Goal: Task Accomplishment & Management: Manage account settings

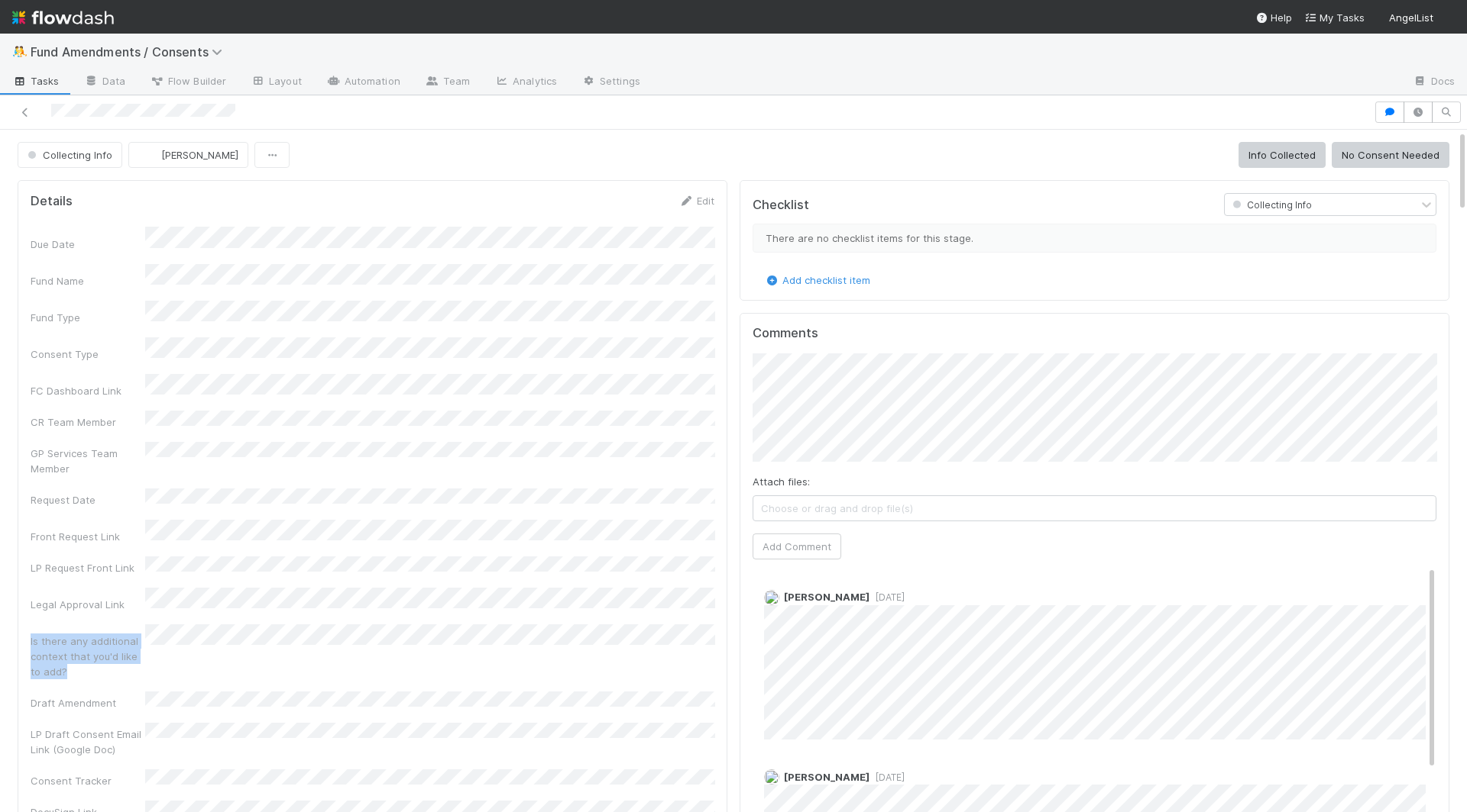
drag, startPoint x: 88, startPoint y: 624, endPoint x: 29, endPoint y: 590, distance: 68.1
click at [30, 633] on div "Is there any additional context that you'd like to add?" at bounding box center [88, 656] width 114 height 46
copy div "Is there any additional context that you'd like to add?"
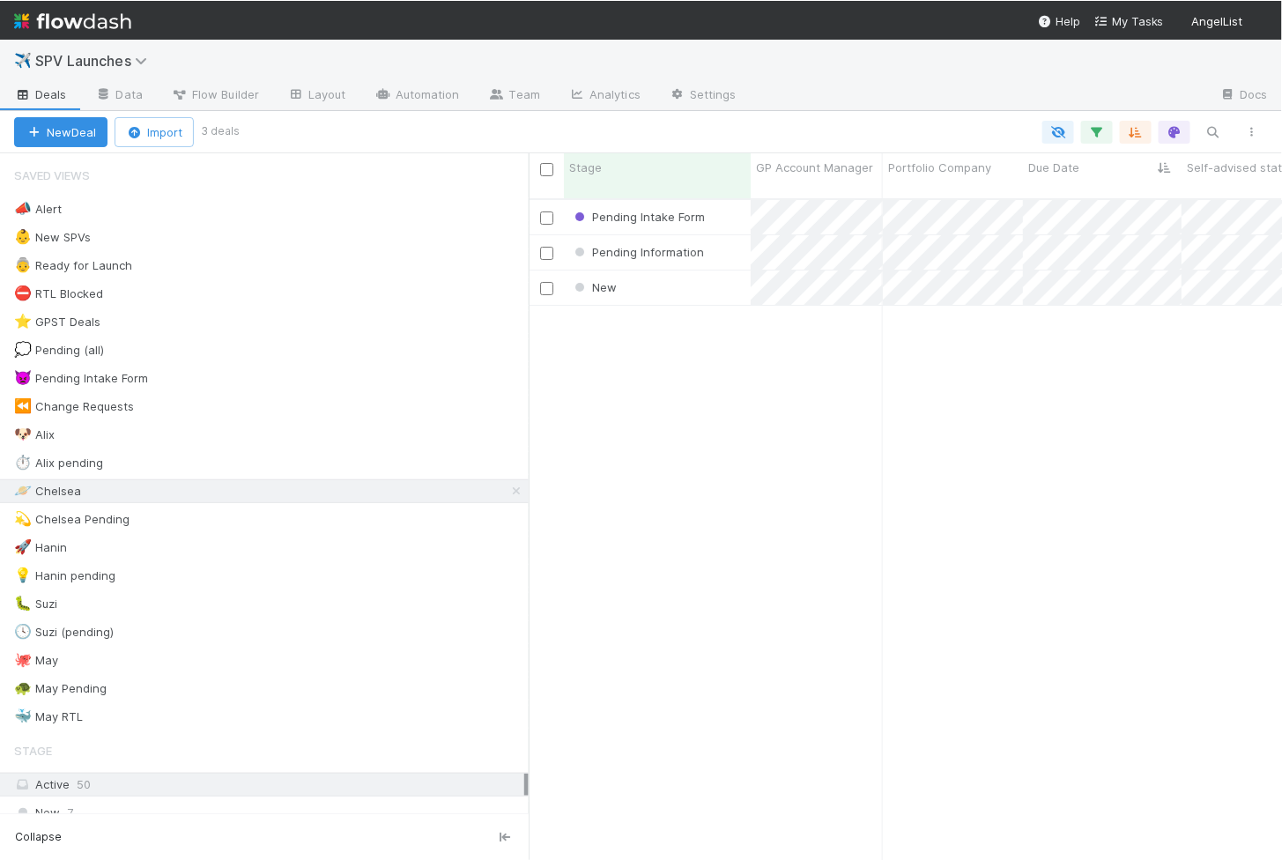
scroll to position [1, 1]
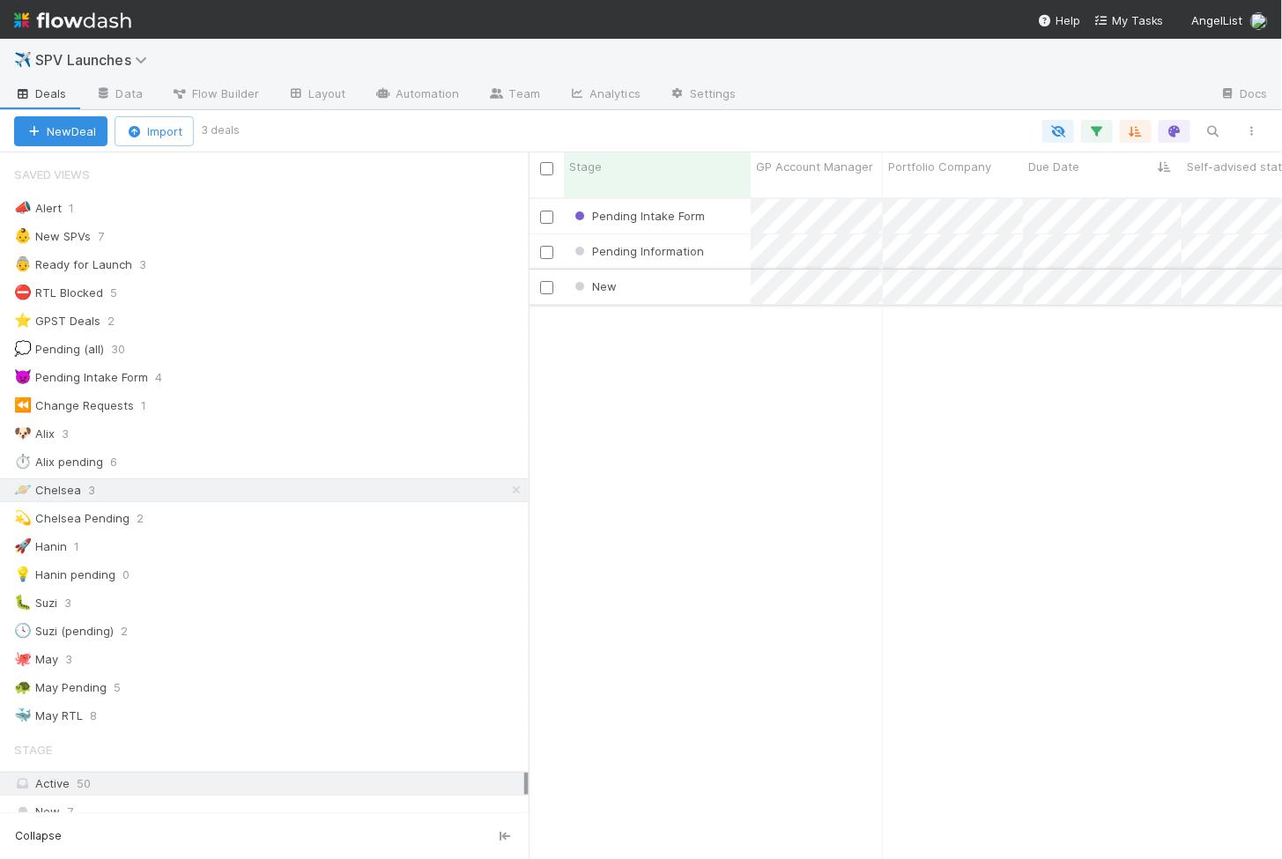
click at [670, 273] on div "New" at bounding box center [657, 287] width 187 height 34
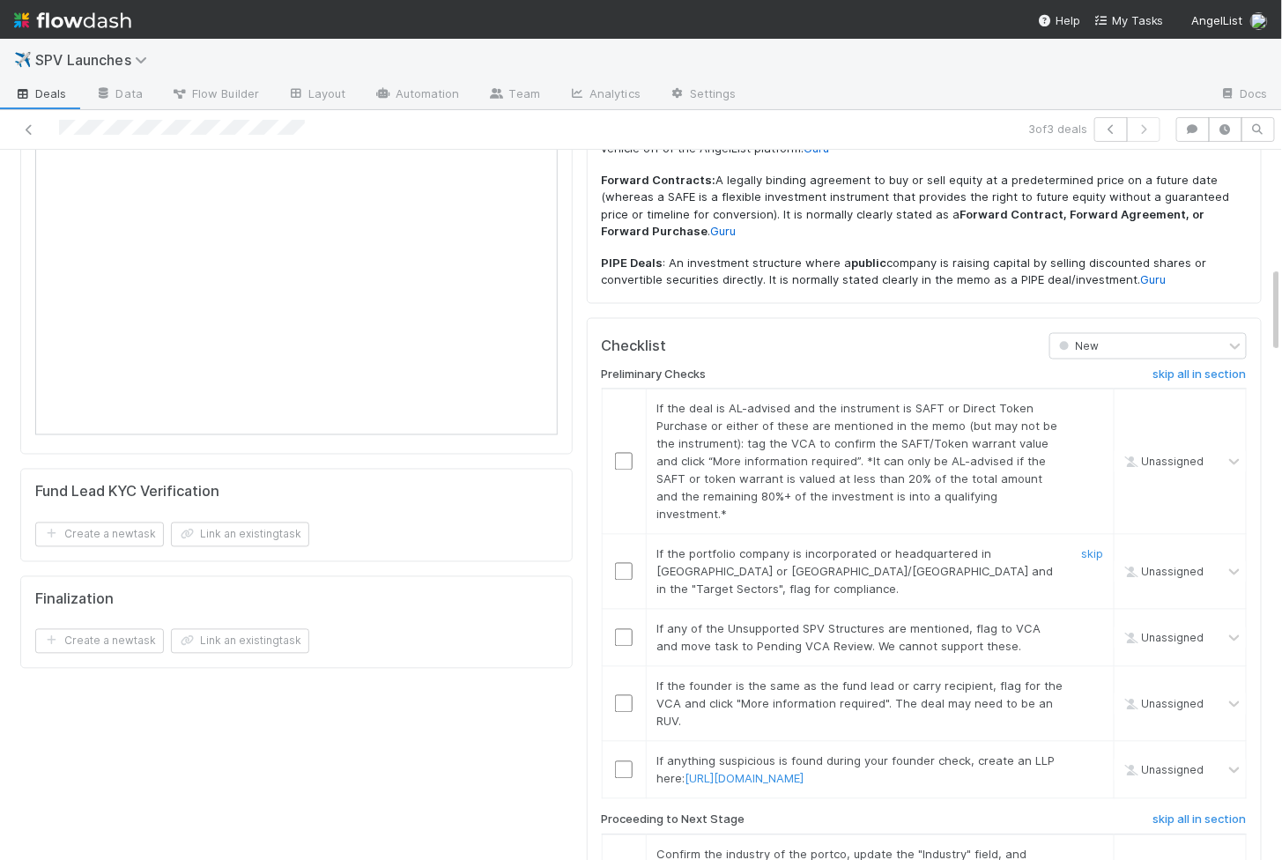
scroll to position [949, 0]
click at [626, 456] on input "checkbox" at bounding box center [624, 465] width 18 height 18
click at [620, 566] on input "checkbox" at bounding box center [624, 575] width 18 height 18
click at [624, 632] on input "checkbox" at bounding box center [624, 641] width 18 height 18
click at [624, 698] on input "checkbox" at bounding box center [624, 707] width 18 height 18
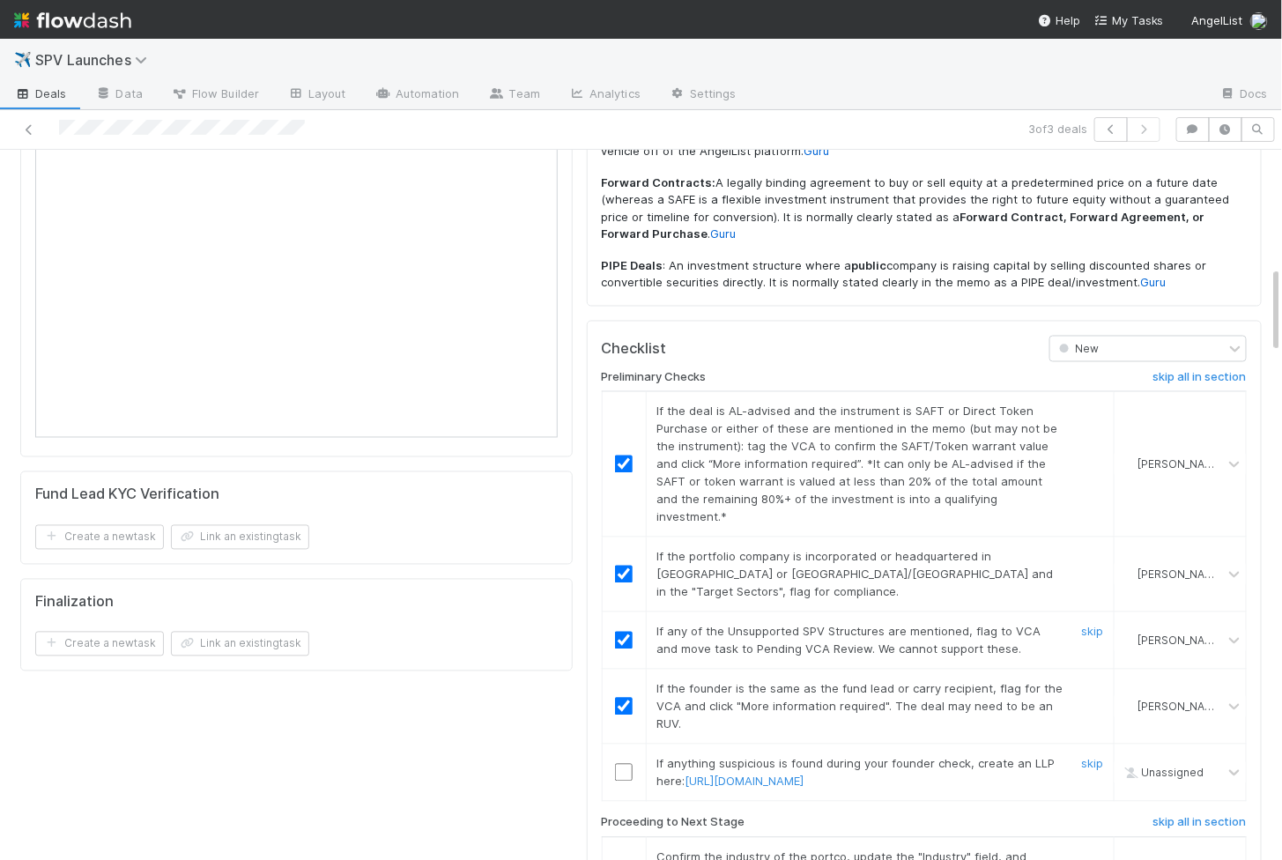
click at [623, 745] on td at bounding box center [624, 773] width 44 height 57
click at [623, 764] on input "checkbox" at bounding box center [624, 773] width 18 height 18
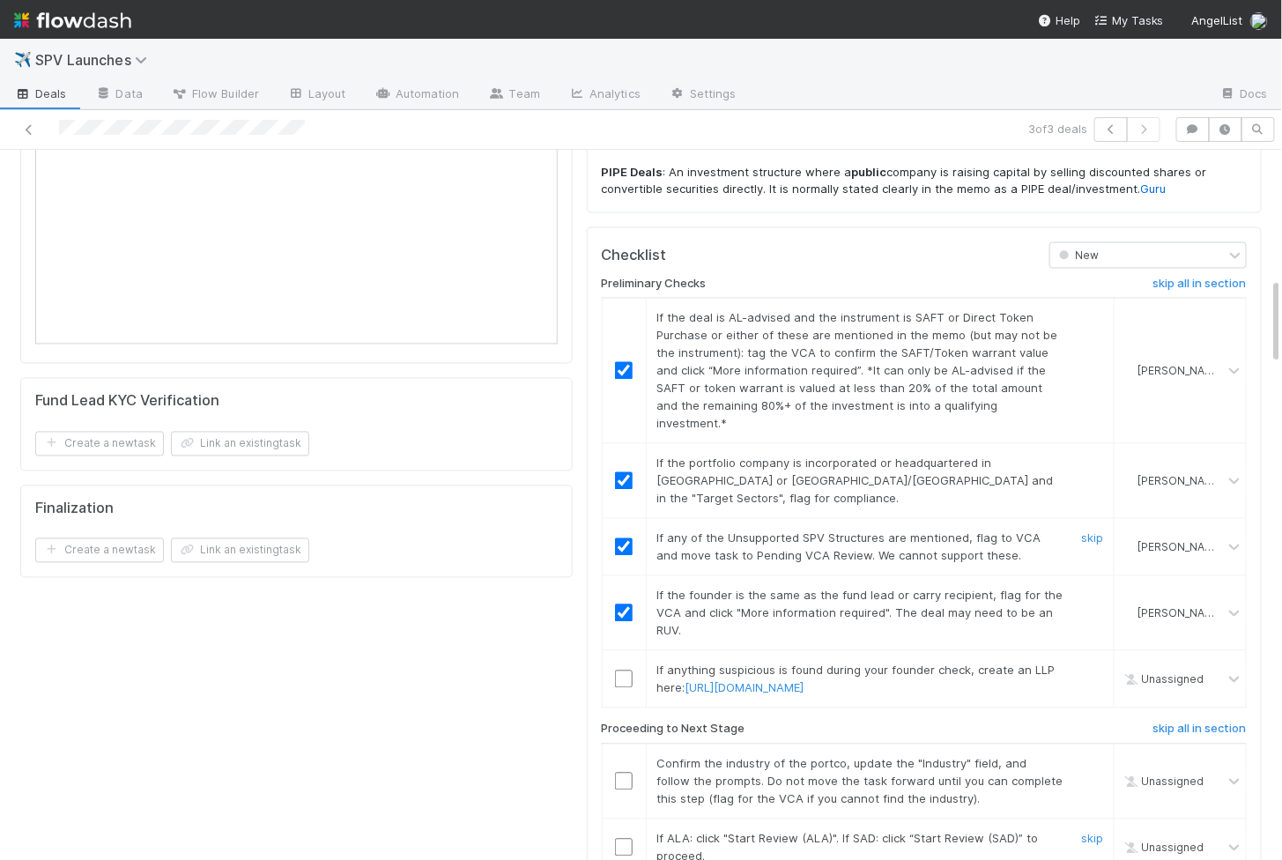
click at [623, 839] on input "checkbox" at bounding box center [624, 848] width 18 height 18
click at [623, 773] on input "checkbox" at bounding box center [624, 782] width 18 height 18
click at [626, 651] on td at bounding box center [624, 679] width 44 height 57
click at [626, 671] on input "checkbox" at bounding box center [624, 680] width 18 height 18
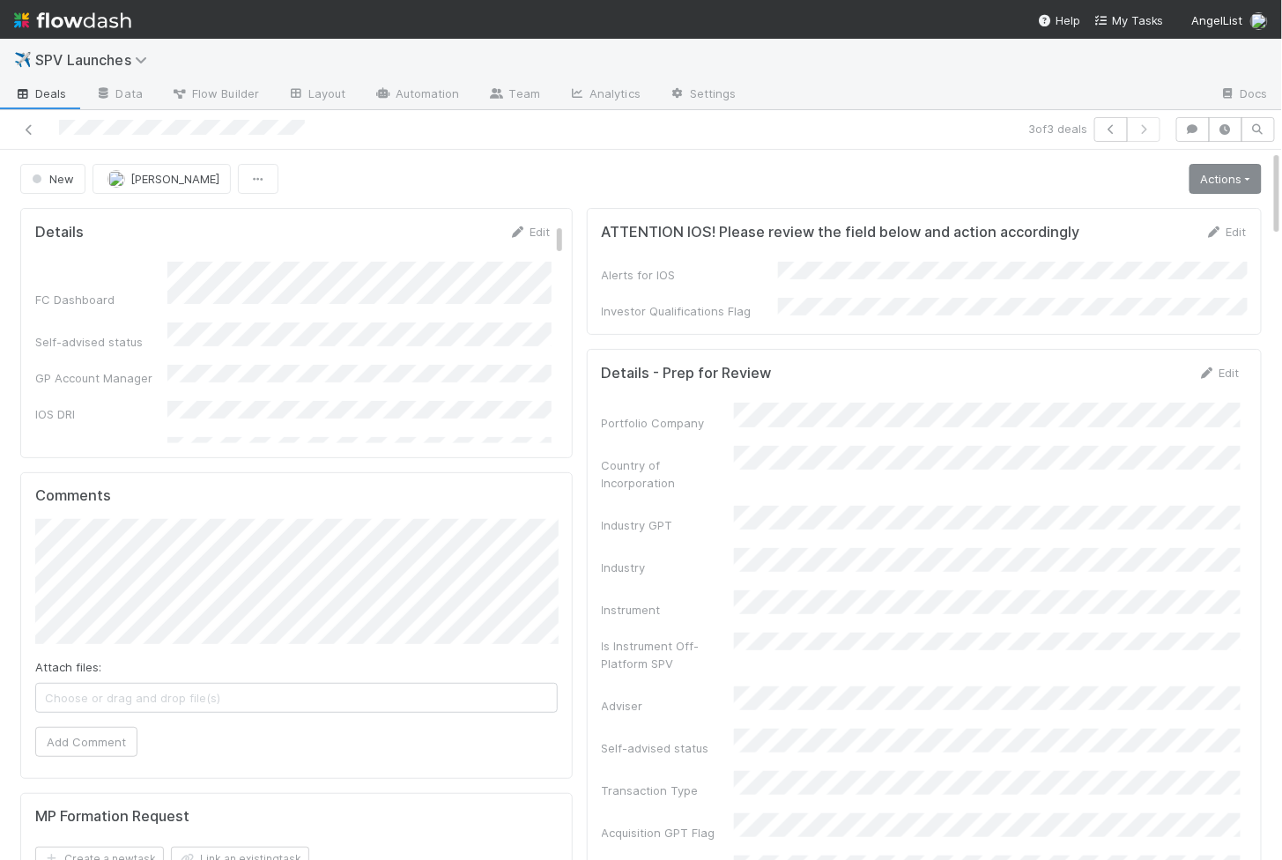
click at [1223, 170] on link "Actions" at bounding box center [1225, 179] width 72 height 30
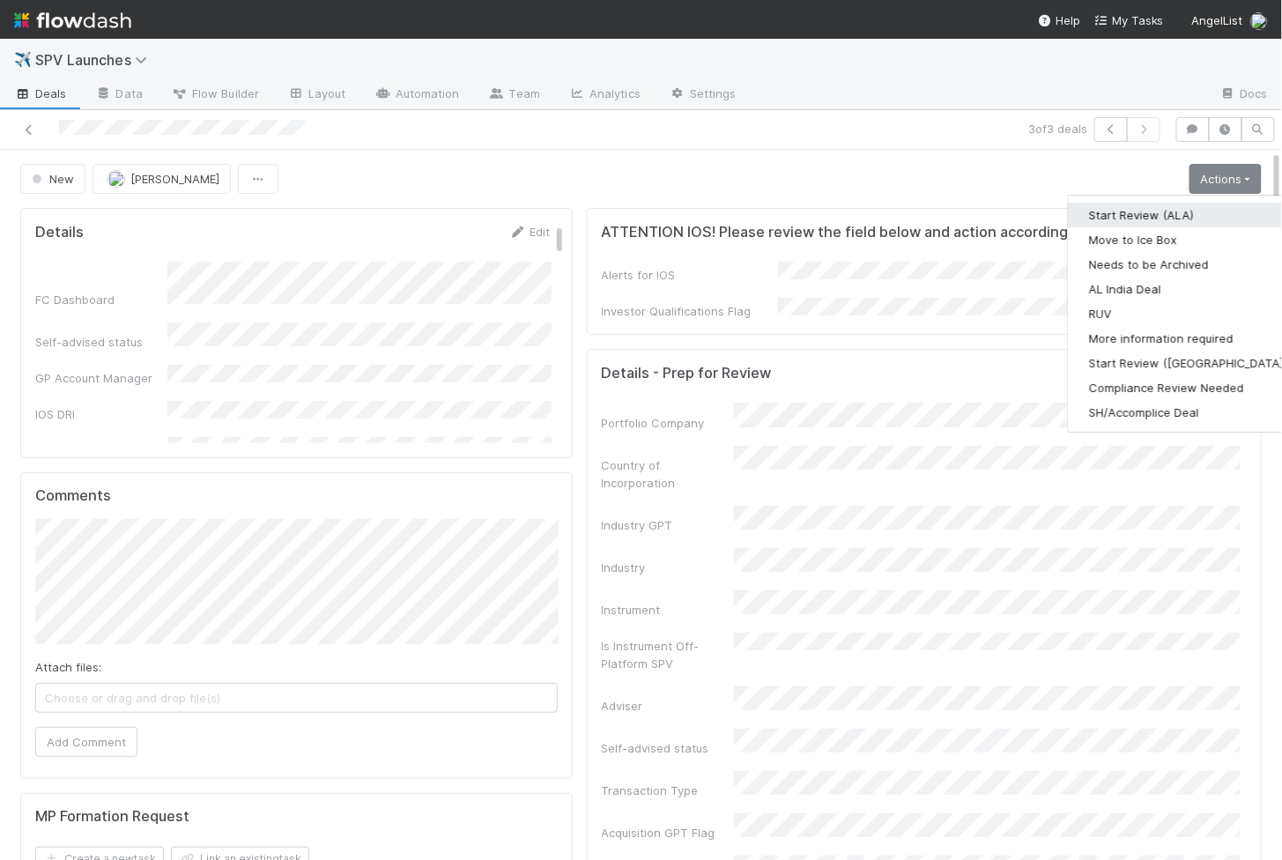
click at [1174, 204] on button "Start Review (ALA)" at bounding box center [1188, 215] width 241 height 25
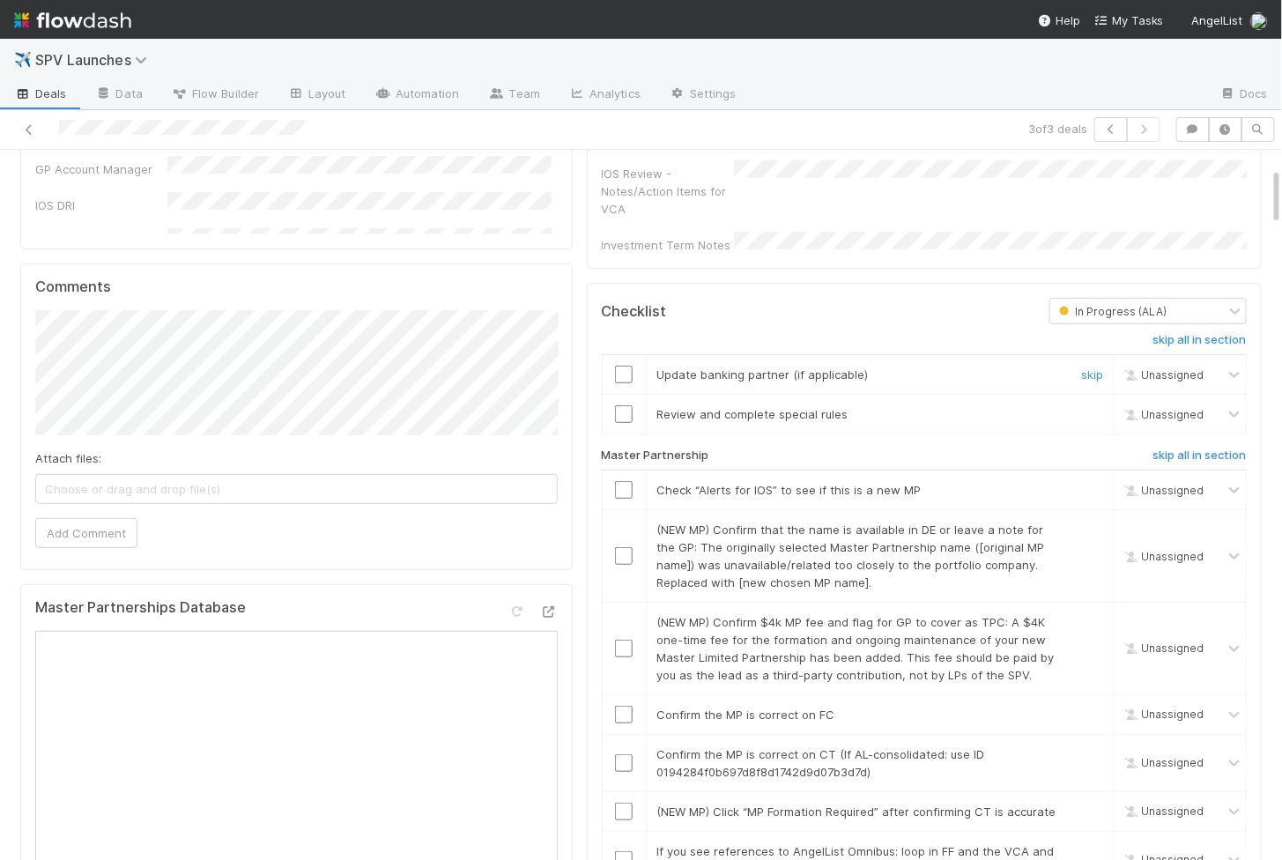
scroll to position [223, 0]
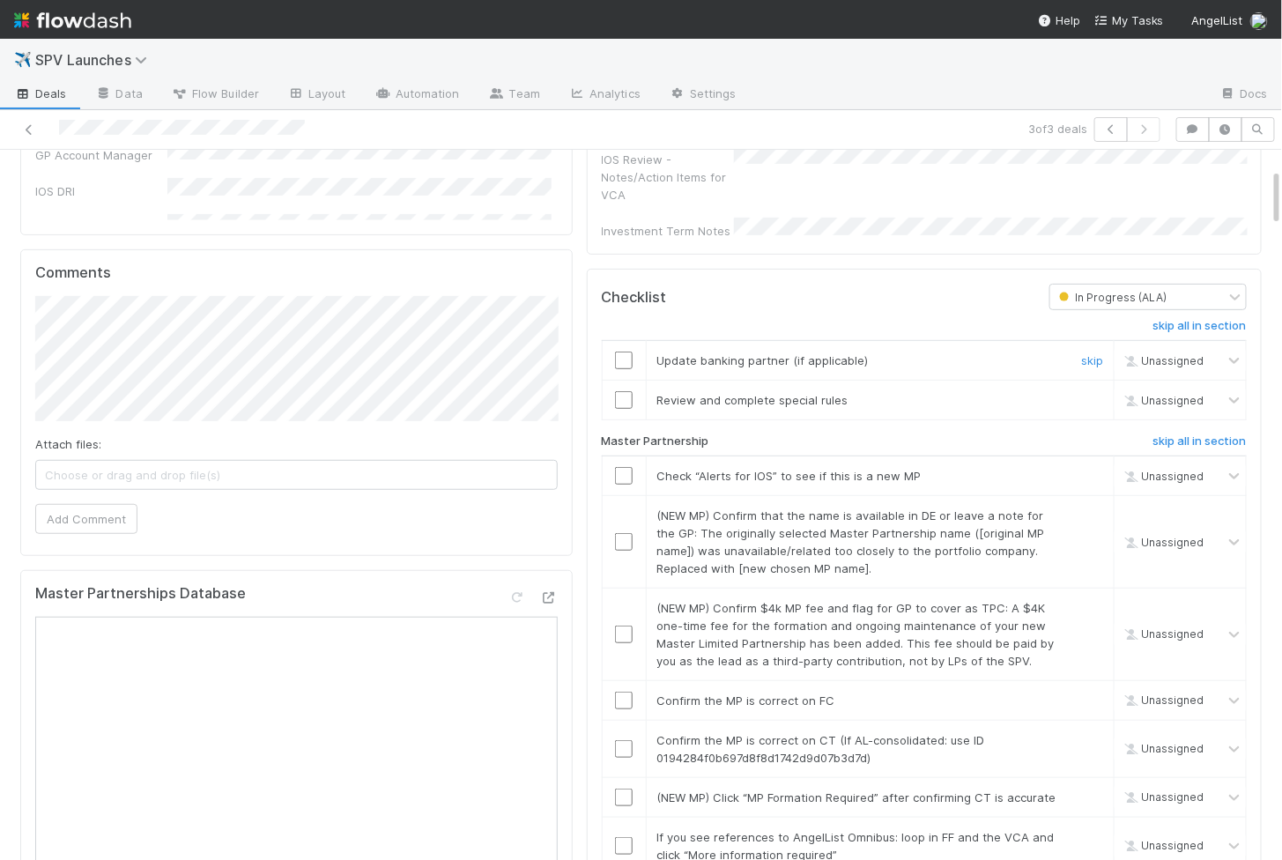
click at [624, 352] on input "checkbox" at bounding box center [624, 361] width 18 height 18
click at [626, 391] on input "checkbox" at bounding box center [624, 400] width 18 height 18
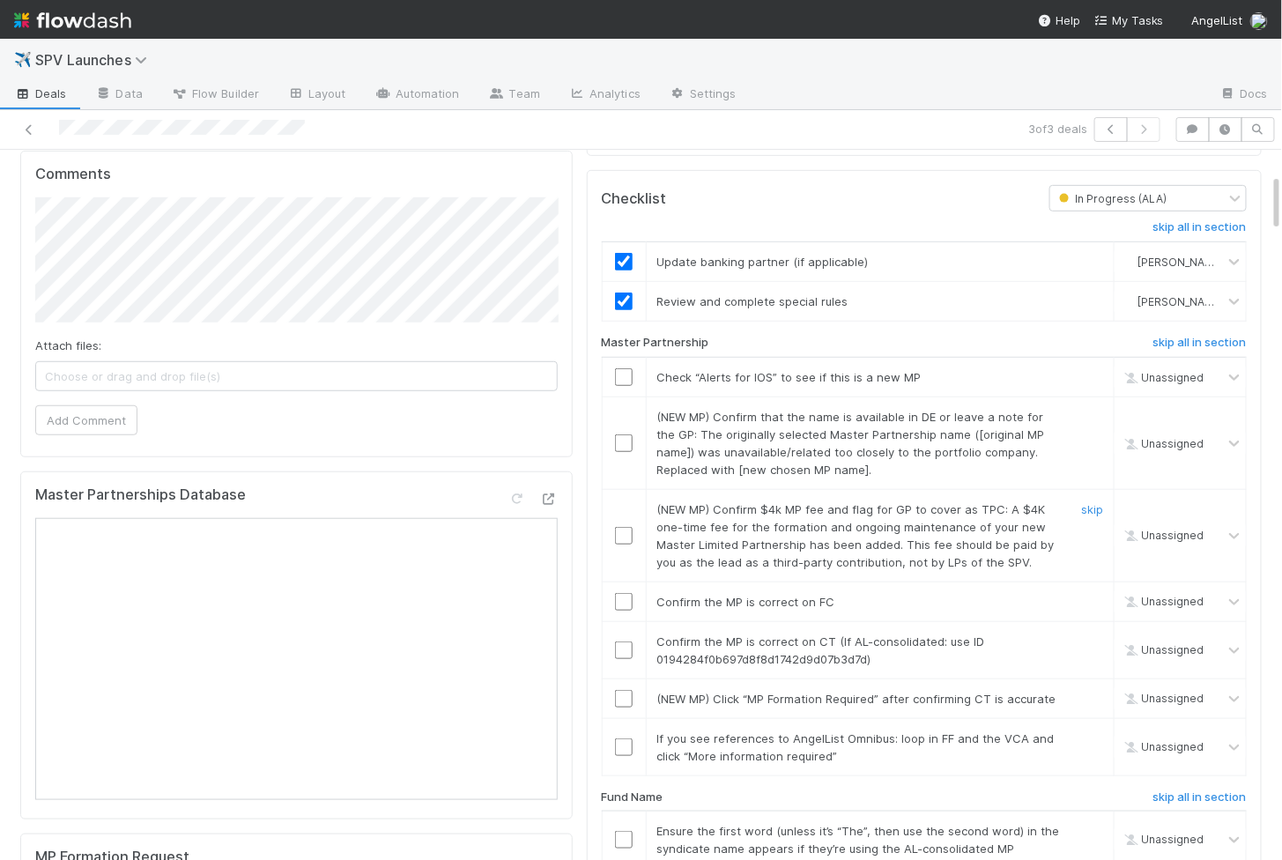
scroll to position [327, 0]
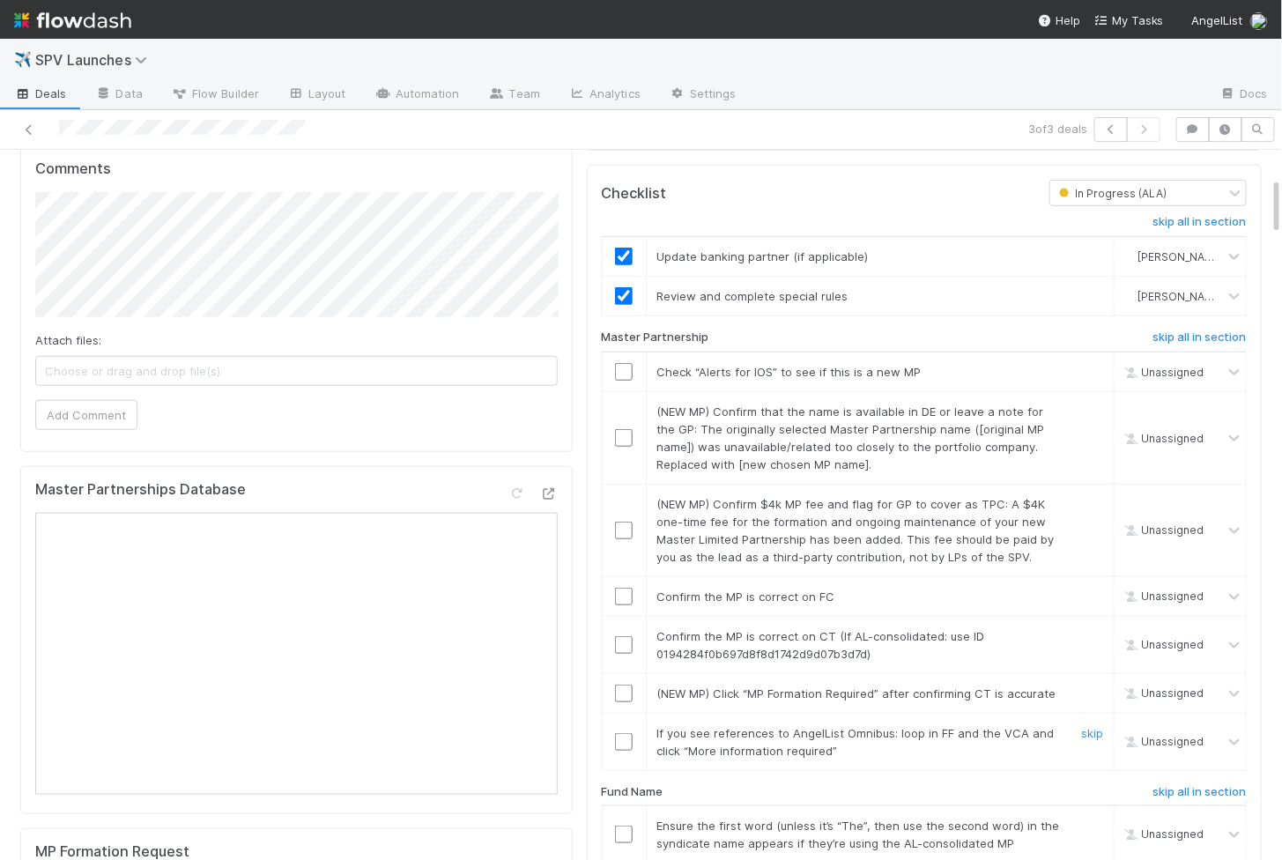
click at [628, 733] on input "checkbox" at bounding box center [624, 742] width 18 height 18
click at [626, 685] on input "checkbox" at bounding box center [624, 694] width 18 height 18
click at [626, 636] on input "checkbox" at bounding box center [624, 645] width 18 height 18
click at [627, 579] on td at bounding box center [624, 596] width 44 height 40
checkbox input "true"
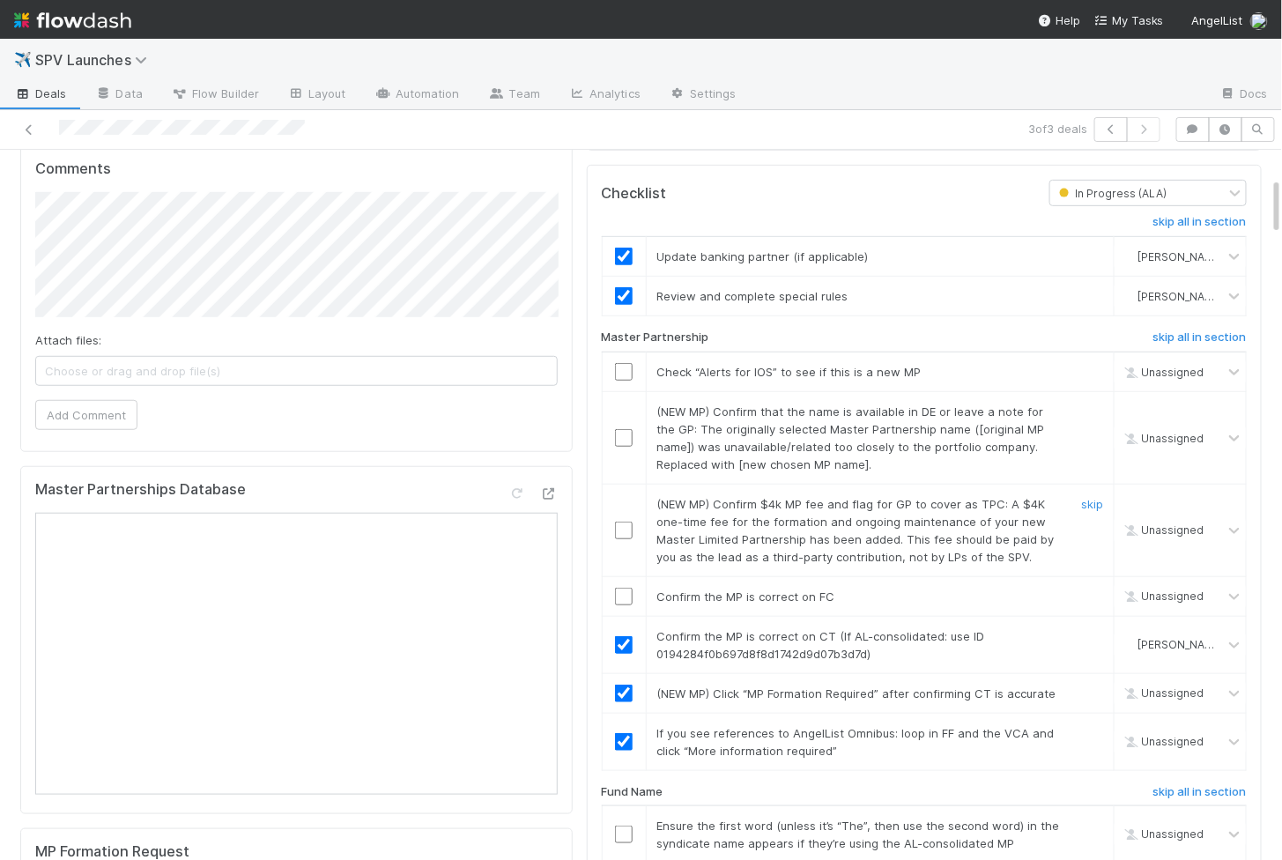
checkbox input "true"
click at [627, 363] on input "checkbox" at bounding box center [624, 372] width 18 height 18
click at [623, 401] on td at bounding box center [624, 437] width 44 height 93
click at [623, 429] on input "checkbox" at bounding box center [624, 438] width 18 height 18
click at [622, 522] on input "checkbox" at bounding box center [624, 531] width 18 height 18
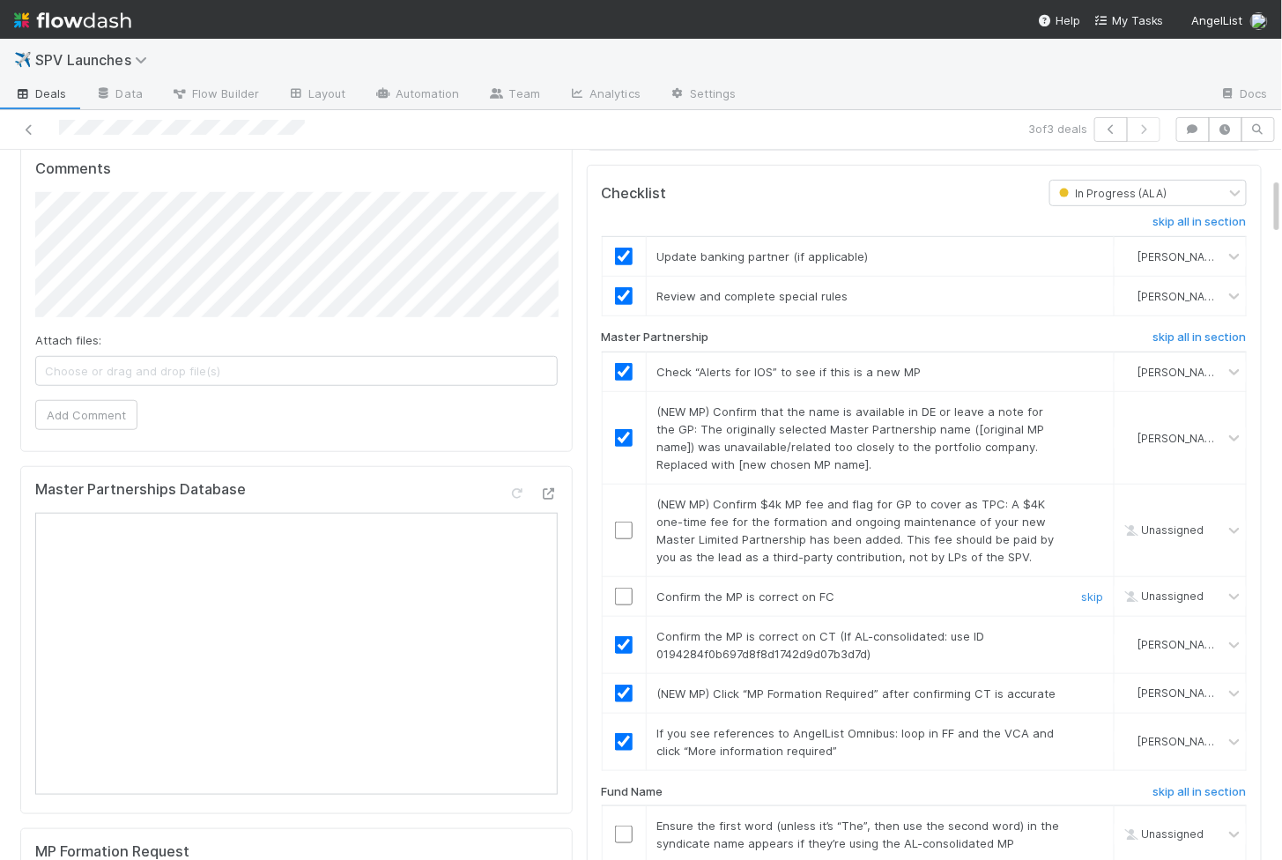
click at [626, 588] on input "checkbox" at bounding box center [624, 597] width 18 height 18
click at [624, 517] on td at bounding box center [624, 530] width 44 height 93
checkbox input "true"
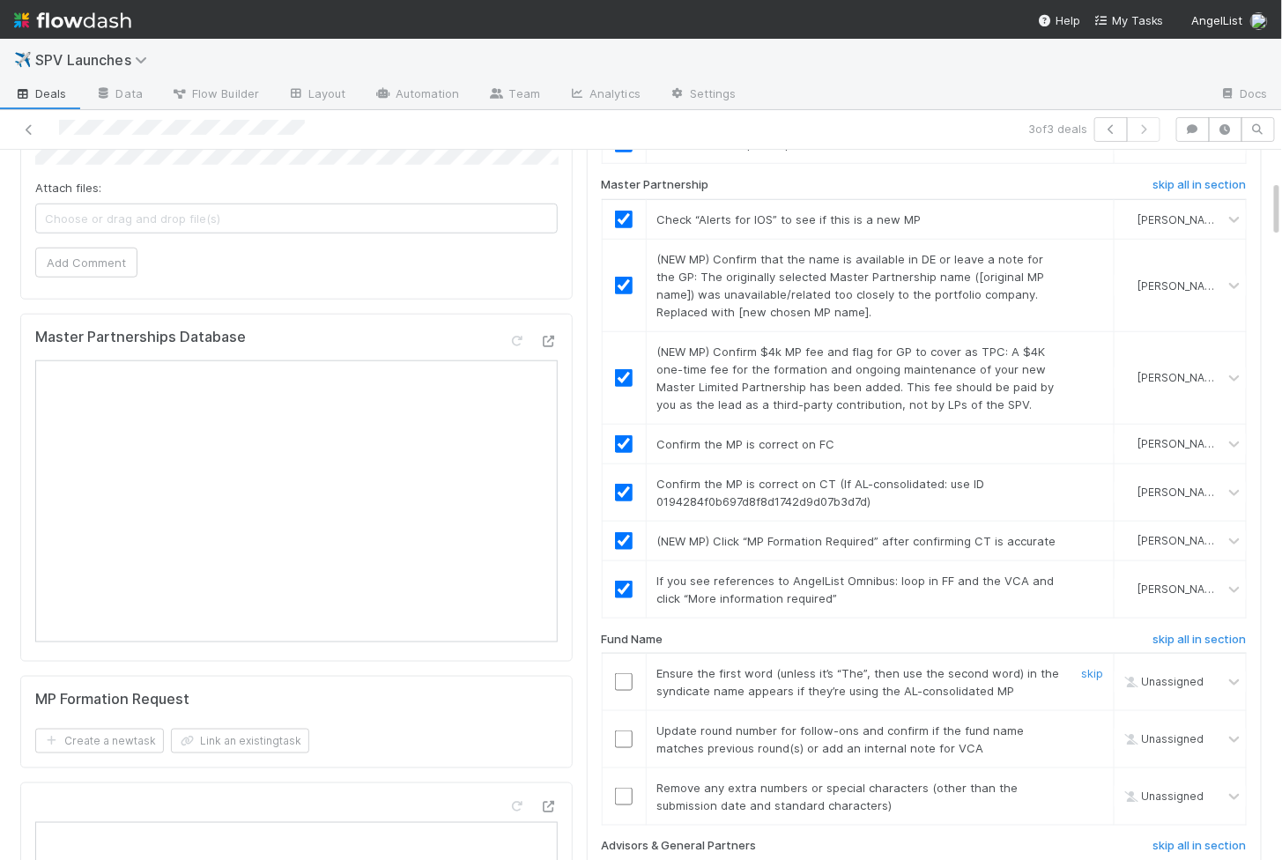
scroll to position [491, 0]
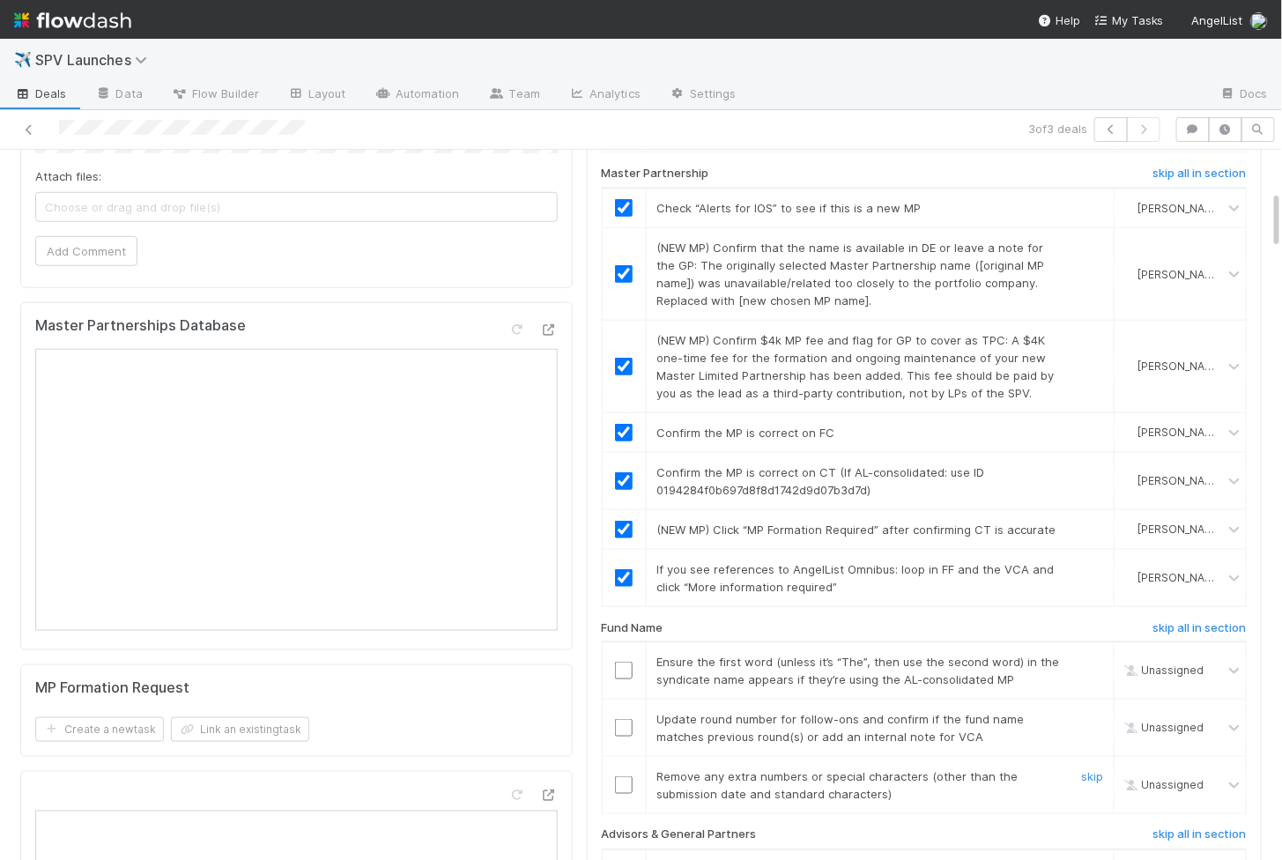
click at [621, 776] on input "checkbox" at bounding box center [624, 785] width 18 height 18
click at [625, 719] on input "checkbox" at bounding box center [624, 728] width 18 height 18
click at [626, 642] on td at bounding box center [624, 670] width 44 height 57
click at [626, 662] on input "checkbox" at bounding box center [624, 671] width 18 height 18
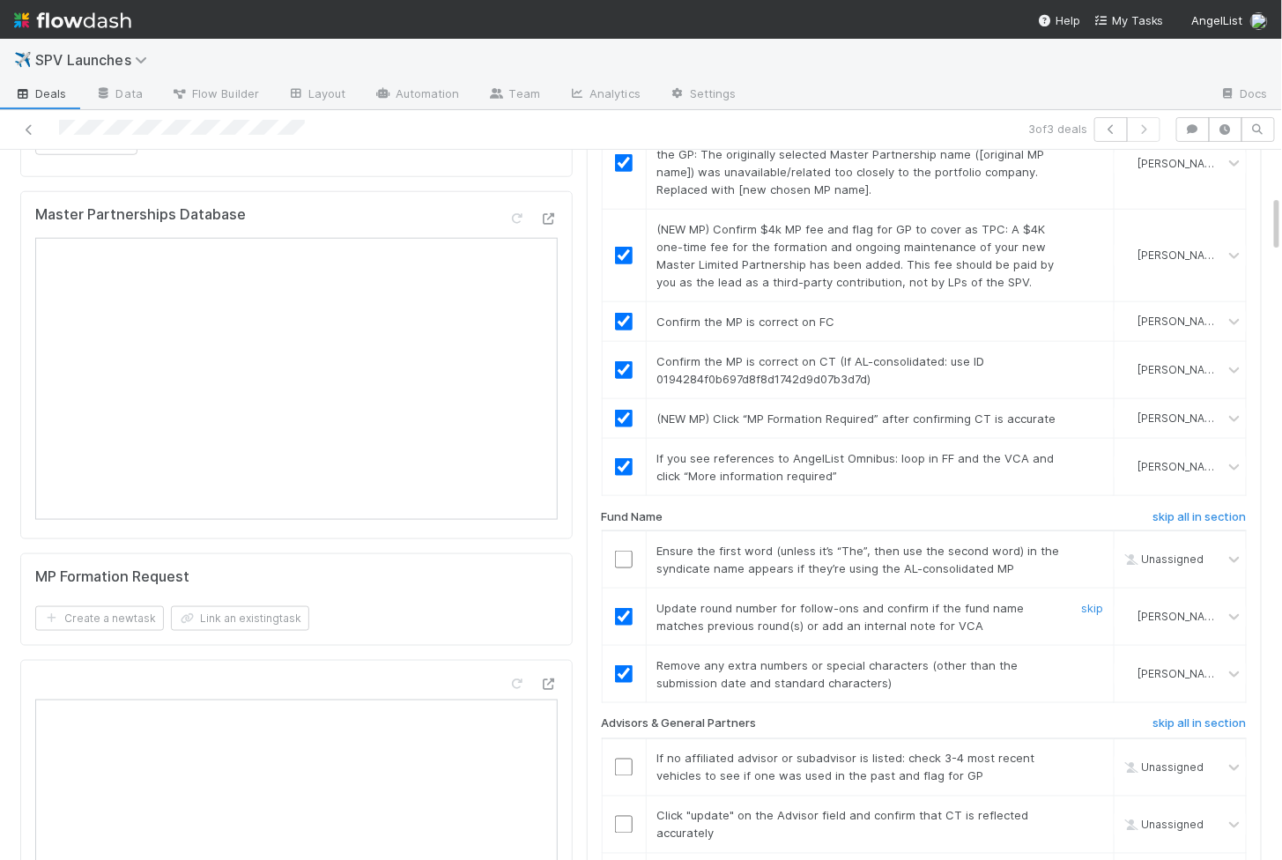
scroll to position [603, 0]
checkbox input "true"
click at [617, 550] on input "checkbox" at bounding box center [624, 559] width 18 height 18
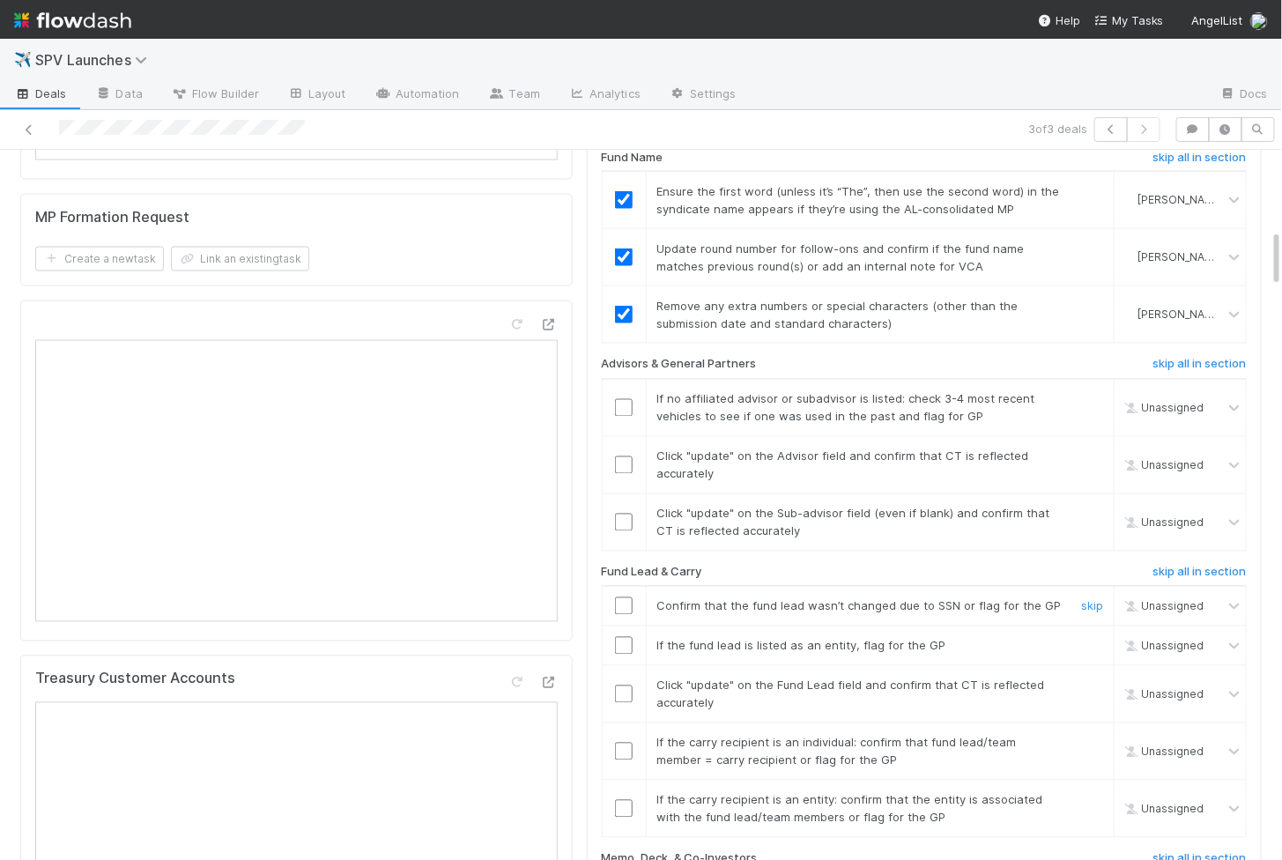
scroll to position [975, 0]
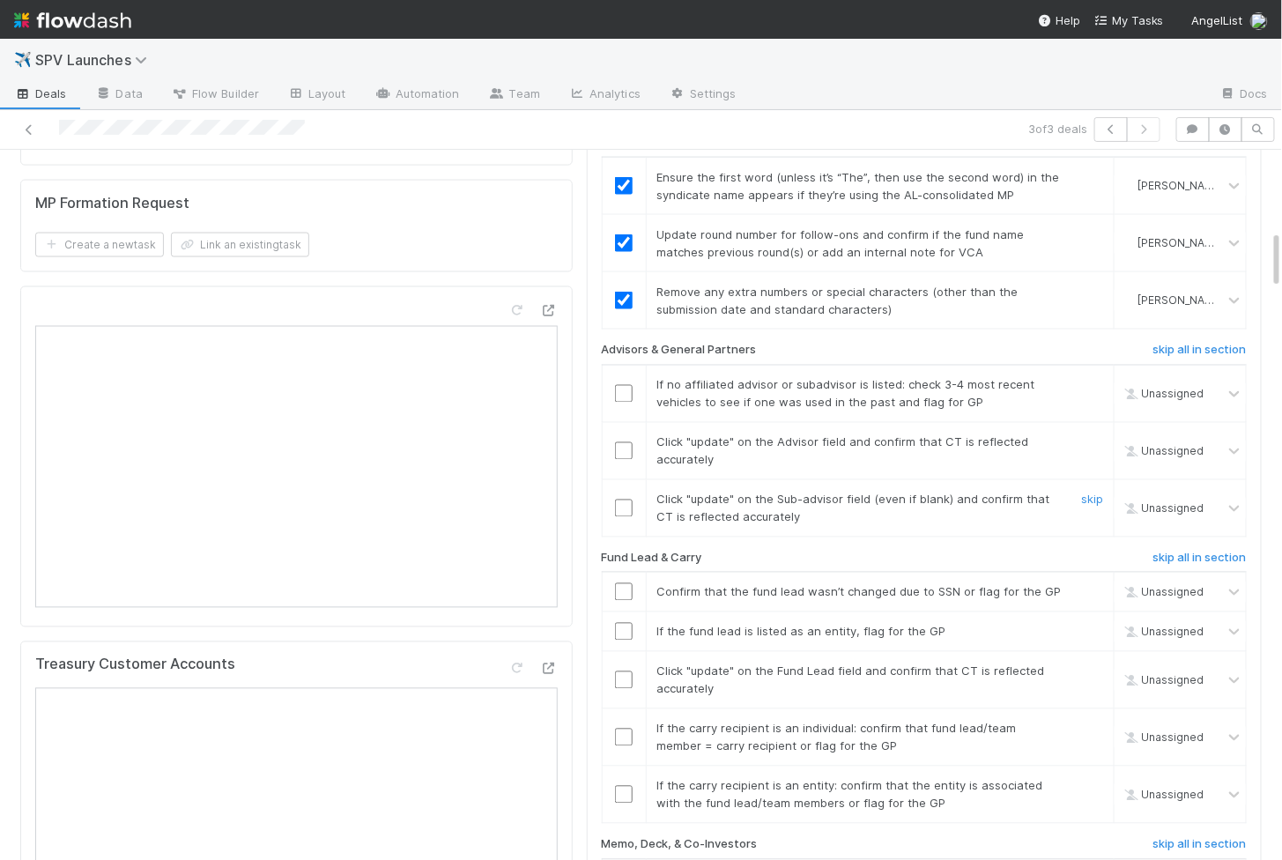
click at [623, 500] on input "checkbox" at bounding box center [624, 509] width 18 height 18
click at [622, 442] on input "checkbox" at bounding box center [624, 451] width 18 height 18
click at [621, 385] on input "checkbox" at bounding box center [624, 394] width 18 height 18
click at [636, 786] on div at bounding box center [624, 795] width 43 height 18
click at [624, 786] on input "checkbox" at bounding box center [624, 795] width 18 height 18
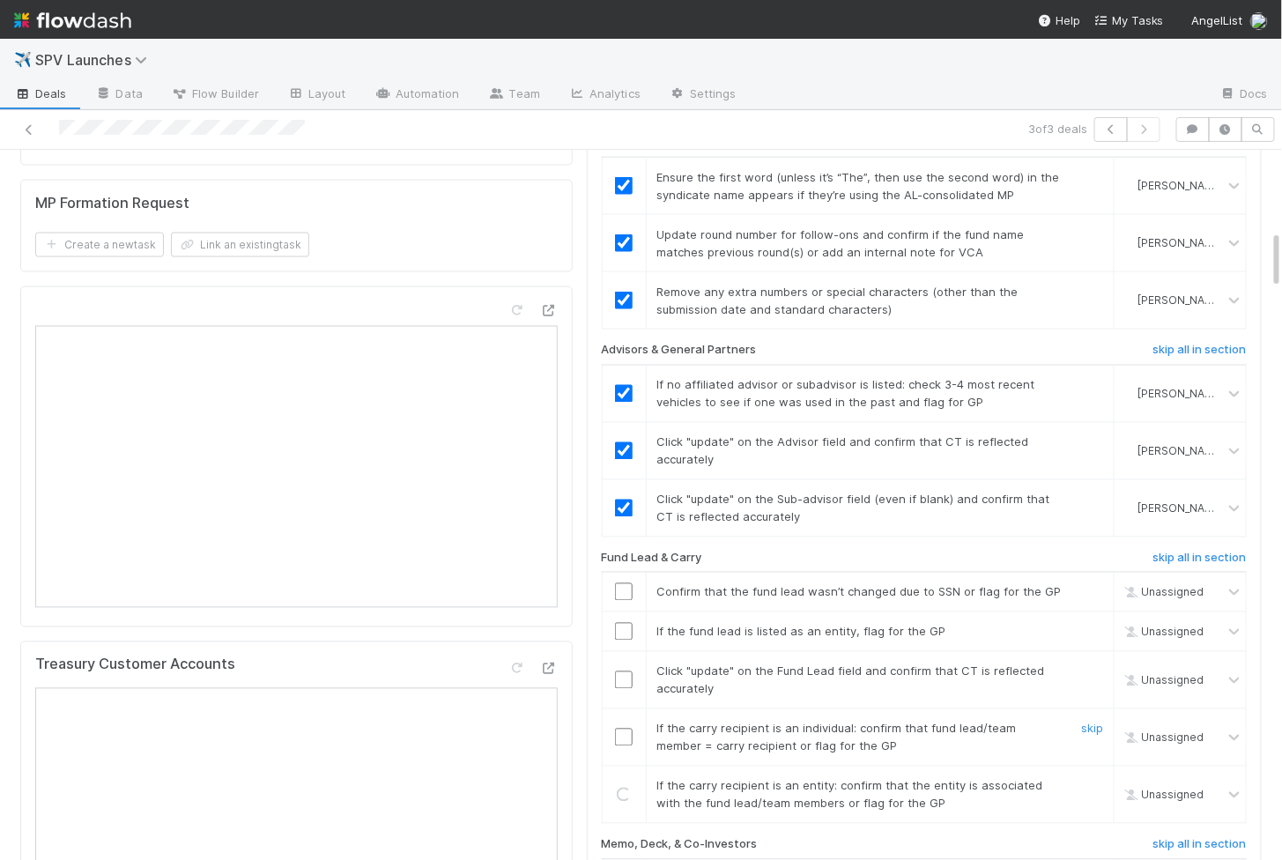
click at [624, 729] on input "checkbox" at bounding box center [624, 738] width 18 height 18
click at [622, 671] on input "checkbox" at bounding box center [624, 680] width 18 height 18
click at [624, 623] on input "checkbox" at bounding box center [624, 632] width 18 height 18
click at [623, 583] on input "checkbox" at bounding box center [624, 592] width 18 height 18
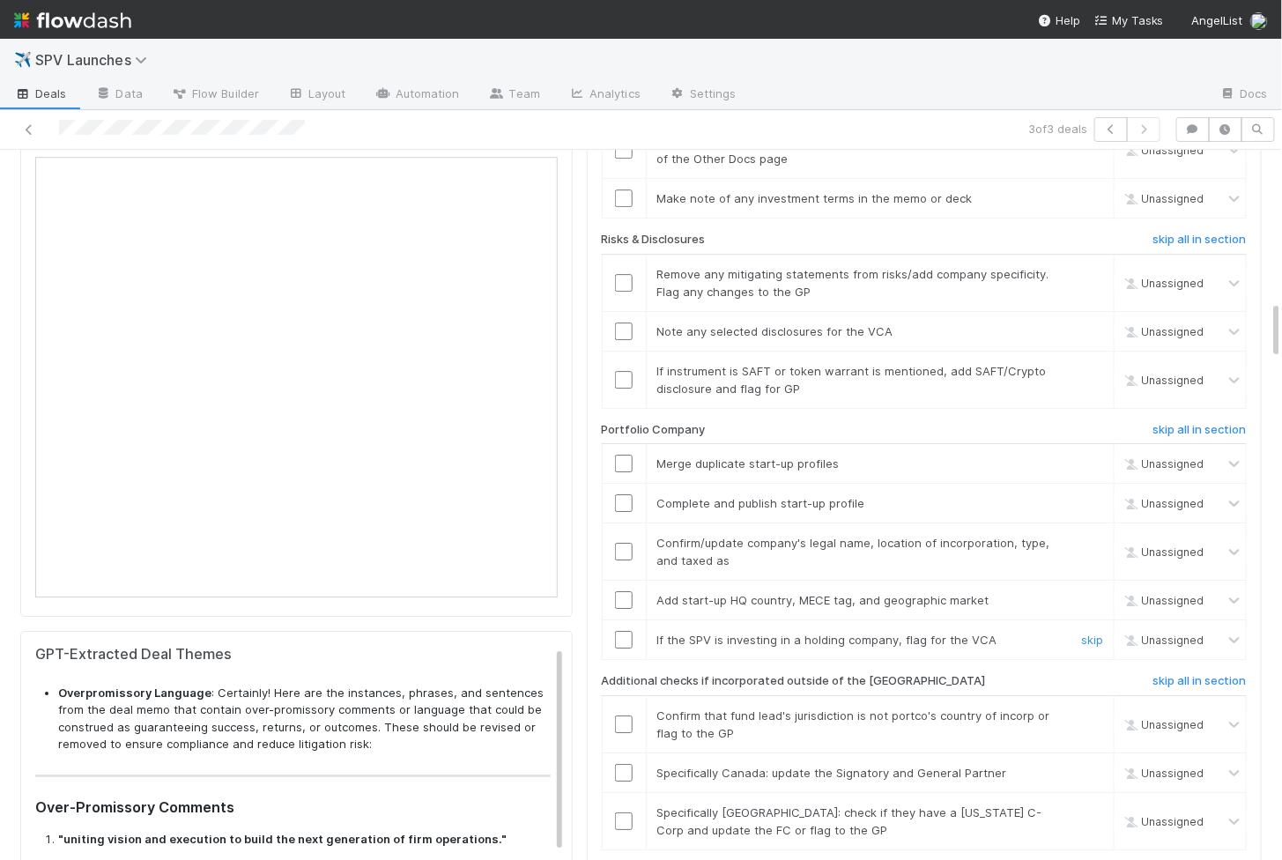
scroll to position [1898, 0]
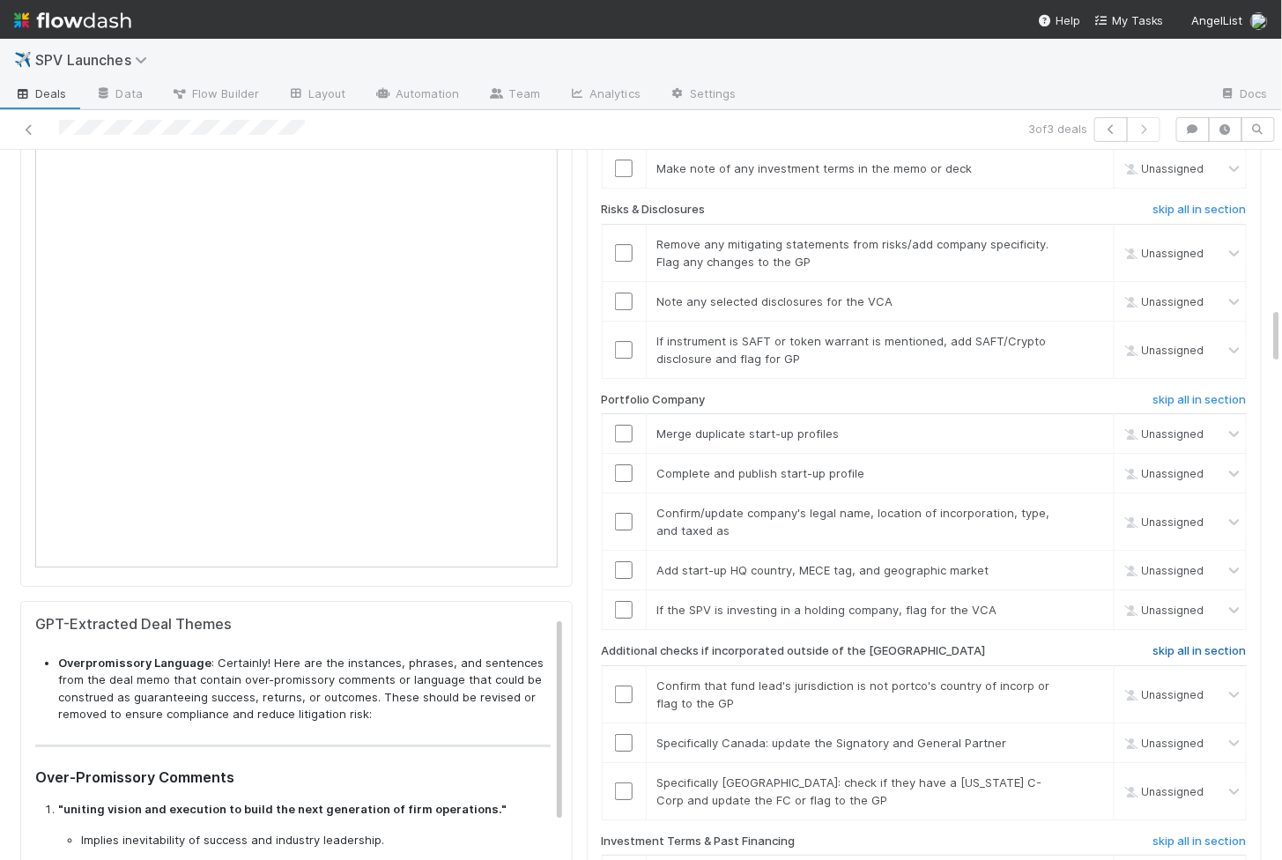
click at [1163, 644] on h6 "skip all in section" at bounding box center [1199, 651] width 93 height 14
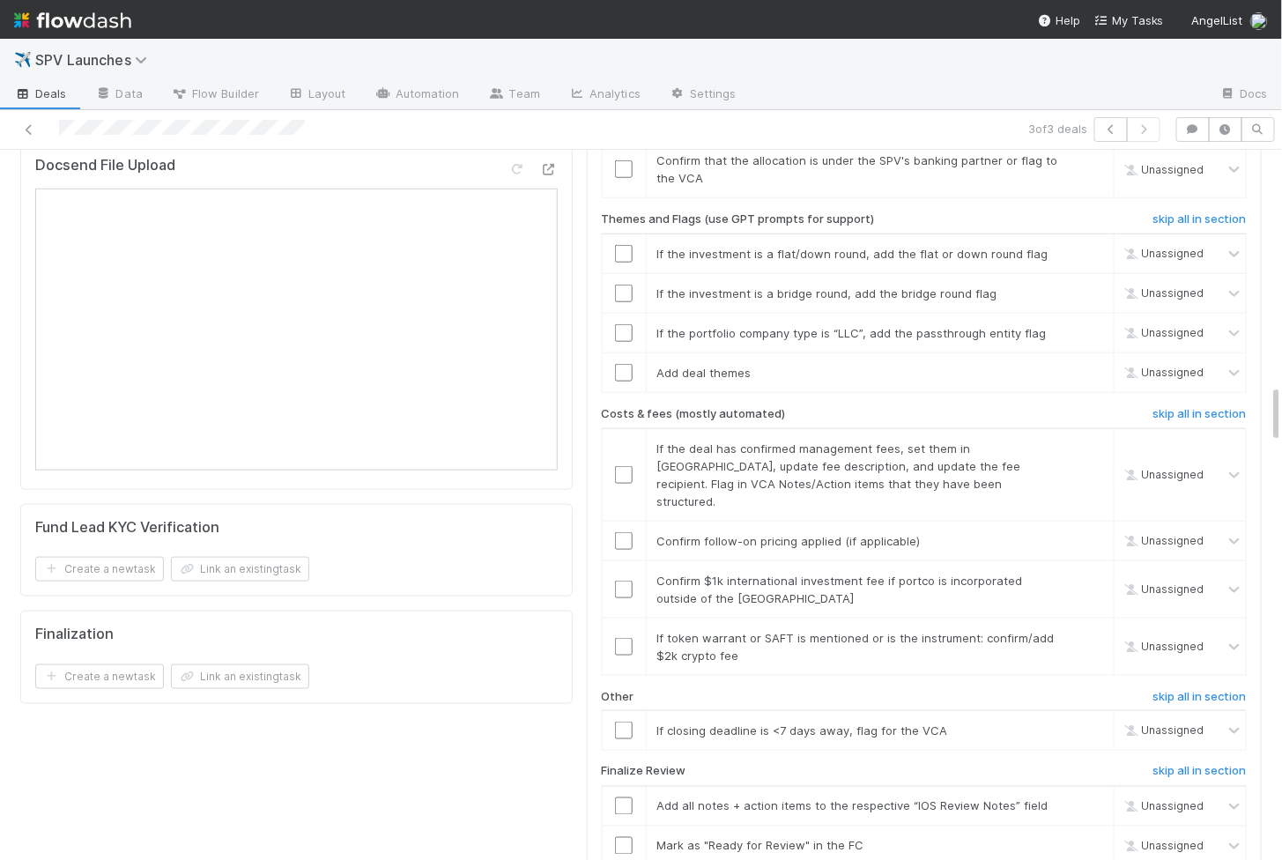
scroll to position [2858, 0]
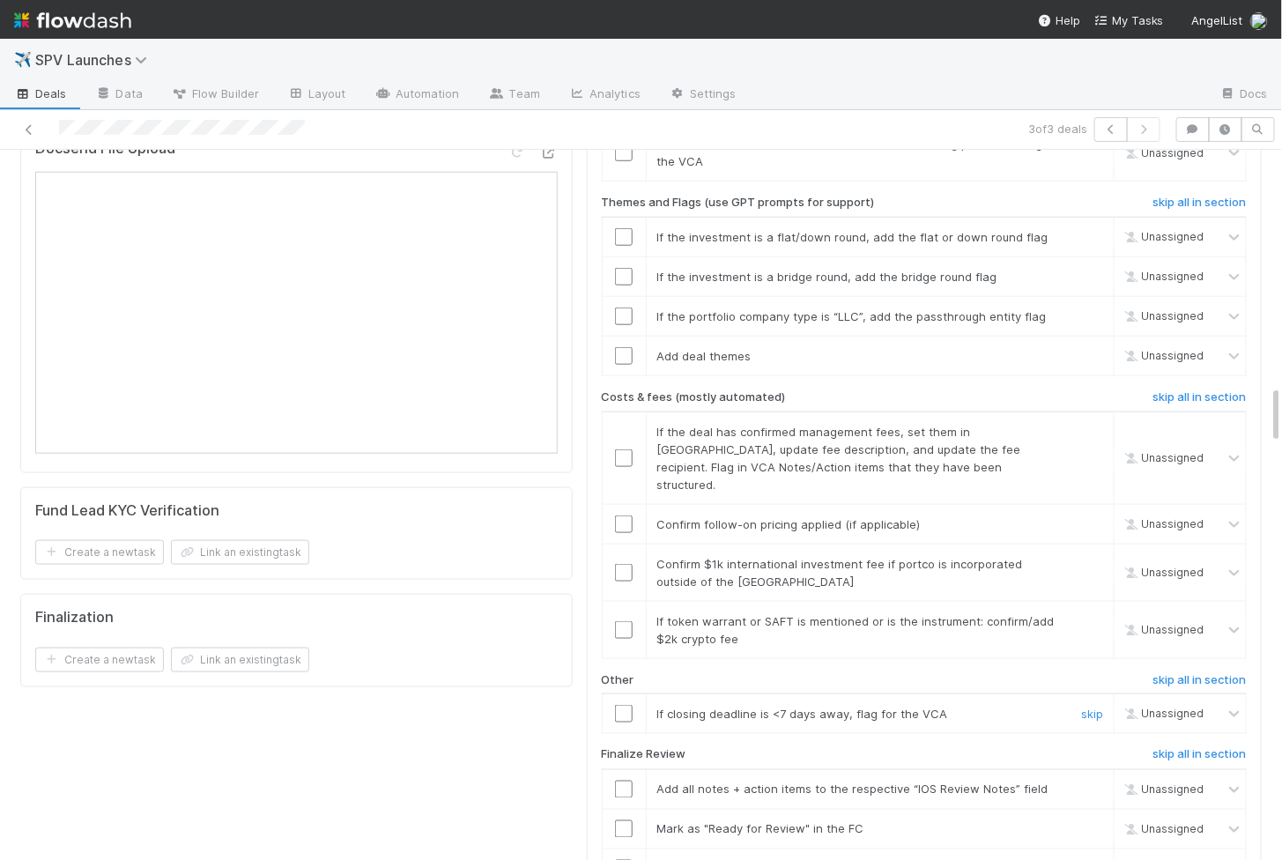
click at [626, 705] on input "checkbox" at bounding box center [624, 714] width 18 height 18
click at [624, 621] on input "checkbox" at bounding box center [624, 630] width 18 height 18
click at [624, 564] on input "checkbox" at bounding box center [624, 573] width 18 height 18
click at [619, 515] on input "checkbox" at bounding box center [624, 524] width 18 height 18
click at [619, 449] on input "checkbox" at bounding box center [624, 458] width 18 height 18
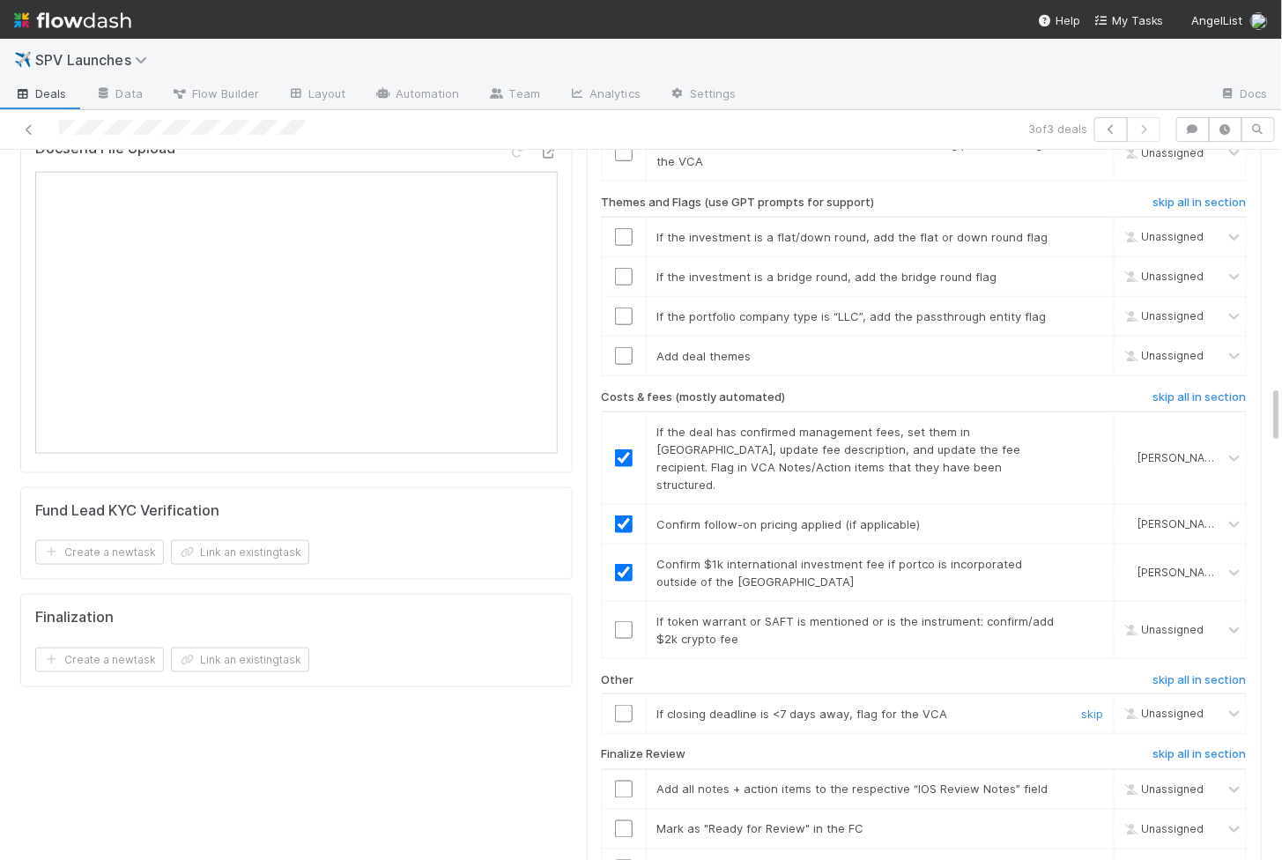
click at [623, 705] on input "checkbox" at bounding box center [624, 714] width 18 height 18
click at [622, 621] on input "checkbox" at bounding box center [624, 630] width 18 height 18
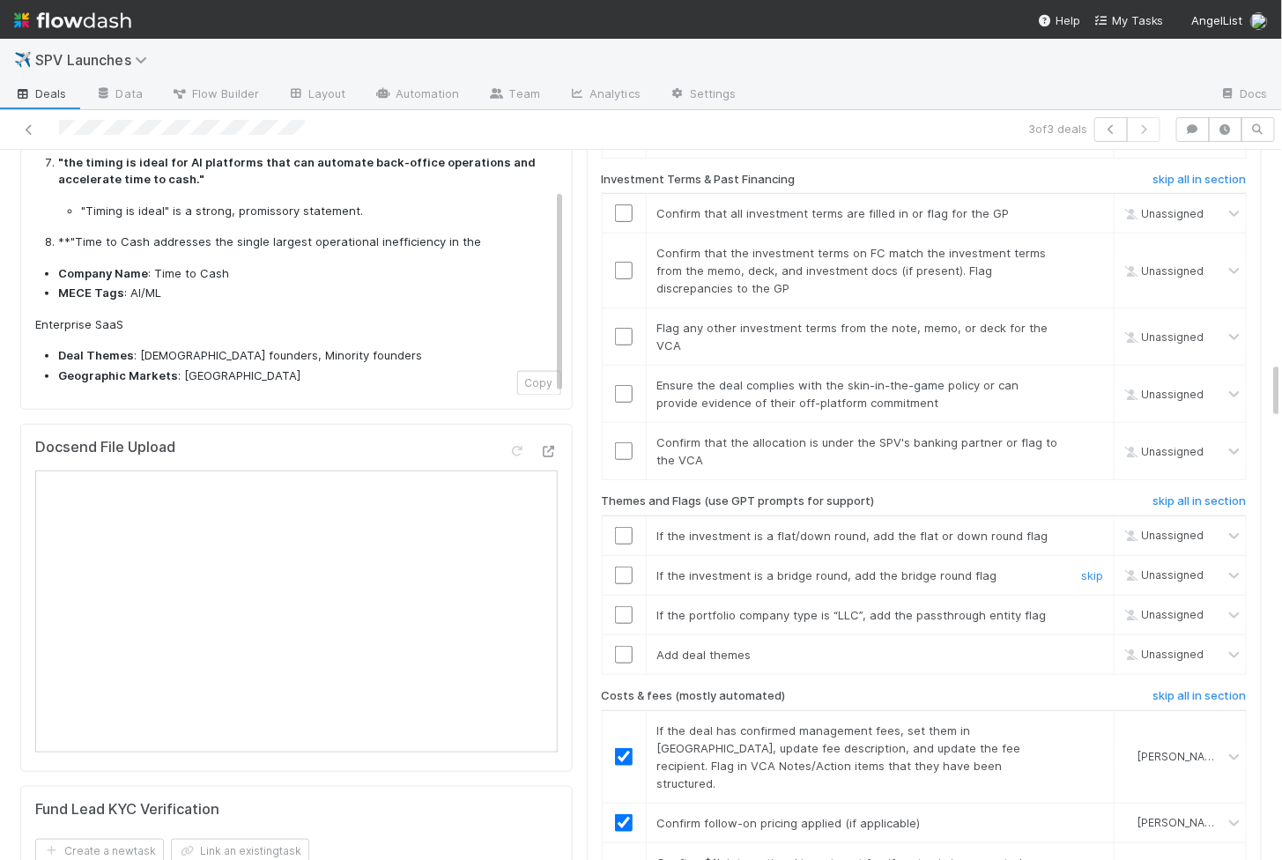
scroll to position [2565, 0]
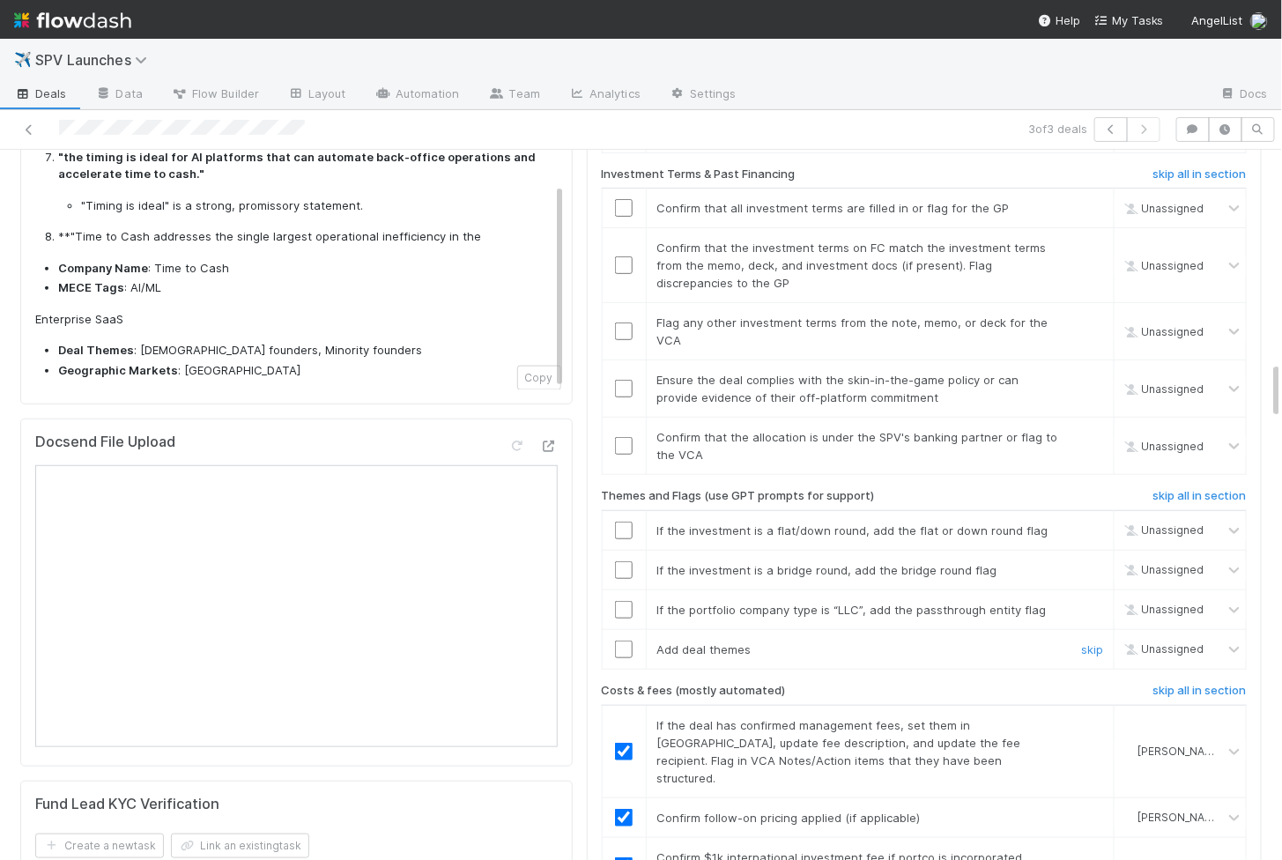
click at [625, 641] on input "checkbox" at bounding box center [624, 650] width 18 height 18
click at [625, 601] on input "checkbox" at bounding box center [624, 610] width 18 height 18
click at [625, 561] on input "checkbox" at bounding box center [624, 570] width 18 height 18
click at [625, 522] on input "checkbox" at bounding box center [624, 531] width 18 height 18
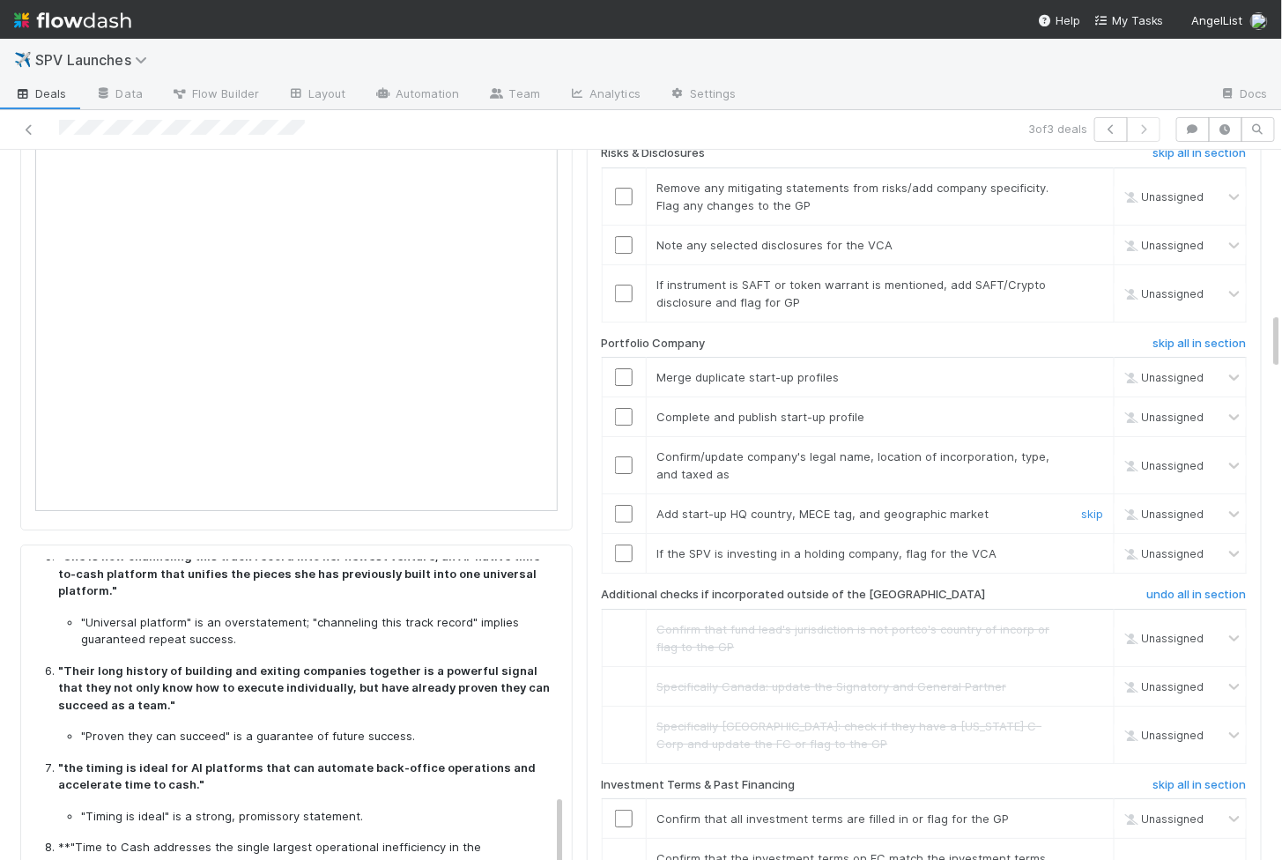
scroll to position [1945, 0]
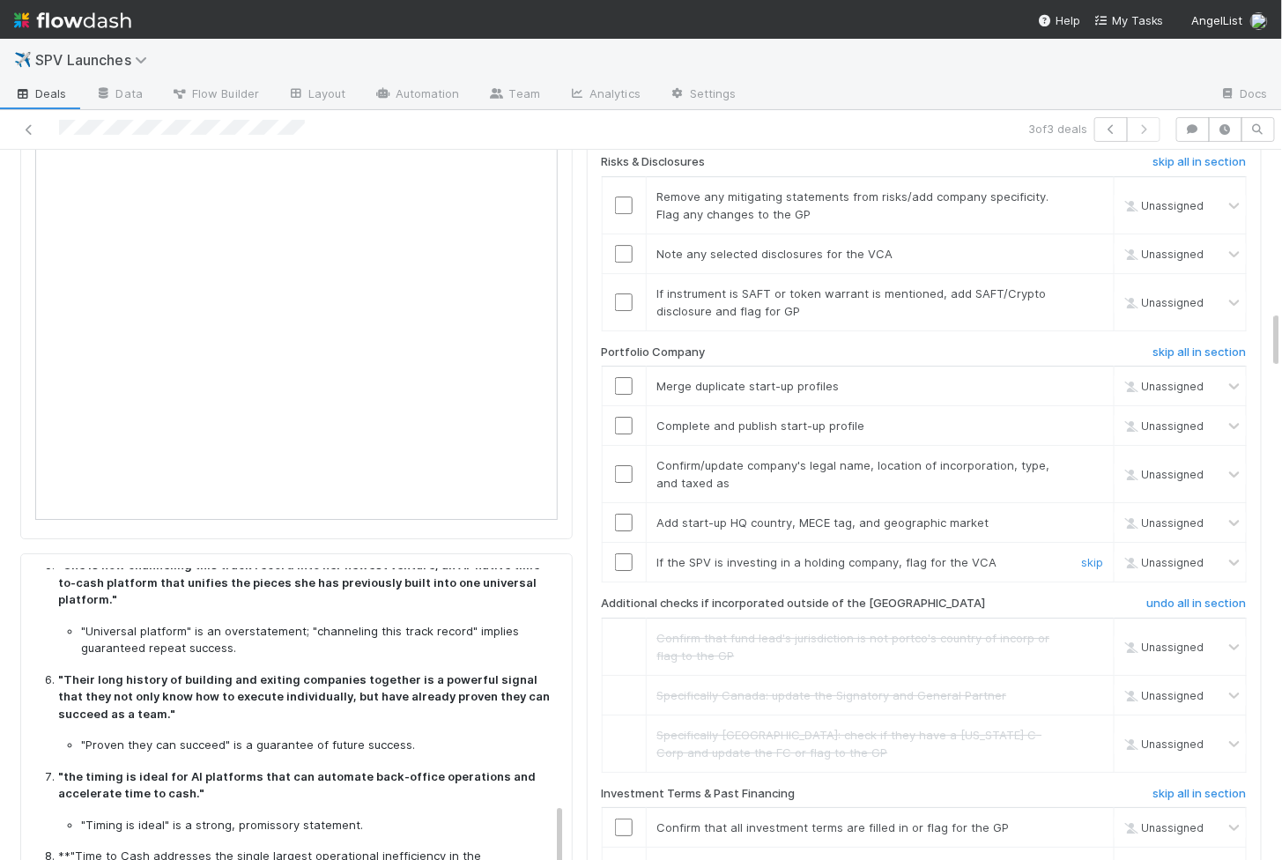
click at [623, 553] on input "checkbox" at bounding box center [624, 562] width 18 height 18
click at [623, 514] on input "checkbox" at bounding box center [624, 523] width 18 height 18
click at [623, 465] on input "checkbox" at bounding box center [624, 474] width 18 height 18
click at [626, 417] on input "checkbox" at bounding box center [624, 426] width 18 height 18
click at [625, 377] on input "checkbox" at bounding box center [624, 386] width 18 height 18
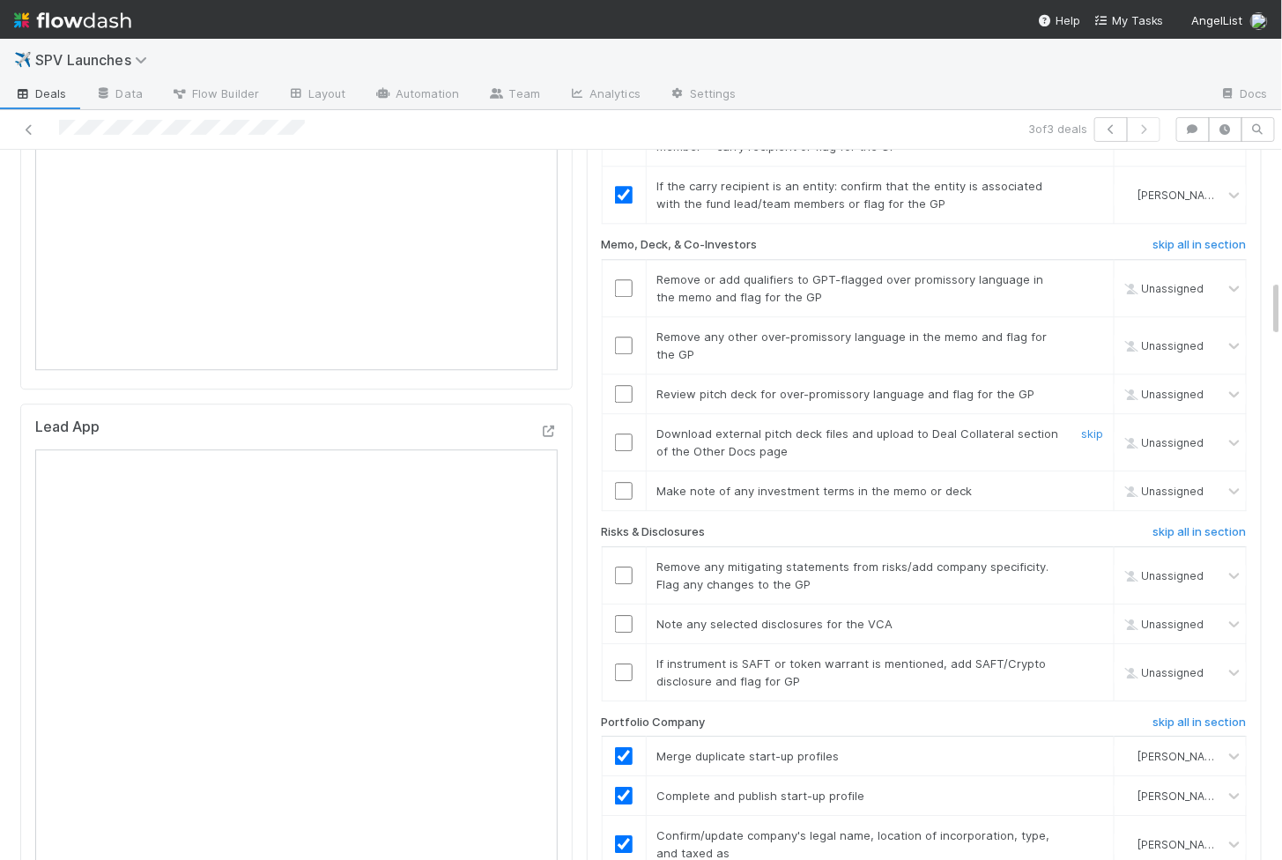
scroll to position [1570, 0]
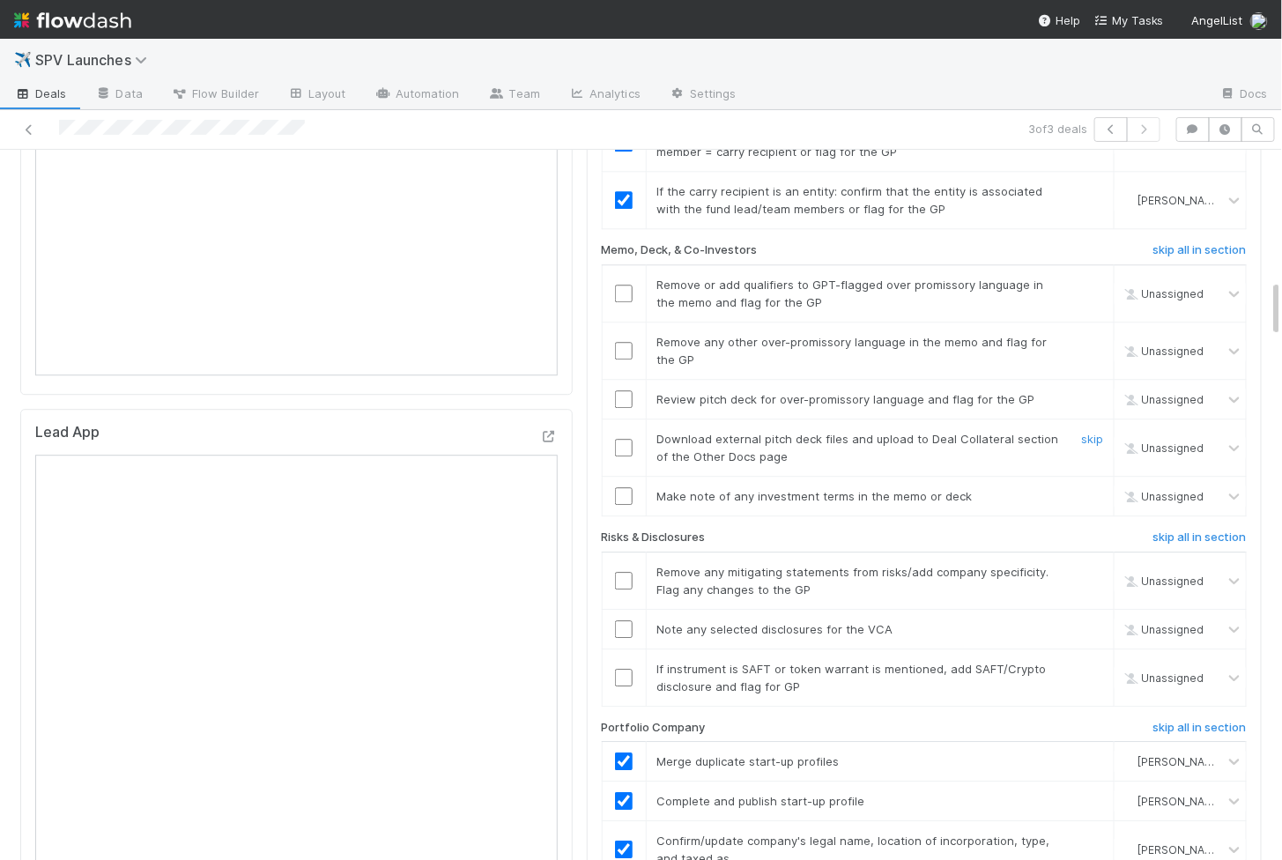
click at [622, 439] on input "checkbox" at bounding box center [624, 448] width 18 height 18
click at [622, 390] on input "checkbox" at bounding box center [624, 399] width 18 height 18
click at [621, 649] on td at bounding box center [624, 676] width 44 height 57
click at [621, 620] on input "checkbox" at bounding box center [624, 629] width 18 height 18
click at [622, 572] on input "checkbox" at bounding box center [624, 581] width 18 height 18
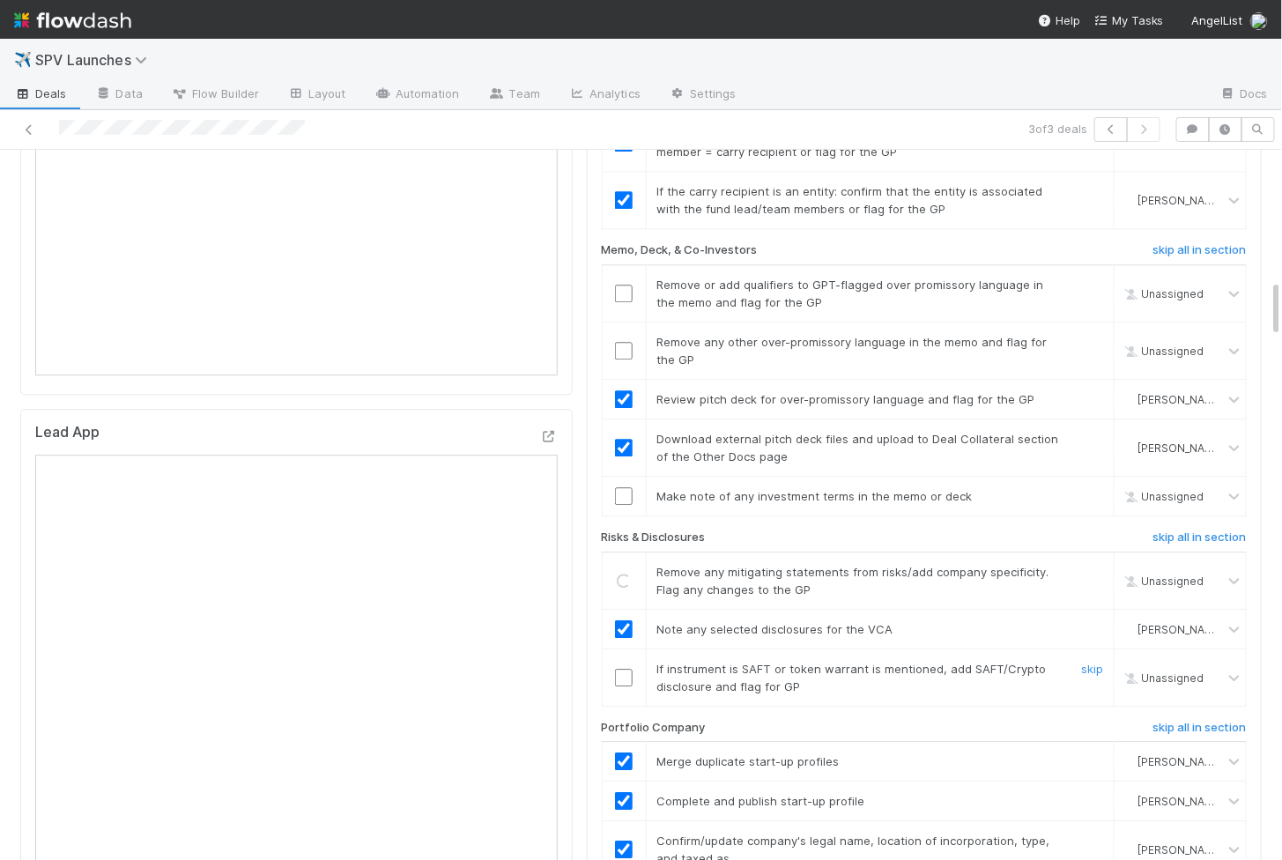
click at [622, 655] on td at bounding box center [624, 676] width 44 height 57
click at [622, 669] on input "checkbox" at bounding box center [624, 678] width 18 height 18
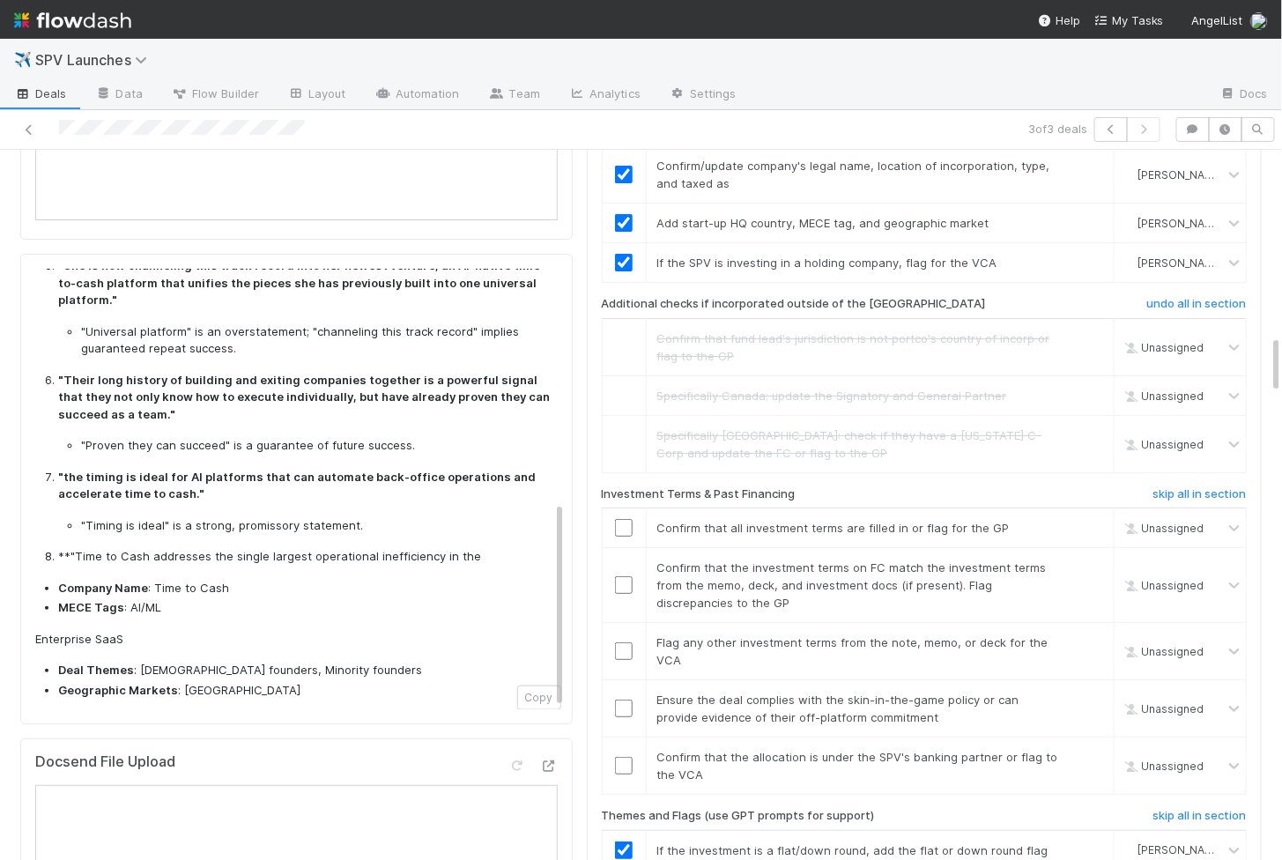
scroll to position [0, 0]
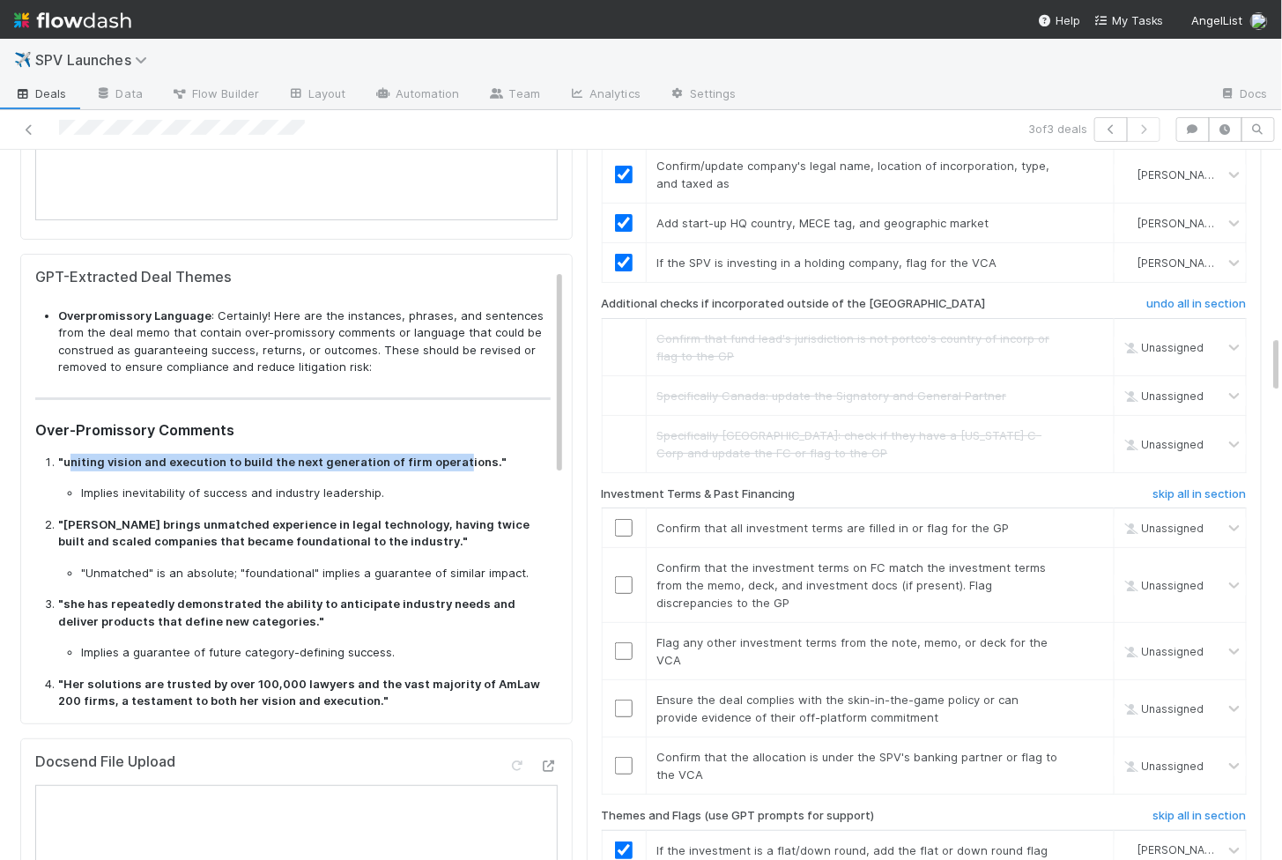
drag, startPoint x: 67, startPoint y: 458, endPoint x: 452, endPoint y: 454, distance: 385.1
click at [452, 455] on strong ""uniting vision and execution to build the next generation of firm operations."" at bounding box center [282, 462] width 448 height 14
copy strong "niting vision and execution to build the next generation of firm operat"
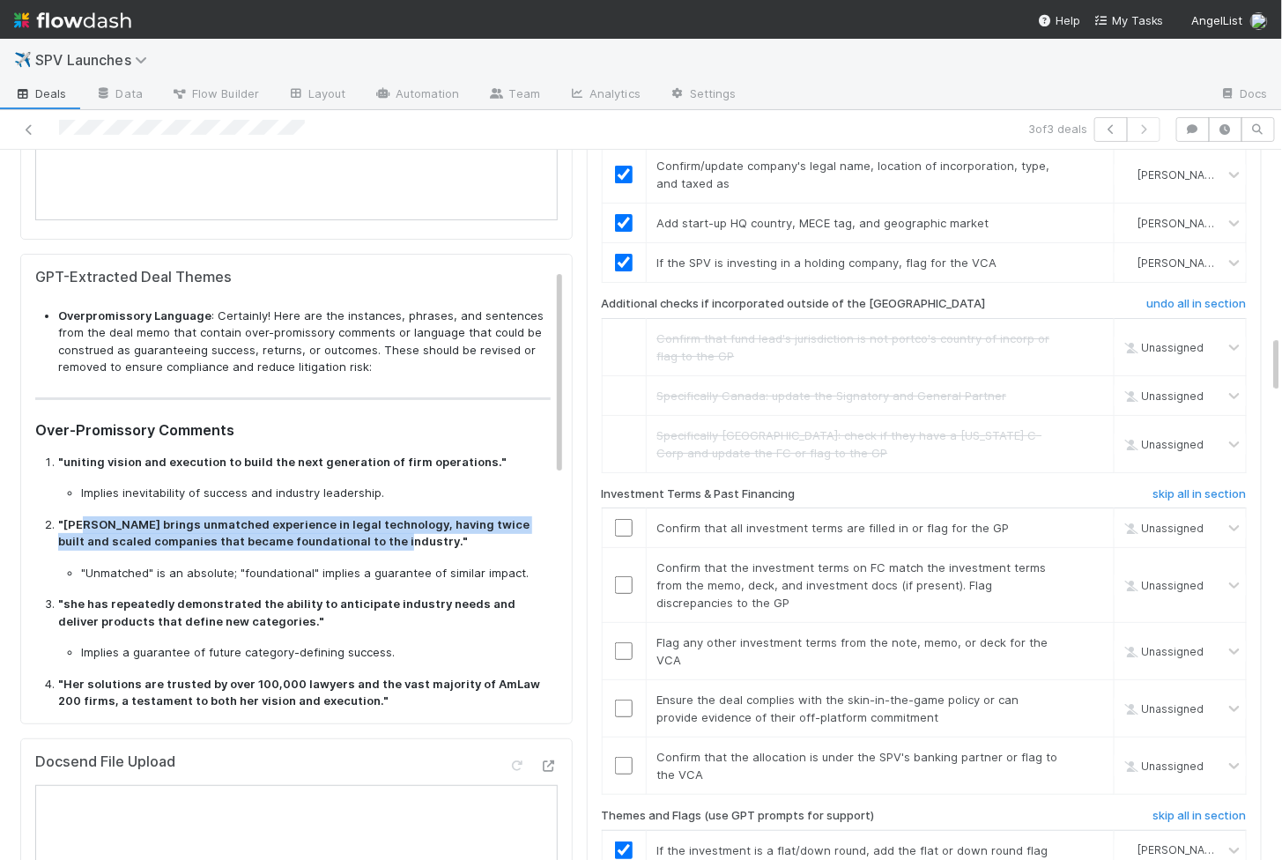
drag, startPoint x: 85, startPoint y: 516, endPoint x: 335, endPoint y: 530, distance: 250.6
click at [335, 530] on strong ""Gabriela brings unmatched experience in legal technology, having twice built a…" at bounding box center [293, 533] width 471 height 32
copy strong "riela brings unmatched experience in legal technology, having twice built and s…"
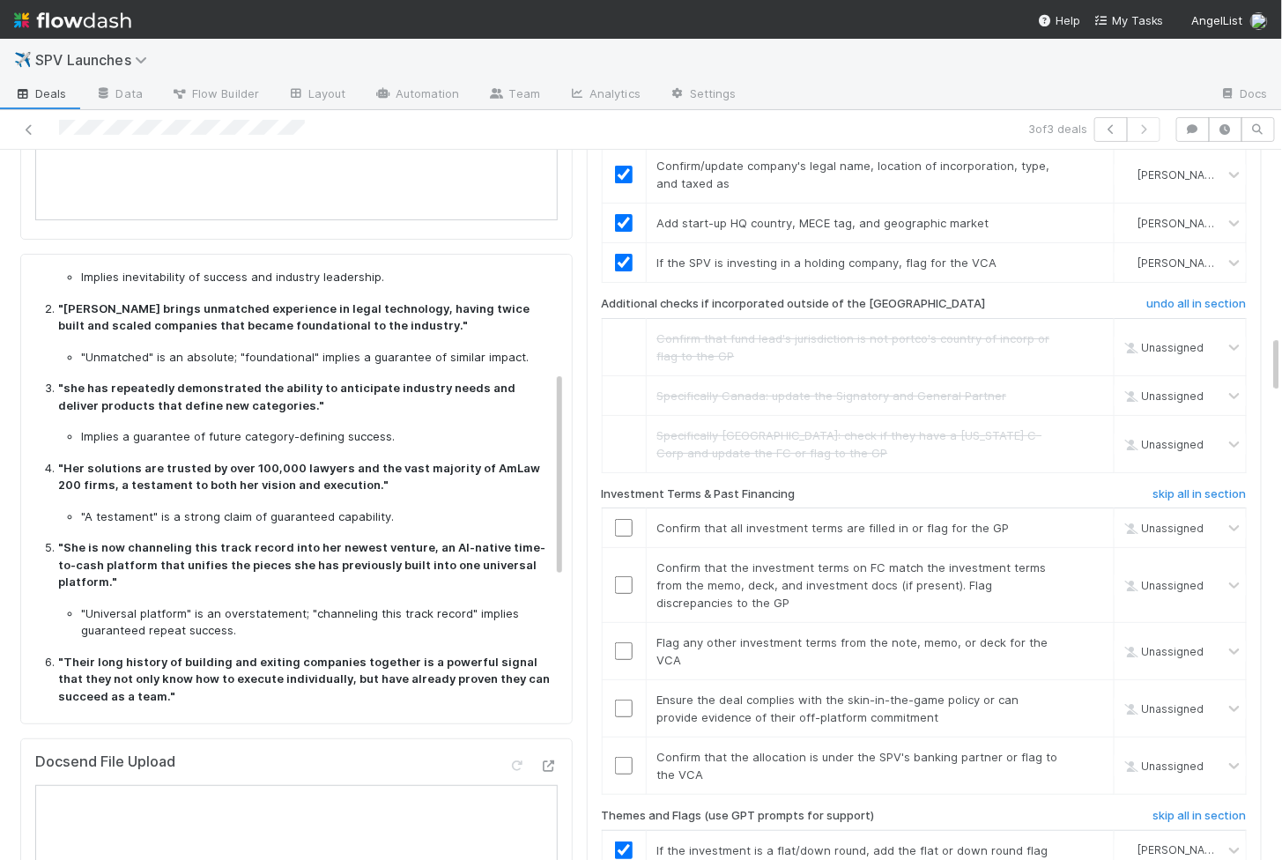
scroll to position [273, 0]
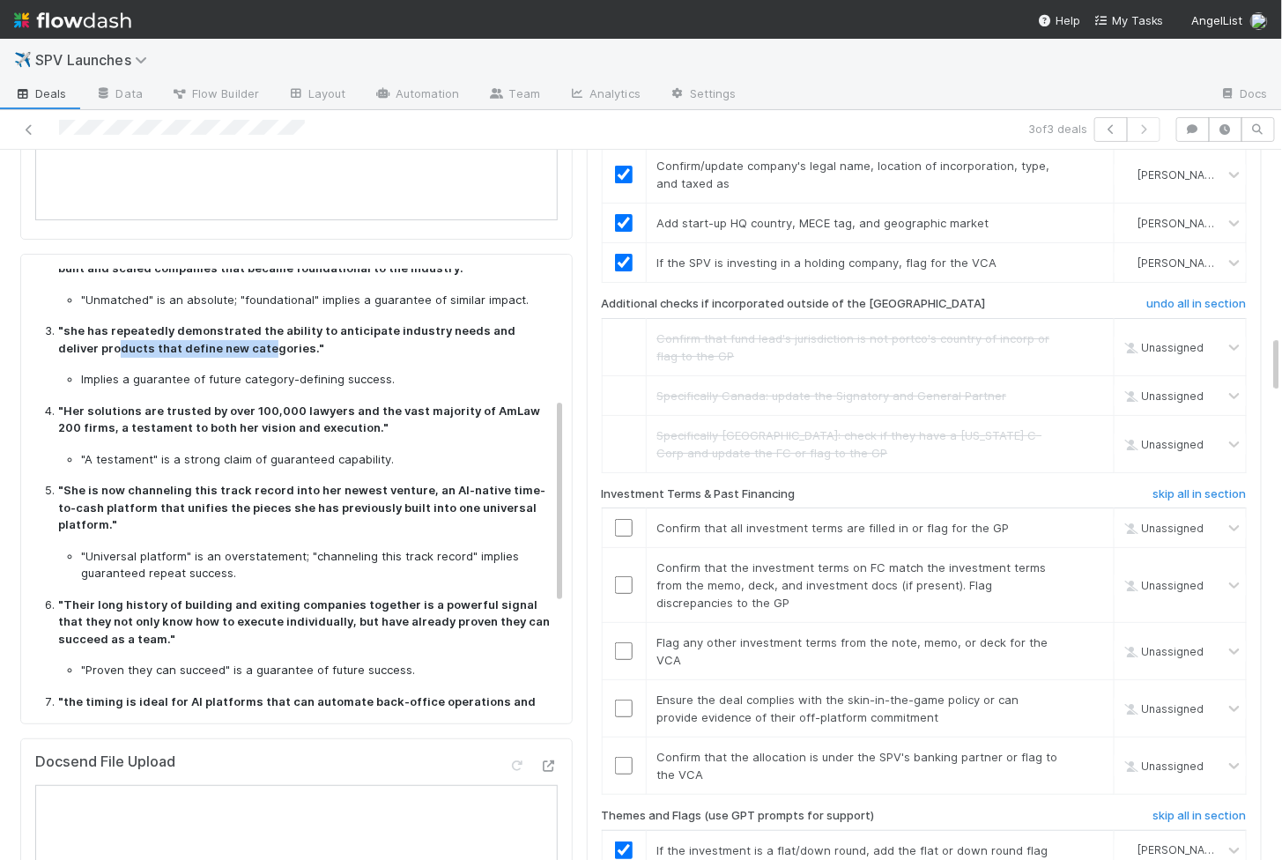
drag, startPoint x: 75, startPoint y: 333, endPoint x: 224, endPoint y: 342, distance: 149.2
click at [224, 342] on strong ""she has repeatedly demonstrated the ability to anticipate industry needs and d…" at bounding box center [286, 339] width 457 height 32
click at [81, 329] on p ""she has repeatedly demonstrated the ability to anticipate industry needs and d…" at bounding box center [304, 339] width 493 height 34
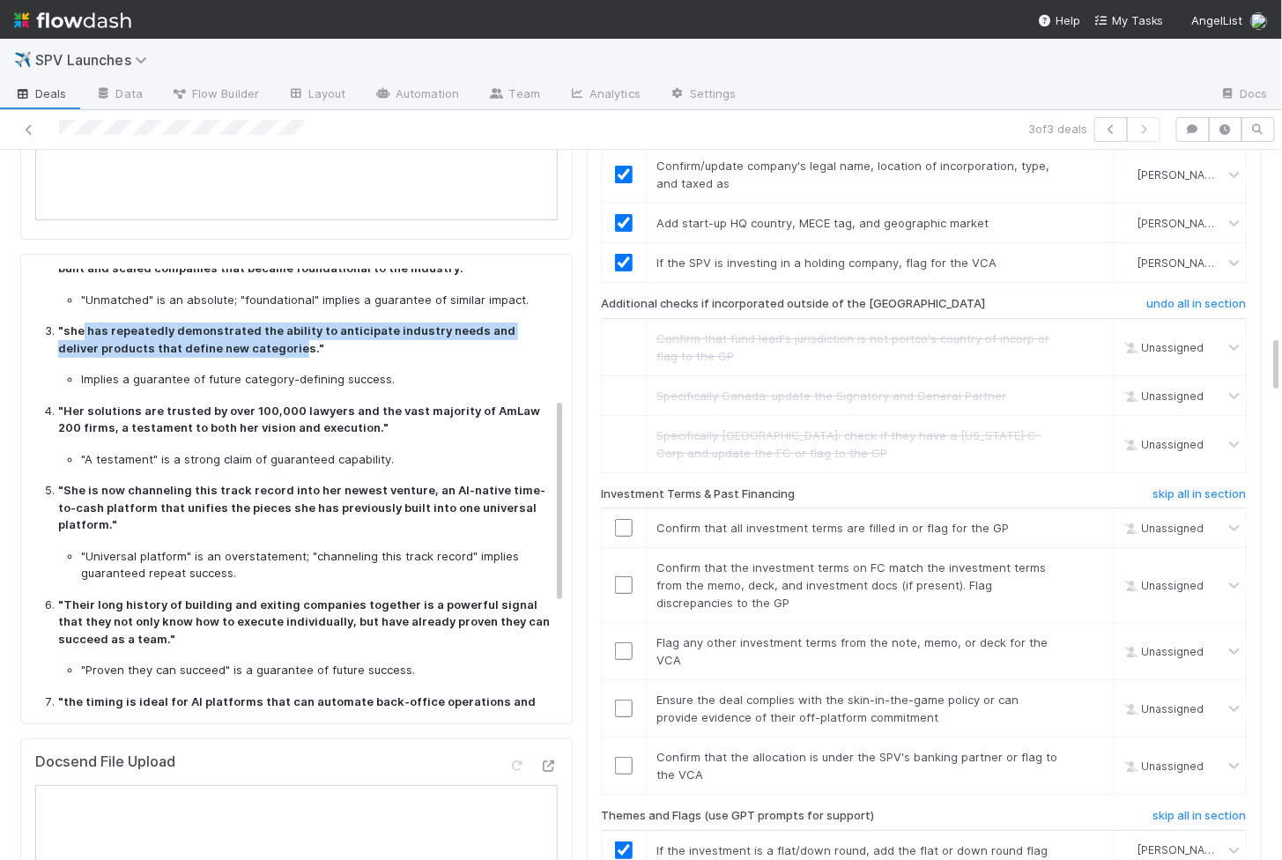
drag, startPoint x: 81, startPoint y: 322, endPoint x: 249, endPoint y: 336, distance: 168.8
click at [249, 336] on strong ""she has repeatedly demonstrated the ability to anticipate industry needs and d…" at bounding box center [286, 339] width 457 height 32
copy strong "has repeatedly demonstrated the ability to anticipate industry needs and delive…"
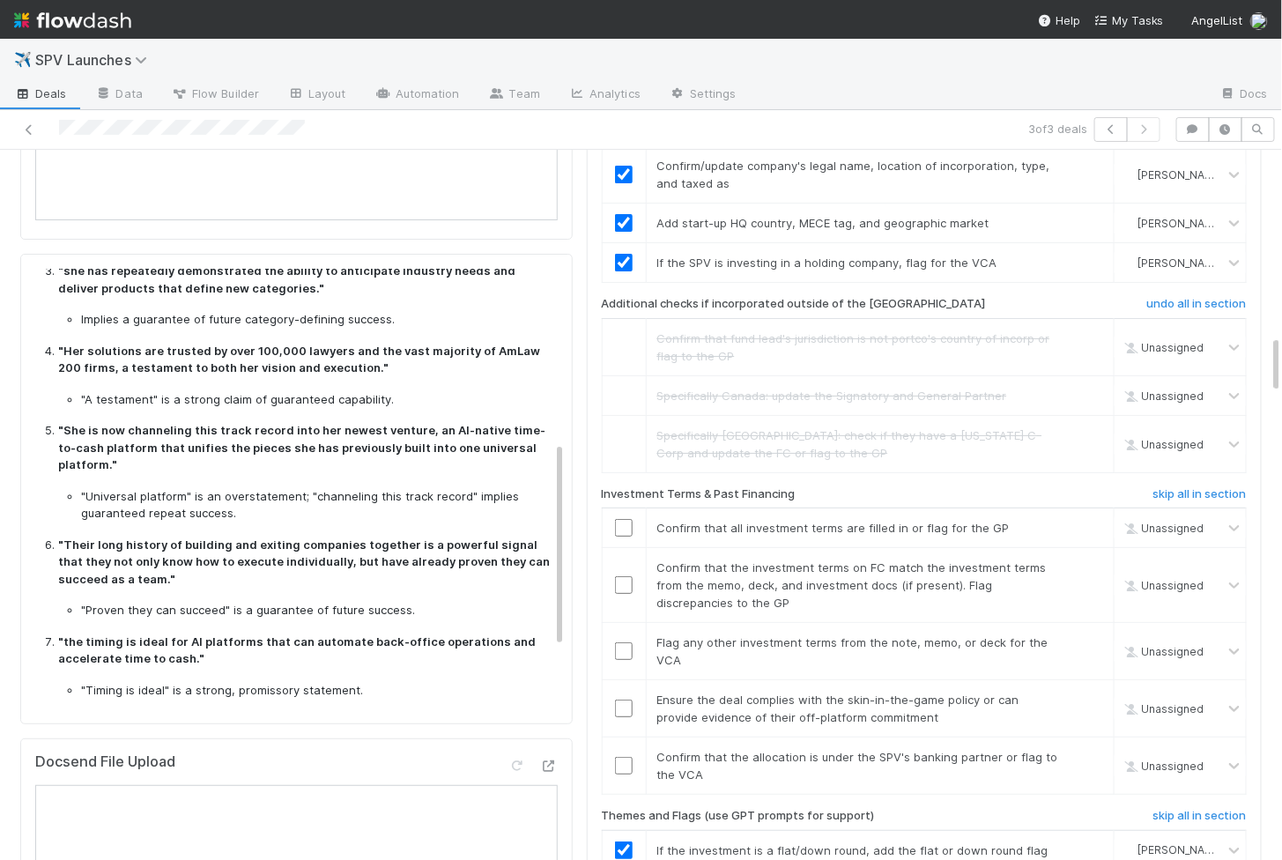
scroll to position [366, 0]
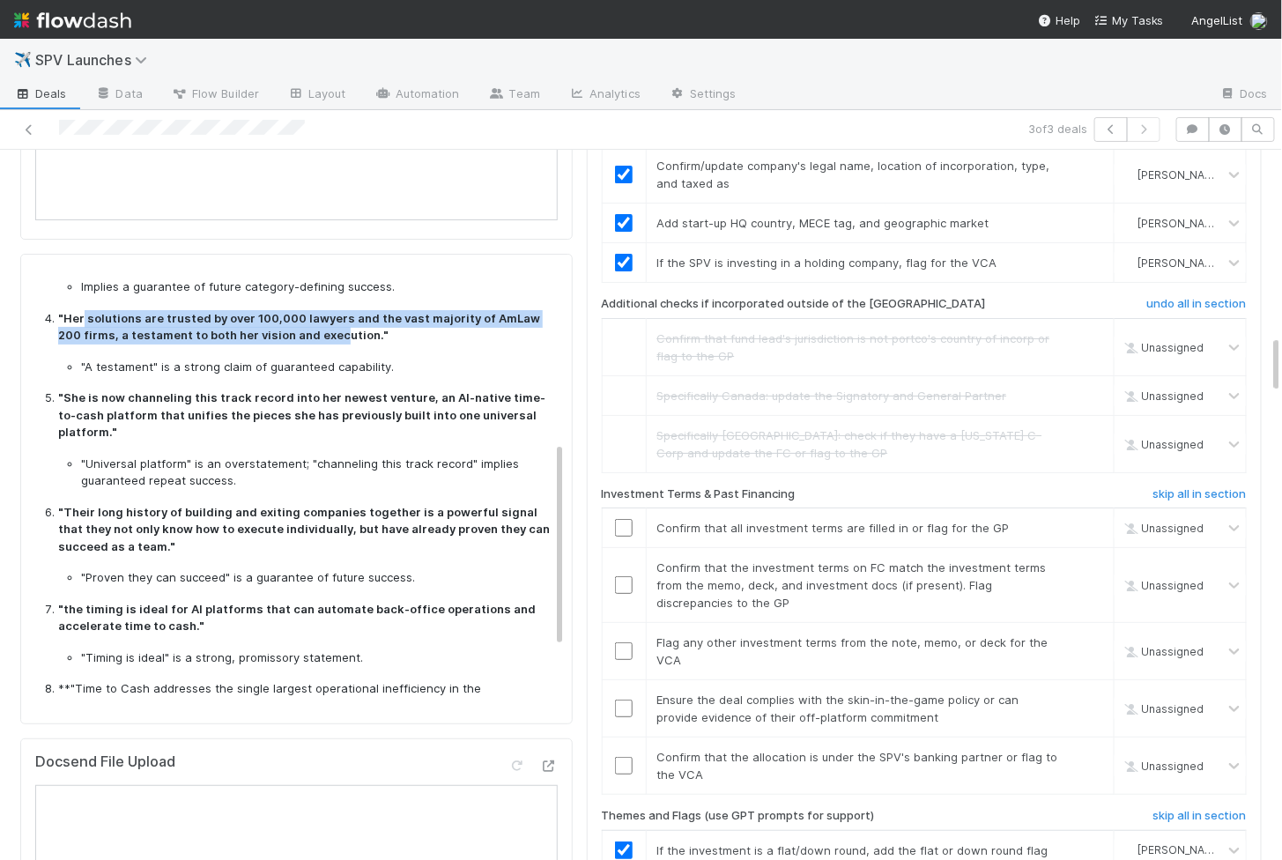
drag, startPoint x: 83, startPoint y: 310, endPoint x: 309, endPoint y: 328, distance: 227.1
click at [309, 328] on strong ""Her solutions are trusted by over 100,000 lawyers and the vast majority of AmL…" at bounding box center [299, 327] width 482 height 32
copy strong "solutions are trusted by over 100,000 lawyers and the vast majority of AmLaw 20…"
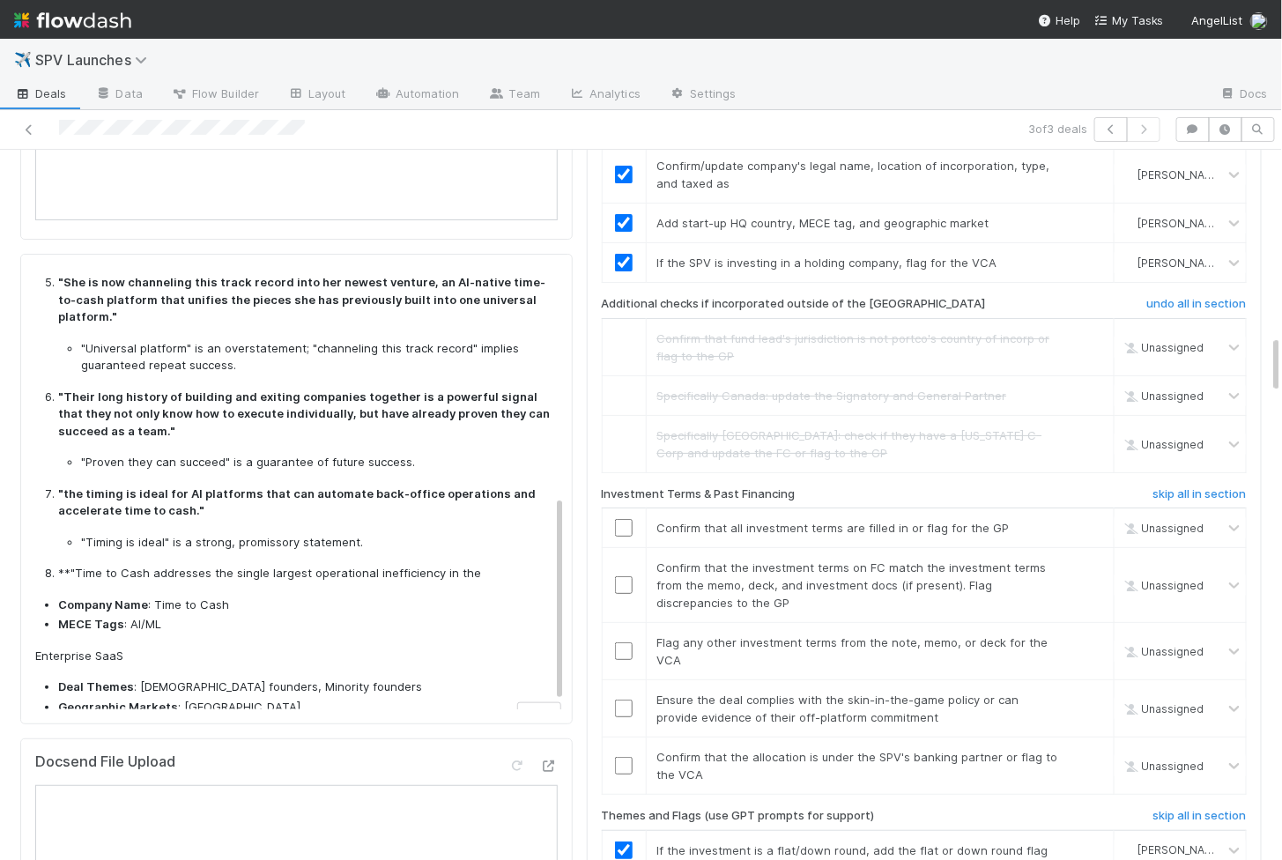
scroll to position [467, 0]
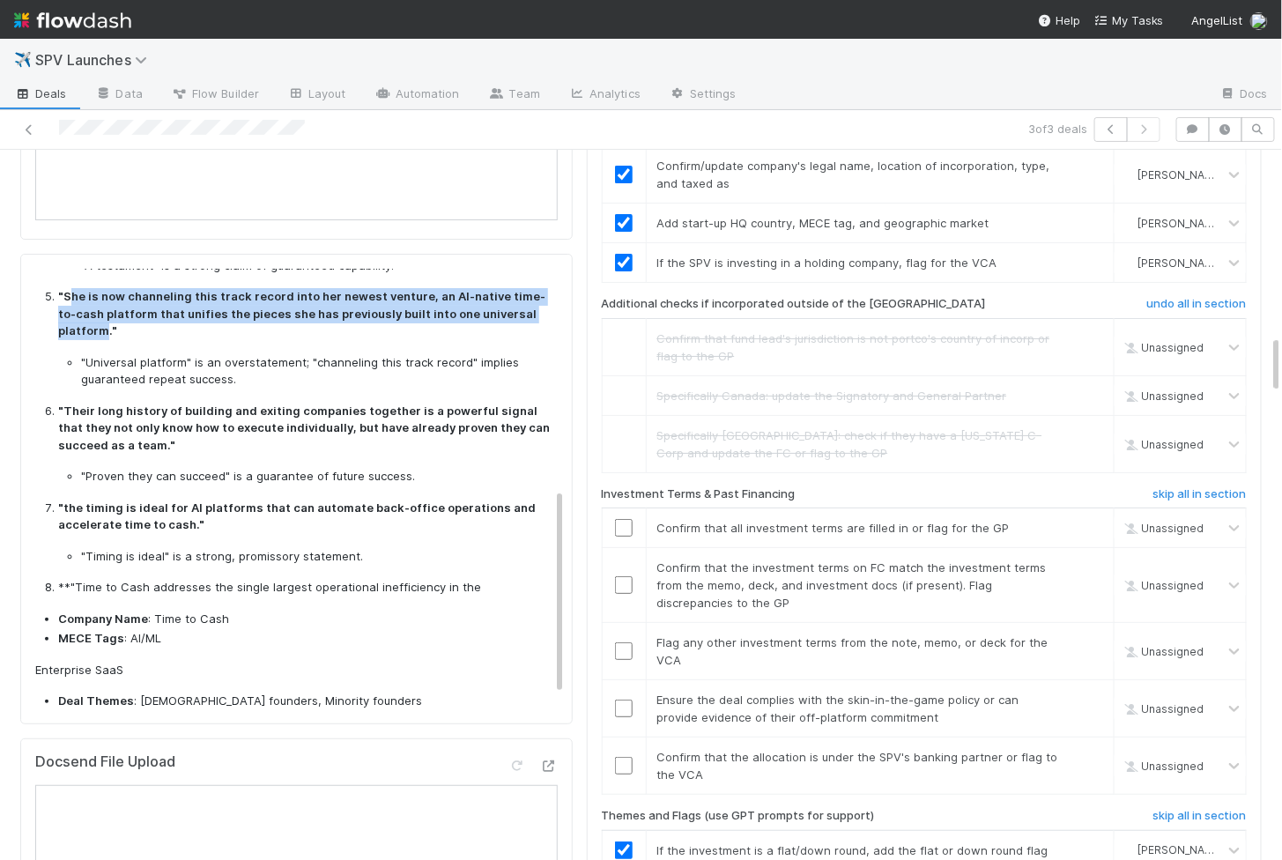
drag, startPoint x: 68, startPoint y: 286, endPoint x: 100, endPoint y: 325, distance: 50.7
click at [100, 325] on strong ""She is now channeling this track record into her newest venture, an AI-native …" at bounding box center [301, 313] width 487 height 48
copy strong "he is now channeling this track record into her newest venture, an AI-native ti…"
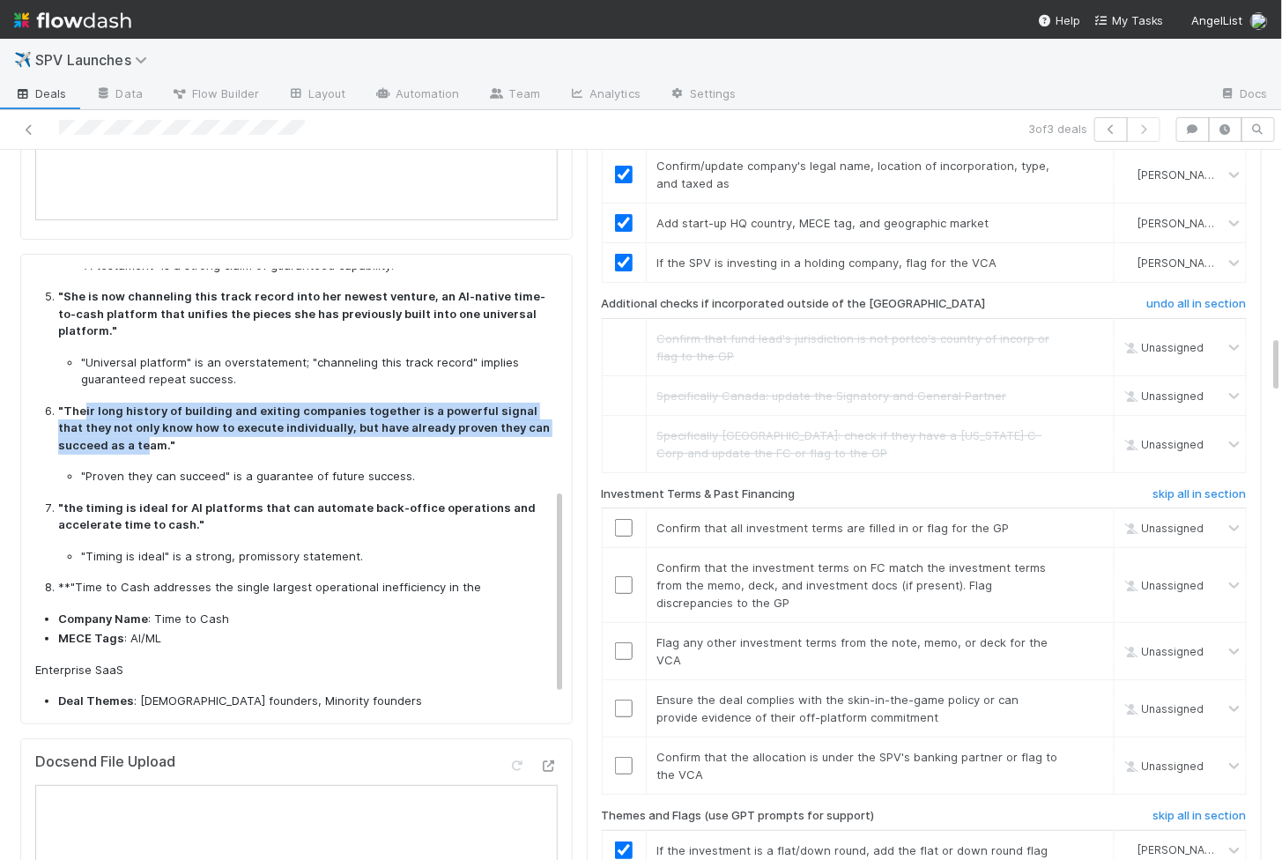
drag, startPoint x: 83, startPoint y: 402, endPoint x: 141, endPoint y: 435, distance: 67.1
click at [141, 435] on strong ""Their long history of building and exiting companies together is a powerful si…" at bounding box center [304, 428] width 492 height 48
copy strong "ir long history of building and exiting companies together is a powerful signal…"
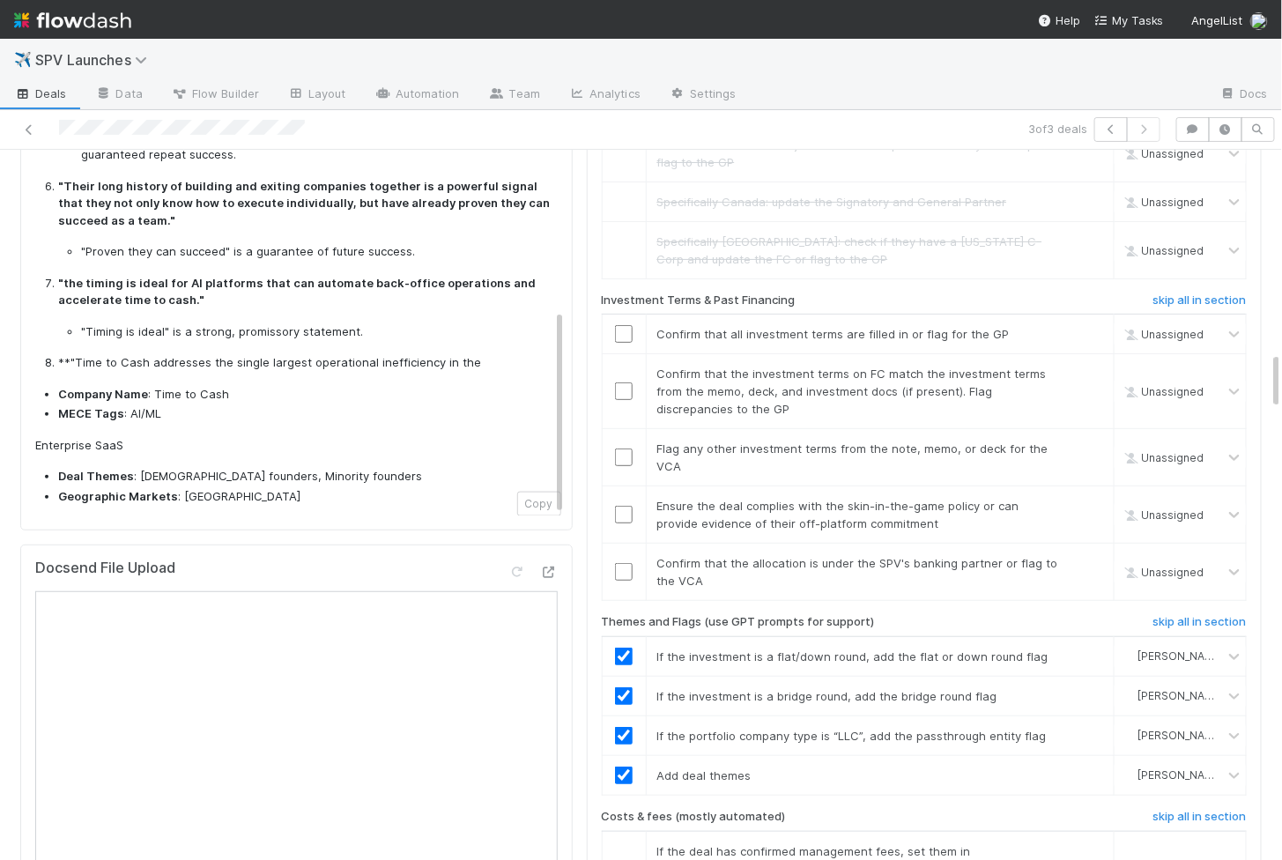
scroll to position [2446, 0]
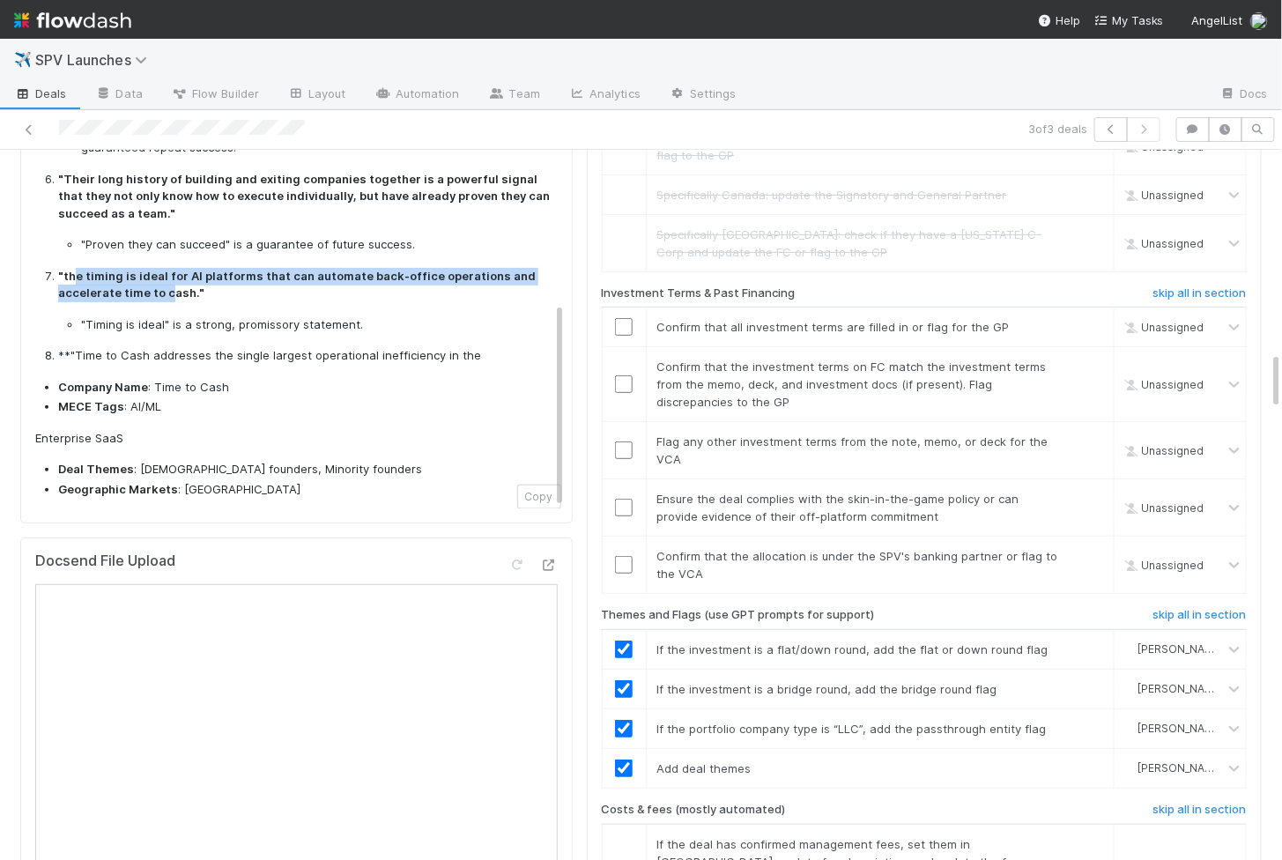
drag, startPoint x: 75, startPoint y: 266, endPoint x: 167, endPoint y: 283, distance: 94.0
click at [167, 283] on strong ""the timing is ideal for AI platforms that can automate back-office operations …" at bounding box center [297, 285] width 478 height 32
copy strong "e timing is ideal for AI platforms that can automate back-office operations and…"
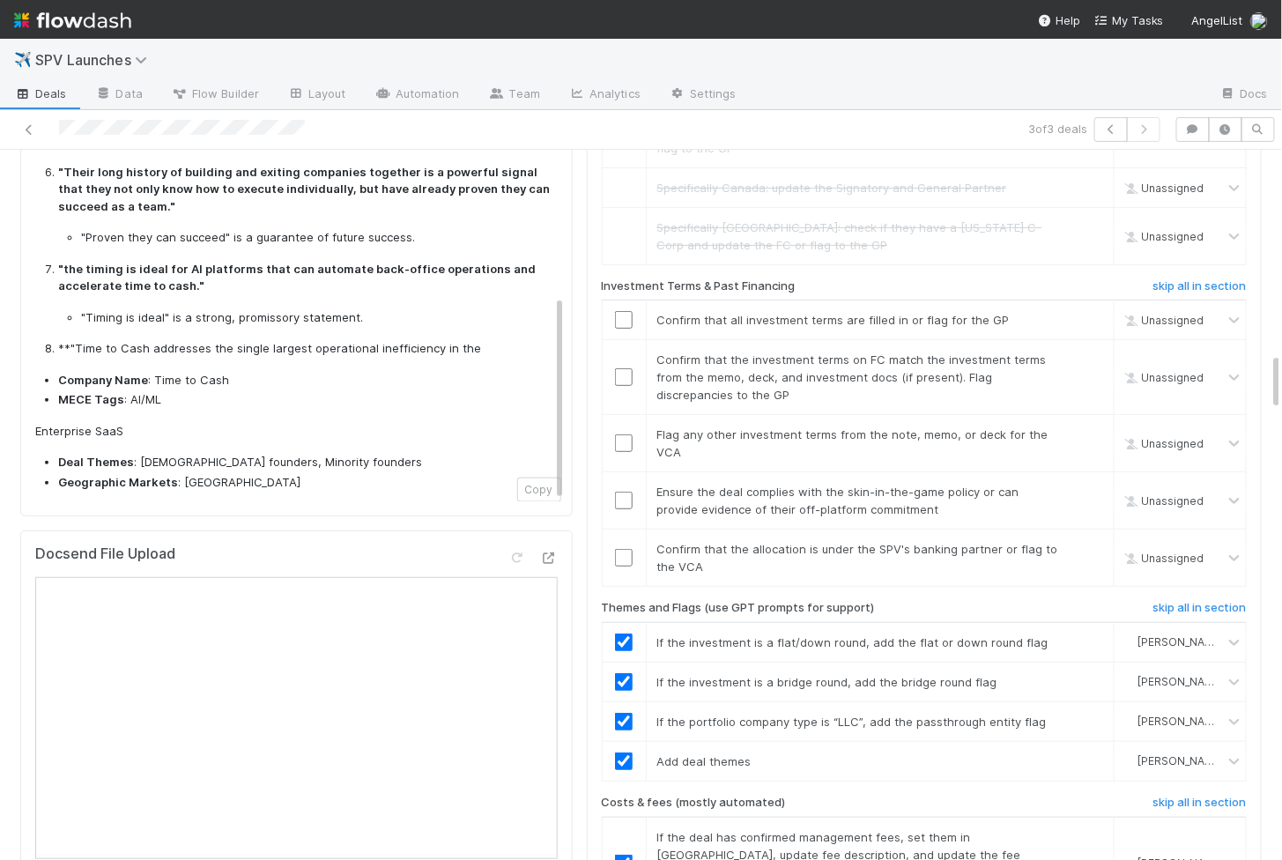
scroll to position [2425, 0]
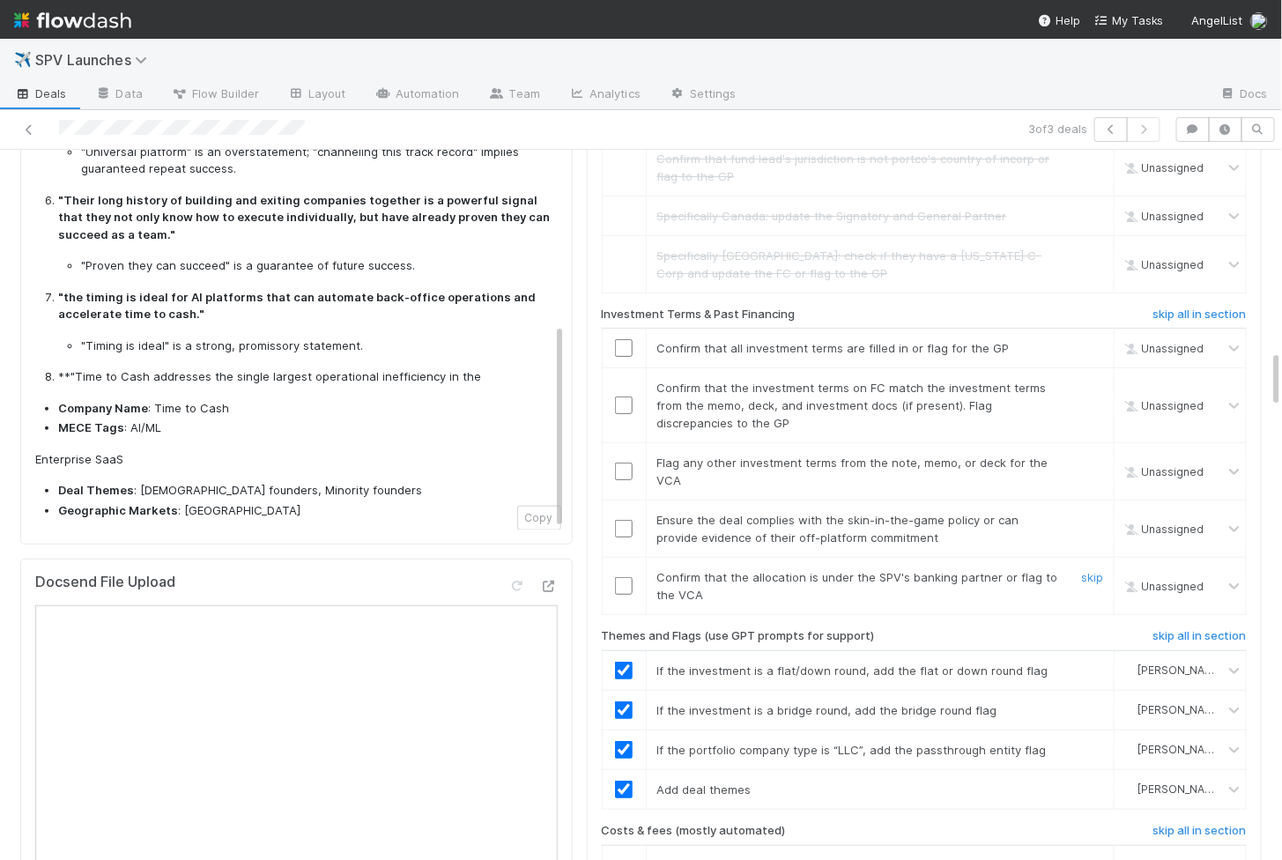
click at [631, 577] on input "checkbox" at bounding box center [624, 586] width 18 height 18
click at [631, 520] on input "checkbox" at bounding box center [624, 529] width 18 height 18
click at [627, 463] on input "checkbox" at bounding box center [624, 472] width 18 height 18
click at [617, 396] on input "checkbox" at bounding box center [624, 405] width 18 height 18
click at [624, 329] on td at bounding box center [624, 349] width 44 height 40
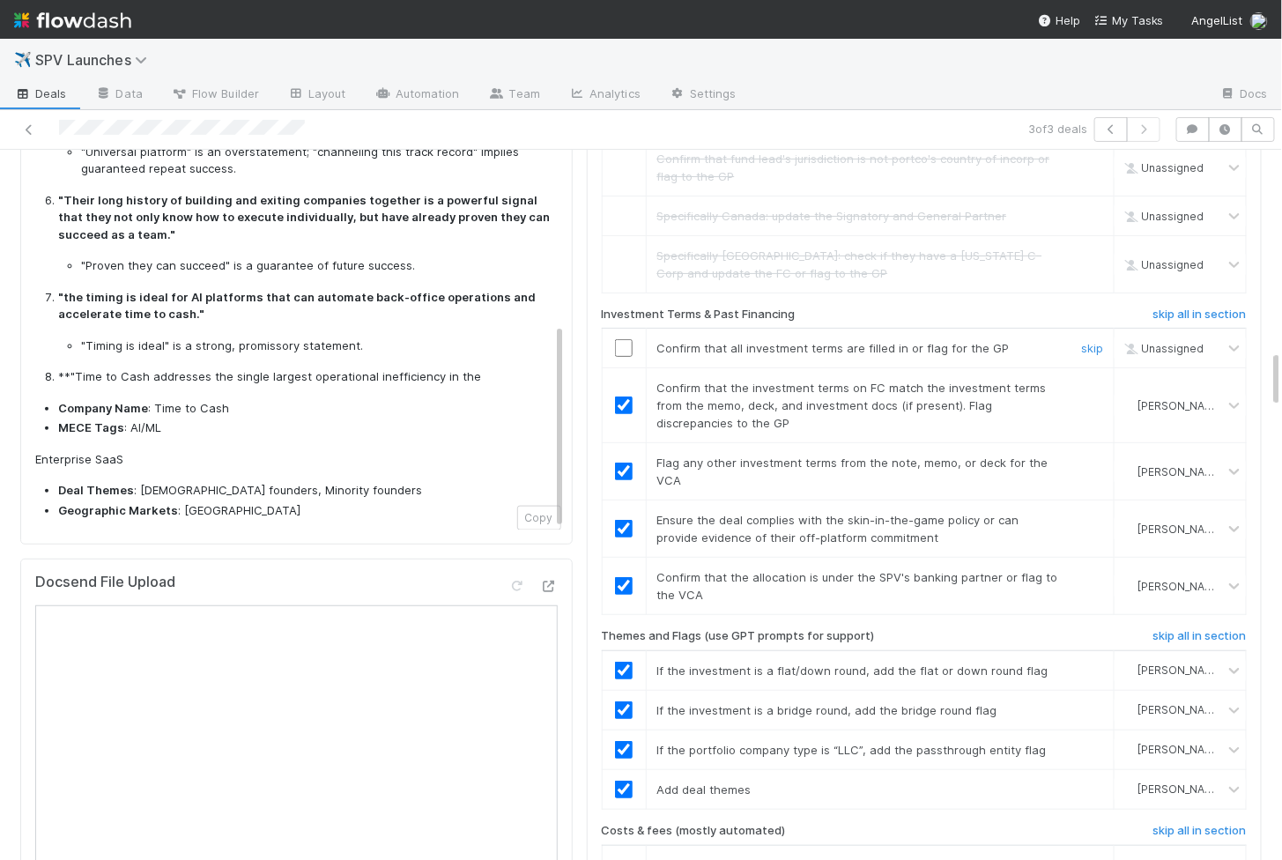
click at [624, 339] on input "checkbox" at bounding box center [624, 348] width 18 height 18
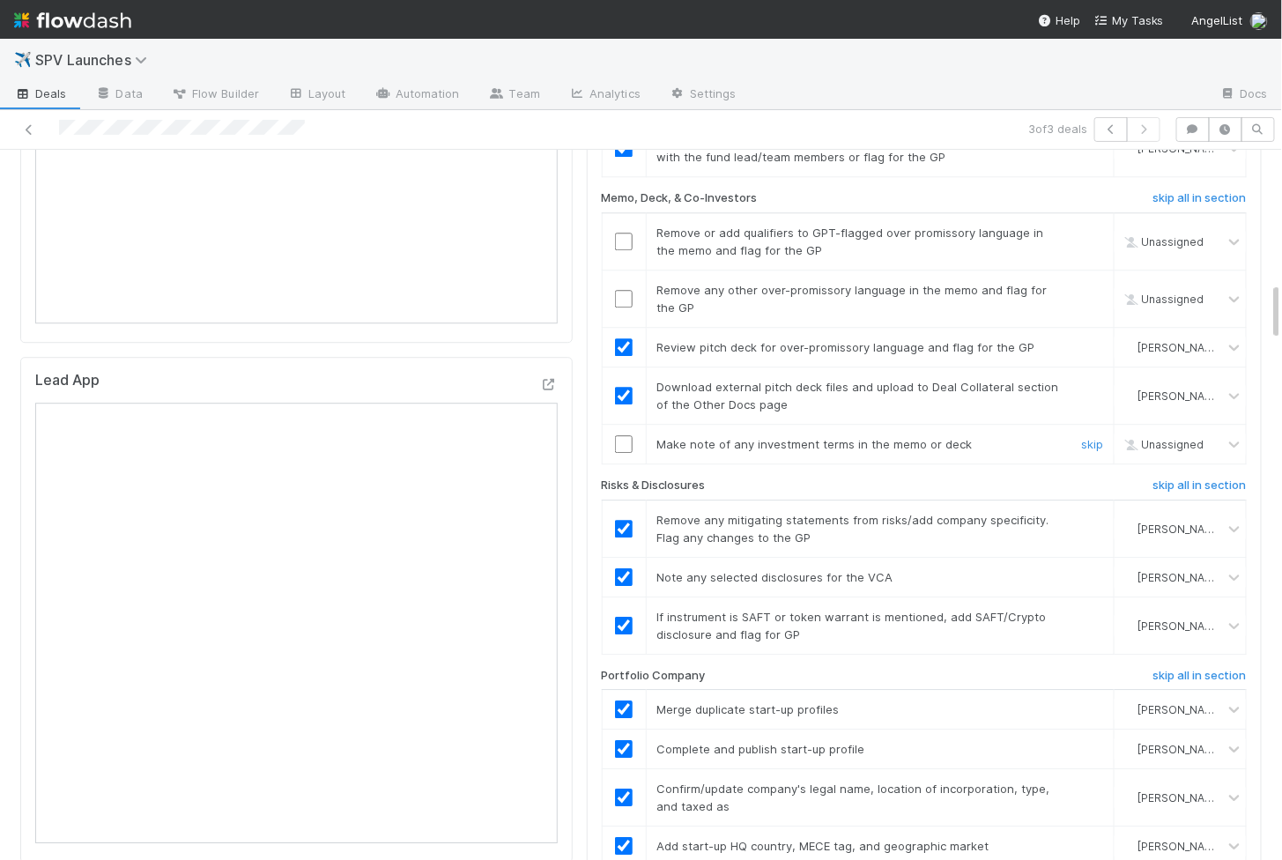
scroll to position [1608, 0]
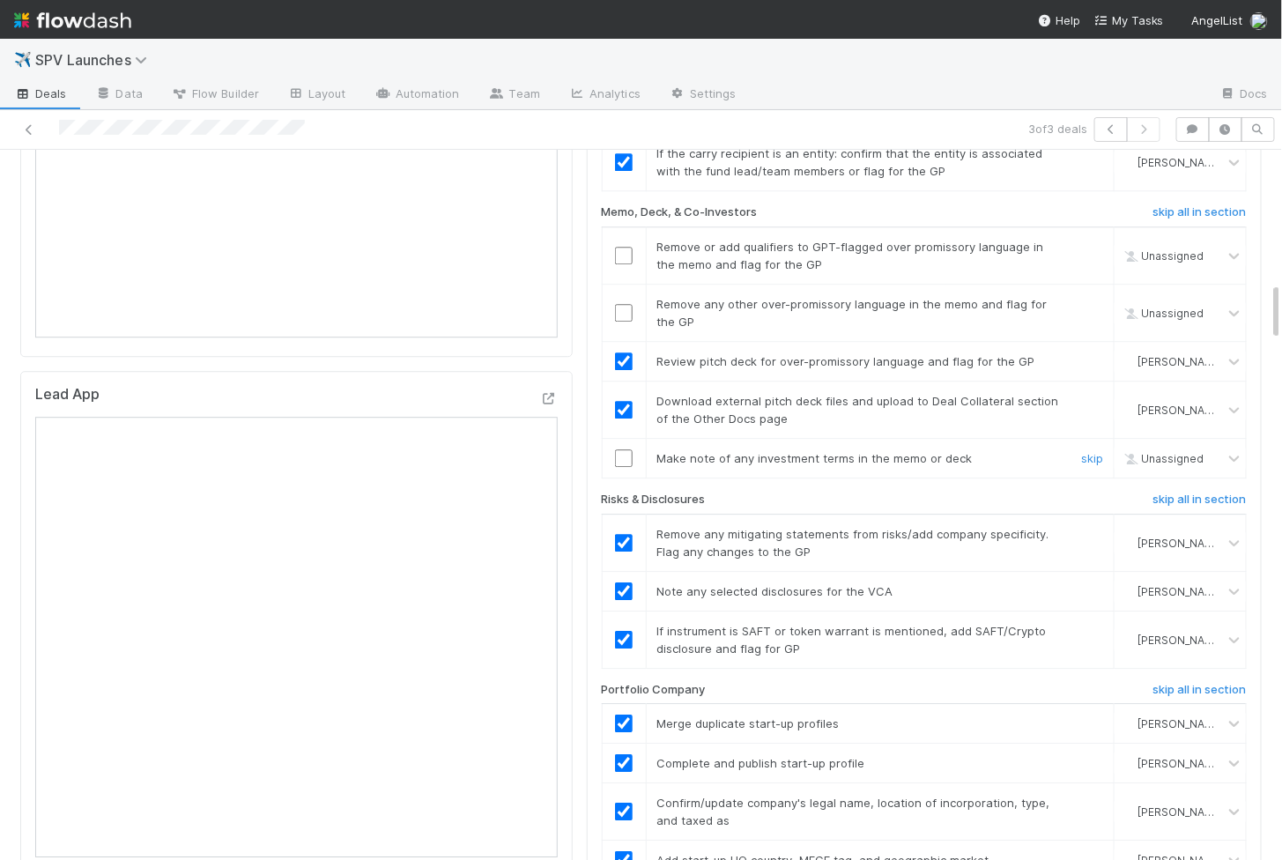
click at [622, 439] on td at bounding box center [624, 459] width 44 height 40
click at [629, 449] on input "checkbox" at bounding box center [624, 458] width 18 height 18
click at [627, 247] on input "checkbox" at bounding box center [624, 256] width 18 height 18
click at [627, 304] on input "checkbox" at bounding box center [624, 313] width 18 height 18
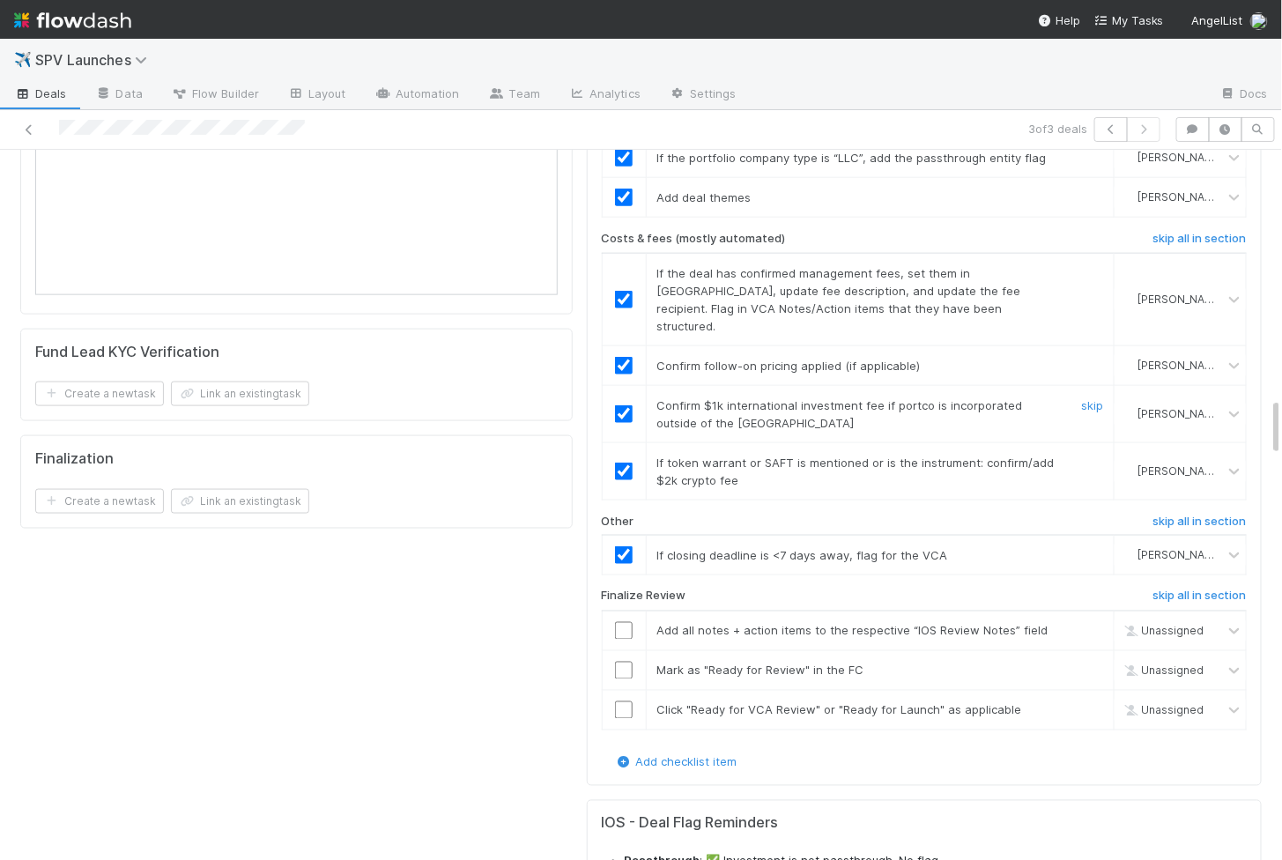
scroll to position [3020, 0]
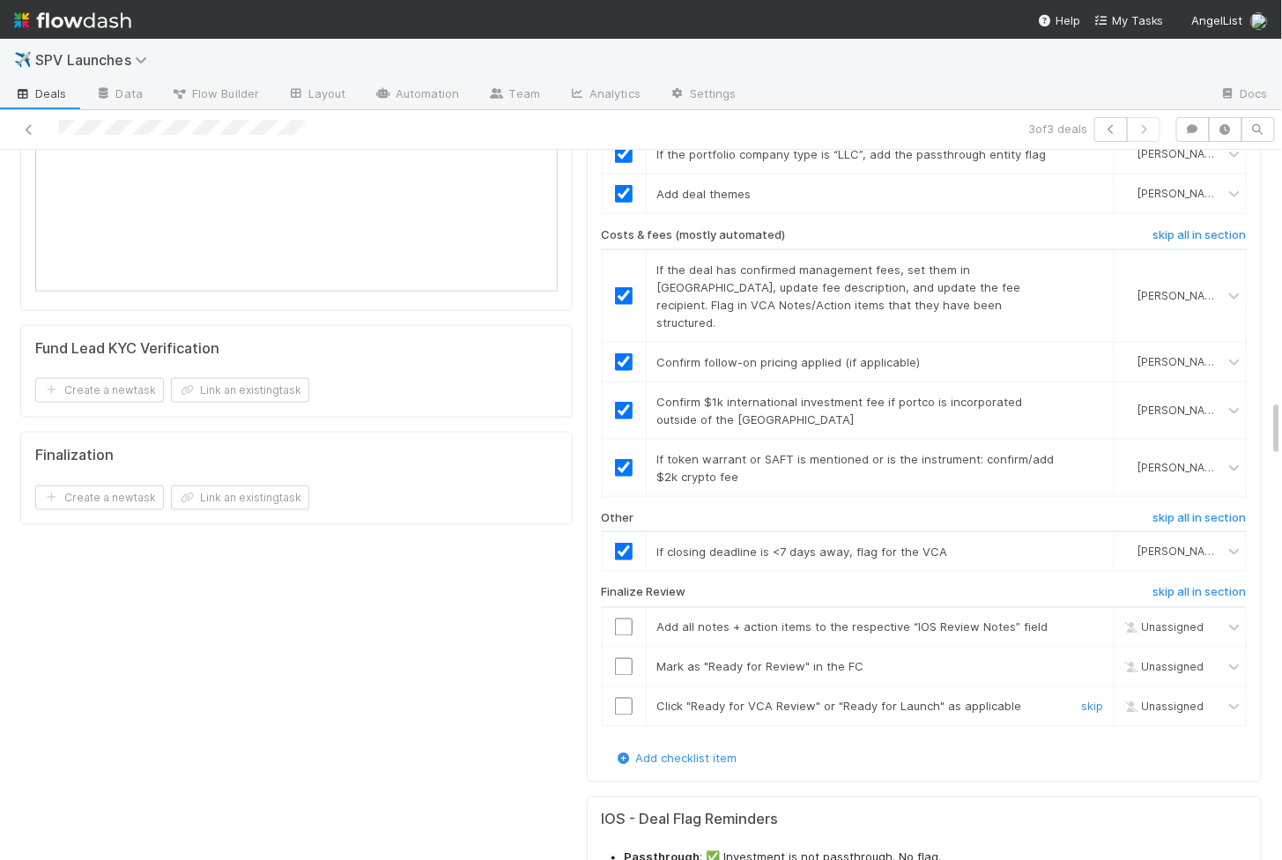
click at [616, 698] on input "checkbox" at bounding box center [624, 707] width 18 height 18
click at [616, 658] on input "checkbox" at bounding box center [624, 667] width 18 height 18
click at [621, 619] on input "checkbox" at bounding box center [624, 628] width 18 height 18
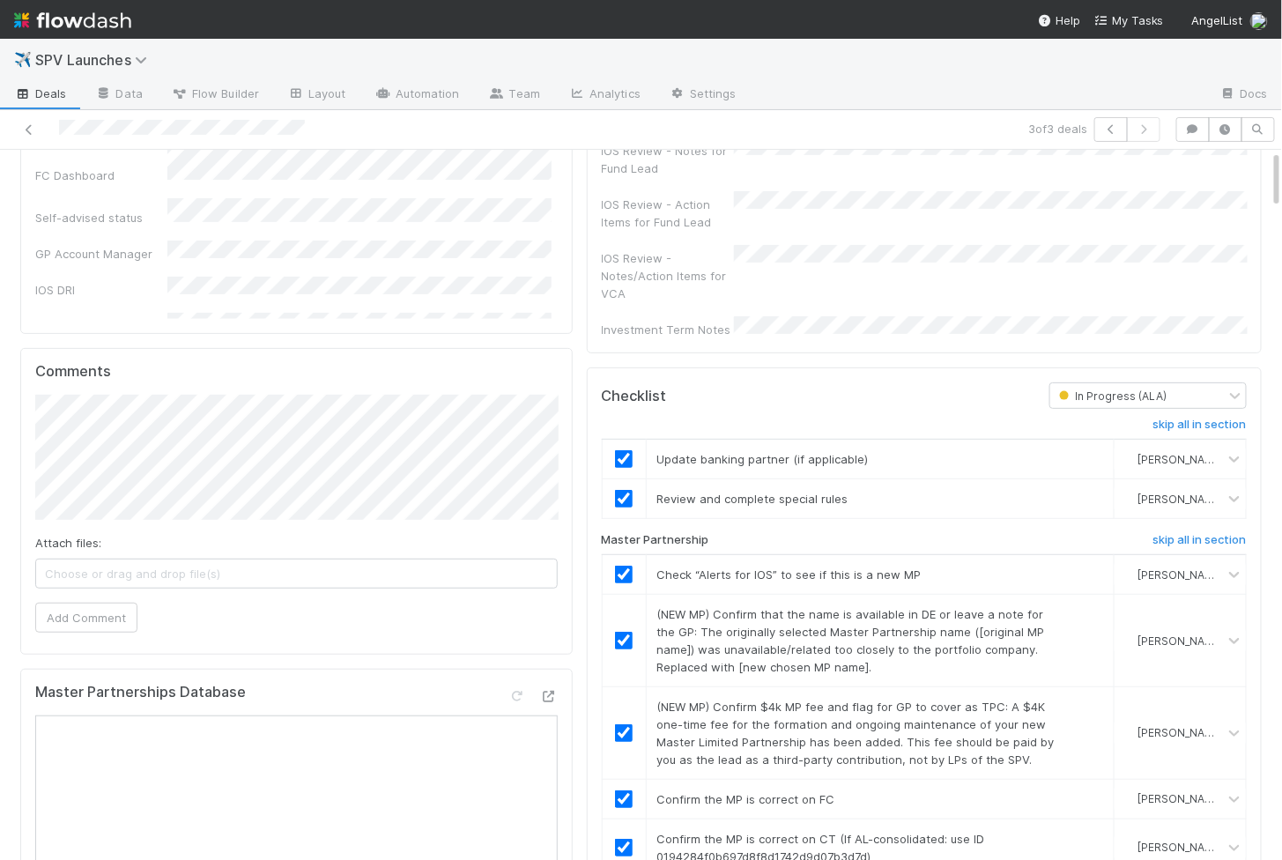
scroll to position [0, 0]
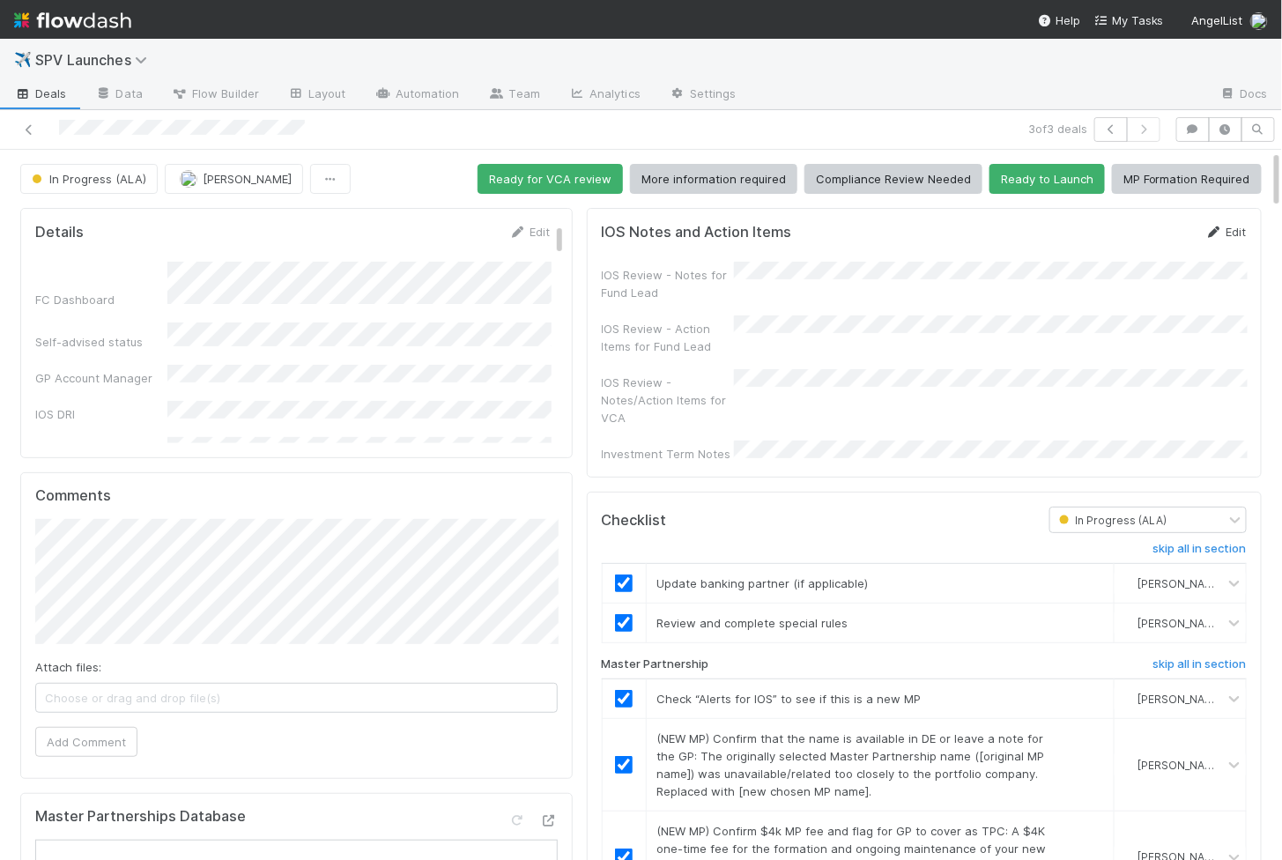
click at [1231, 233] on link "Edit" at bounding box center [1225, 232] width 41 height 14
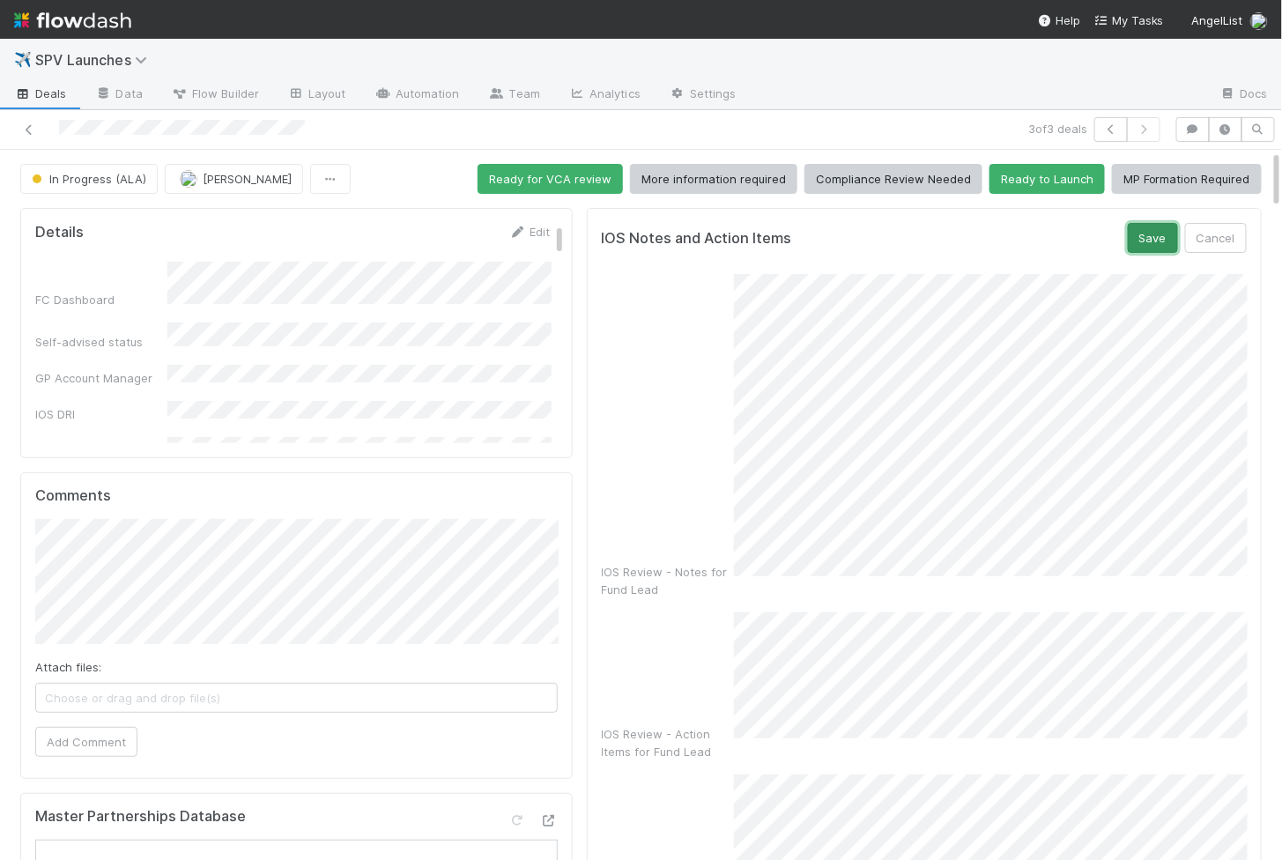
click at [1142, 233] on button "Save" at bounding box center [1153, 238] width 50 height 30
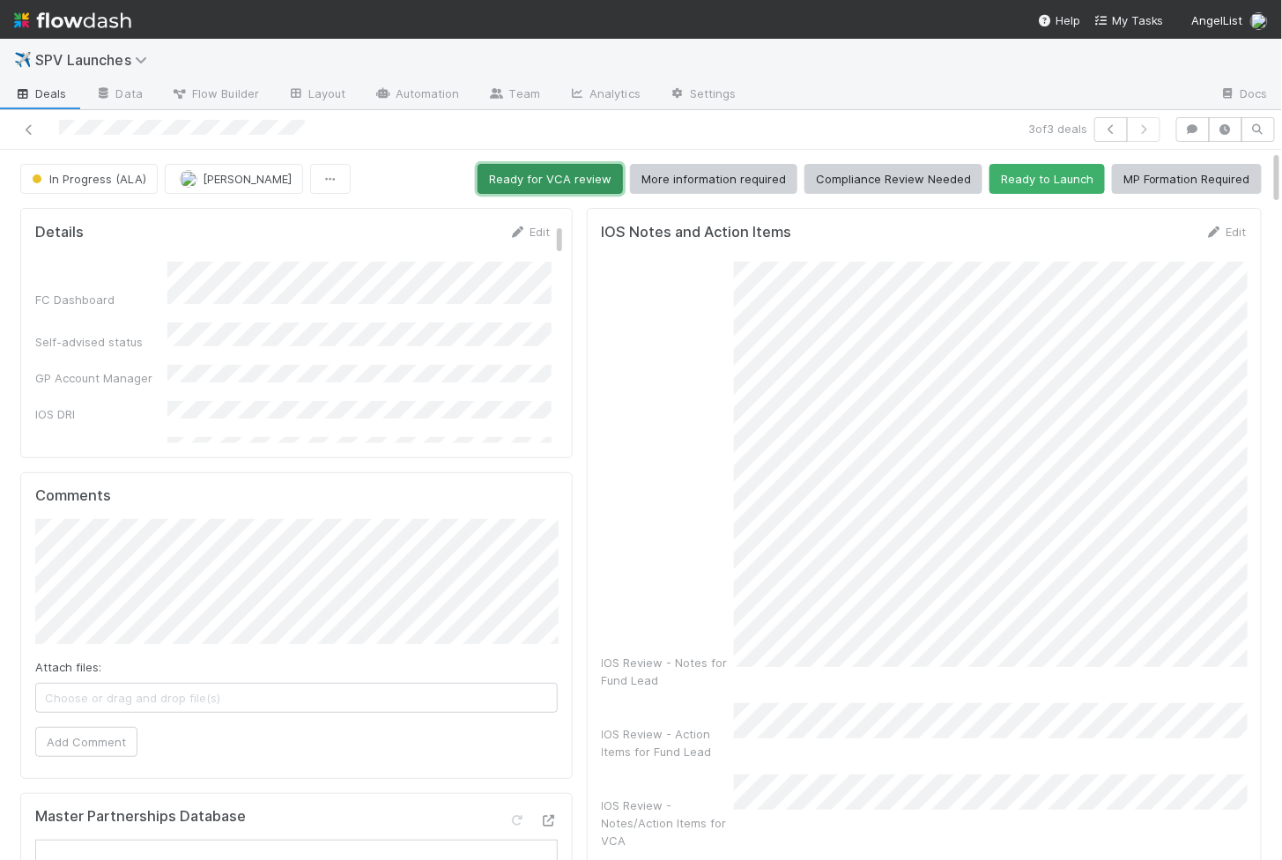
click at [553, 188] on button "Ready for VCA review" at bounding box center [550, 179] width 145 height 30
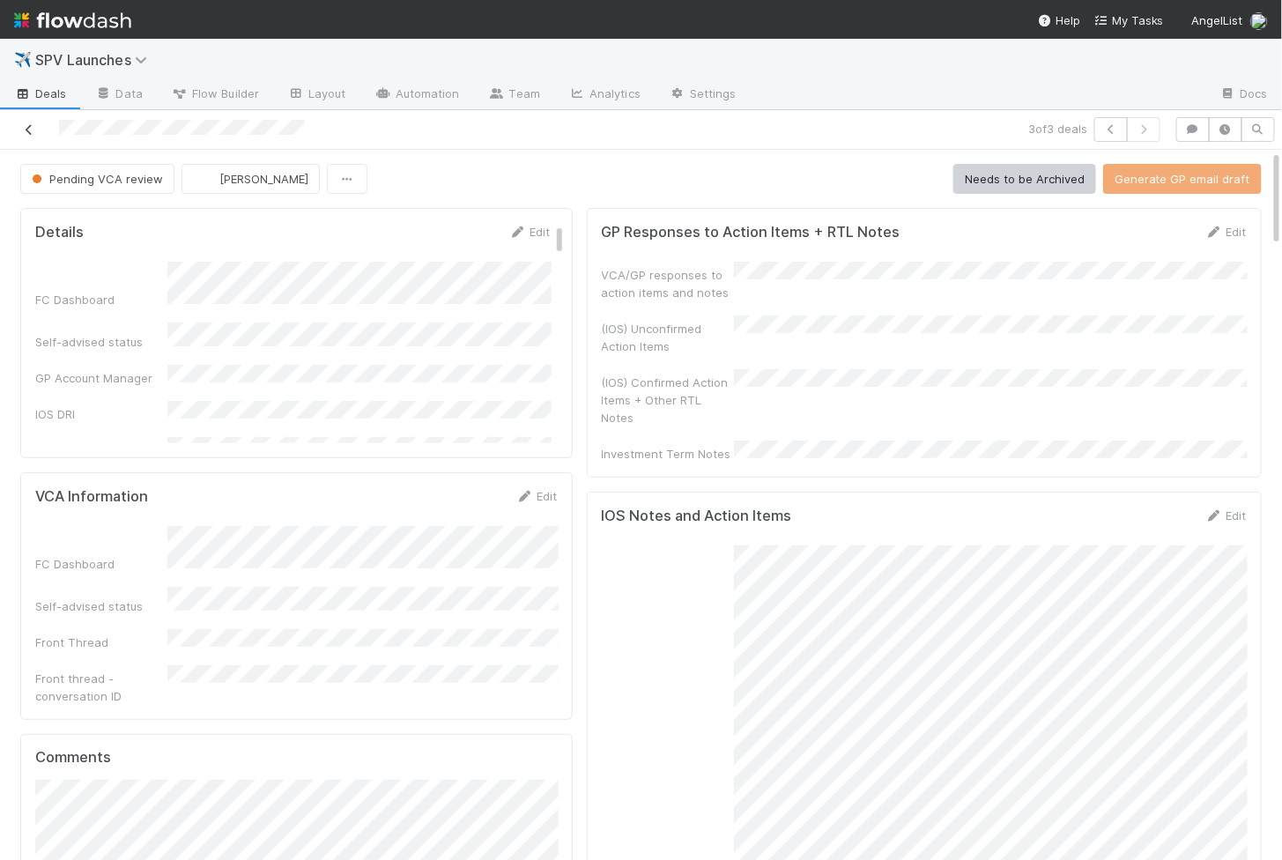
click at [22, 124] on icon at bounding box center [29, 129] width 18 height 11
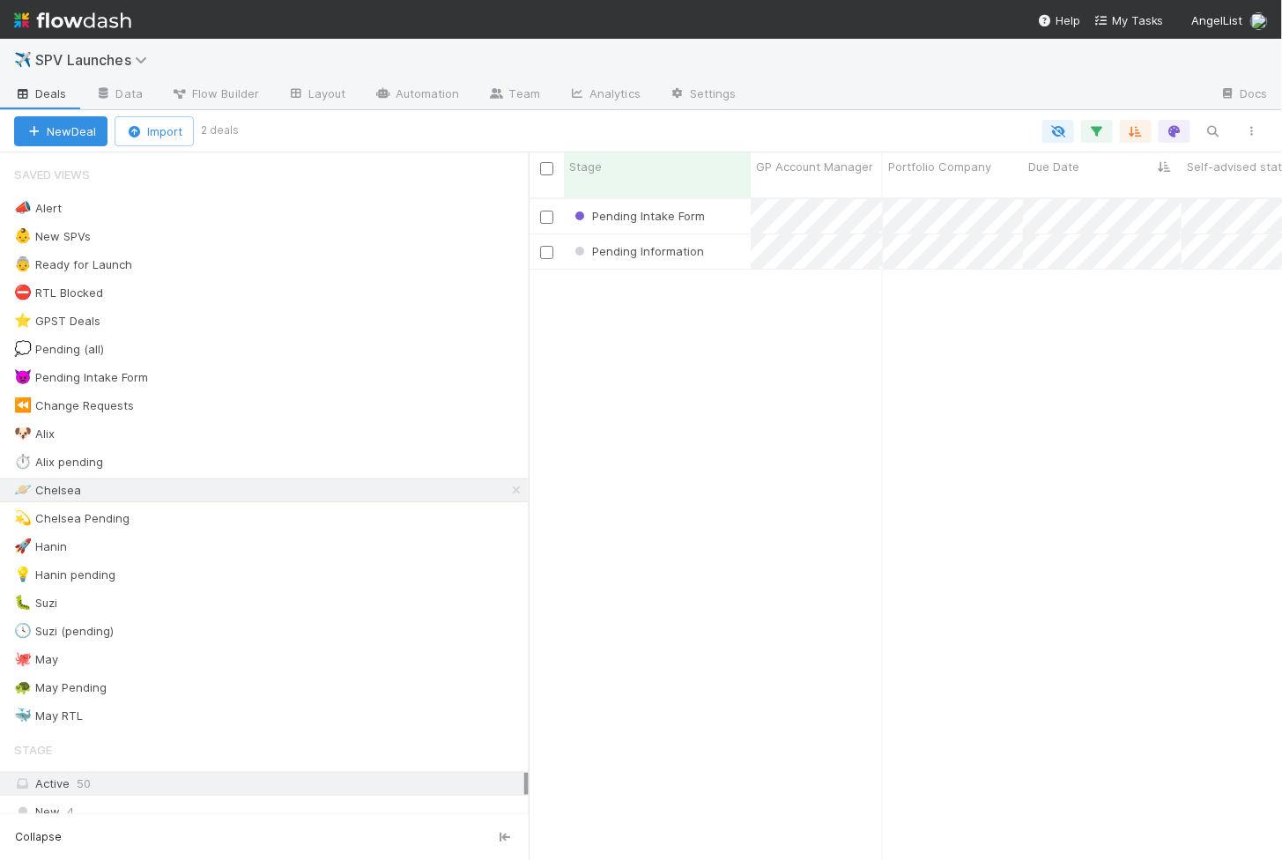
scroll to position [677, 753]
click at [735, 204] on div "Pending Intake Form" at bounding box center [657, 216] width 187 height 34
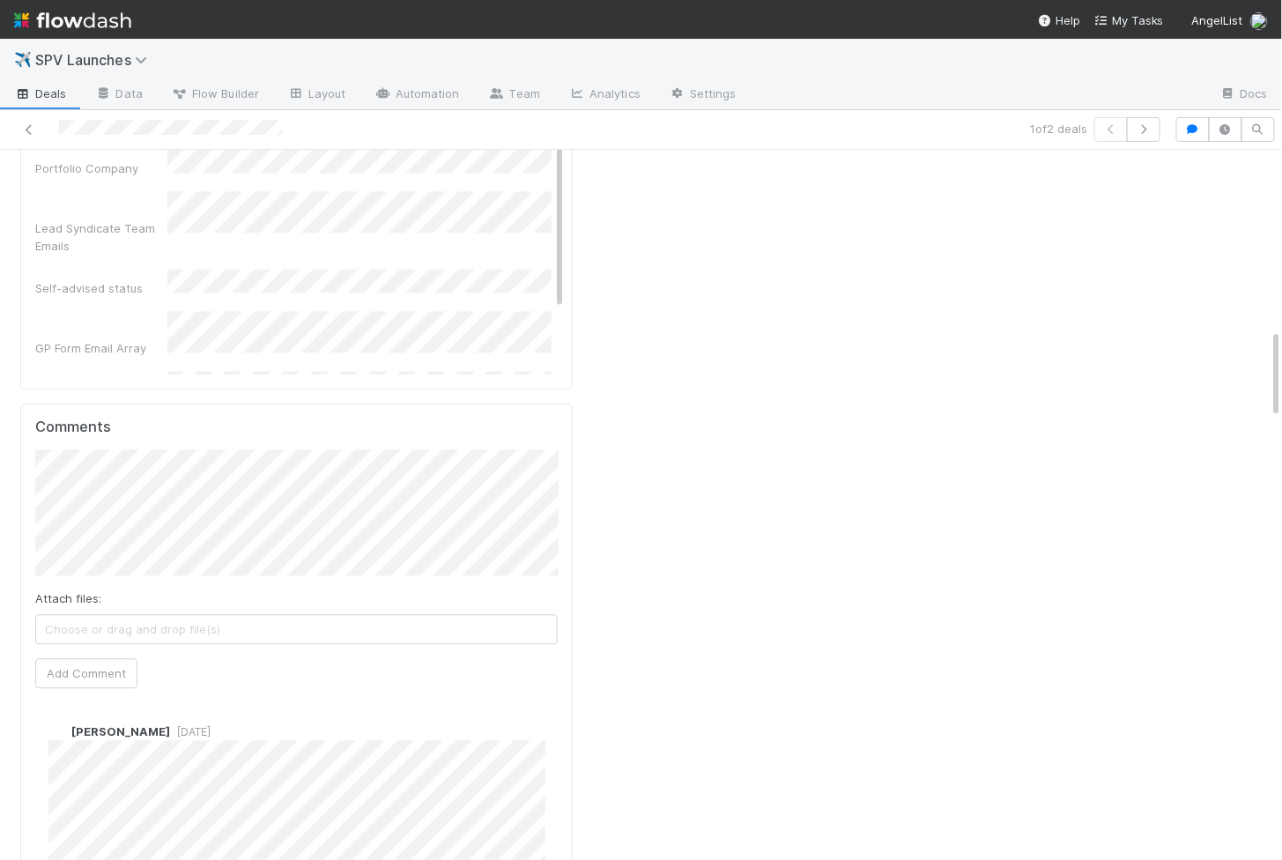
scroll to position [1412, 0]
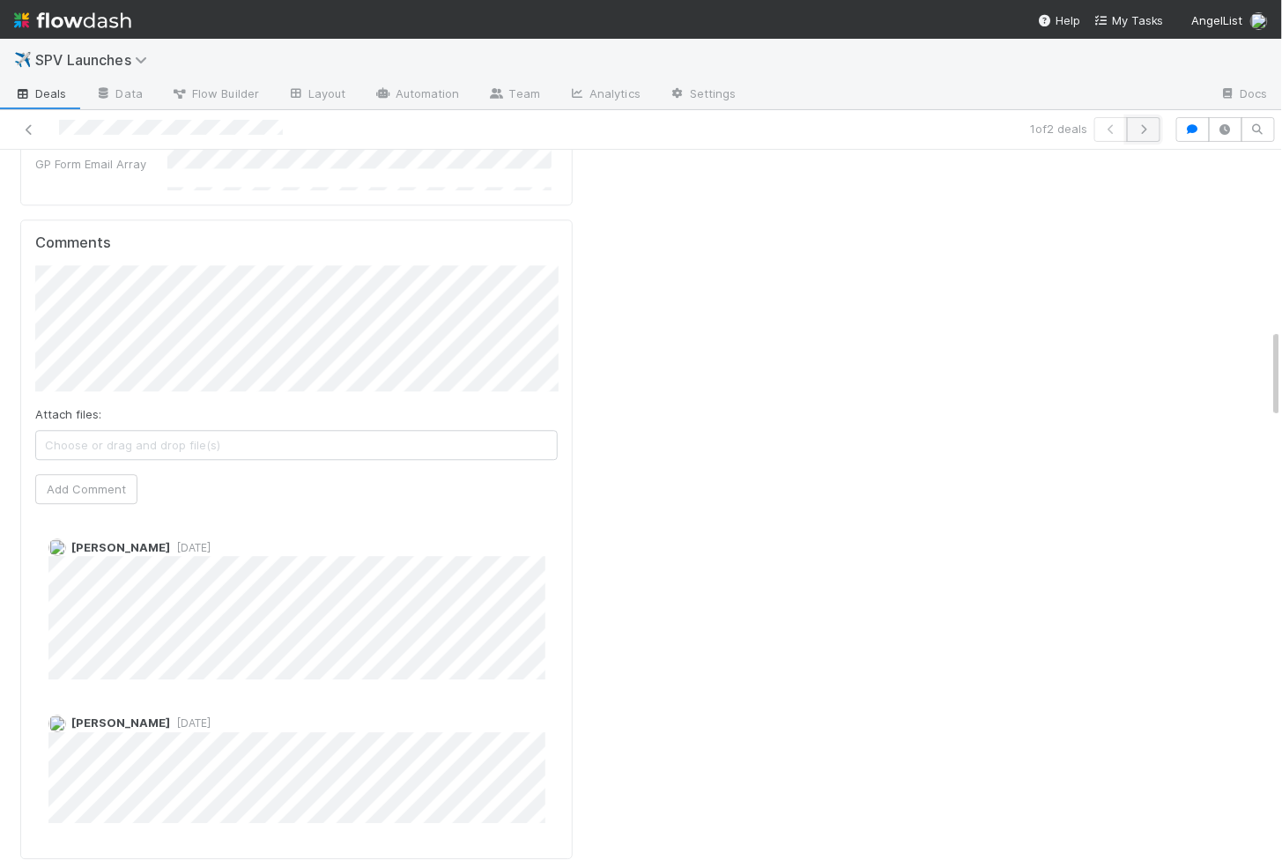
click at [1160, 137] on button "button" at bounding box center [1143, 129] width 33 height 25
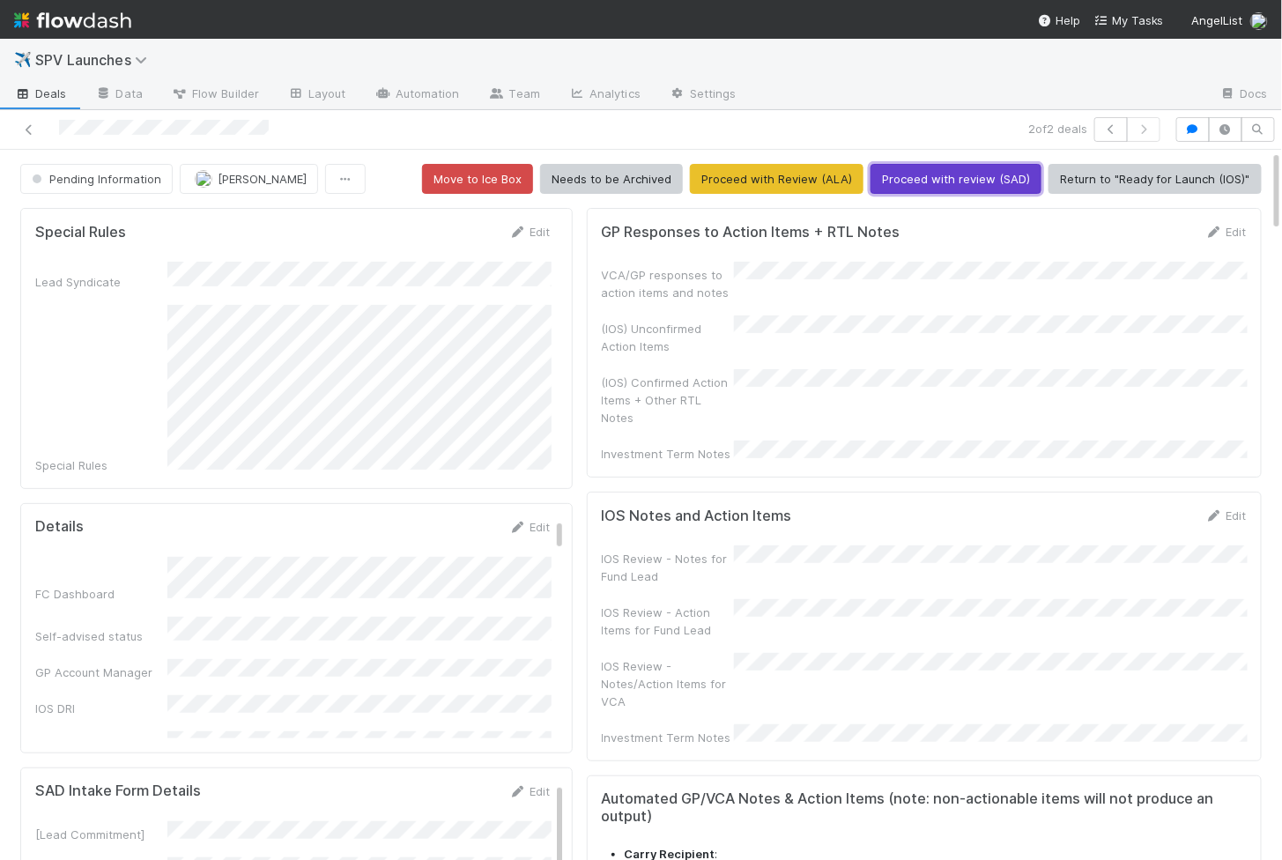
click at [941, 181] on button "Proceed with review (SAD)" at bounding box center [956, 179] width 171 height 30
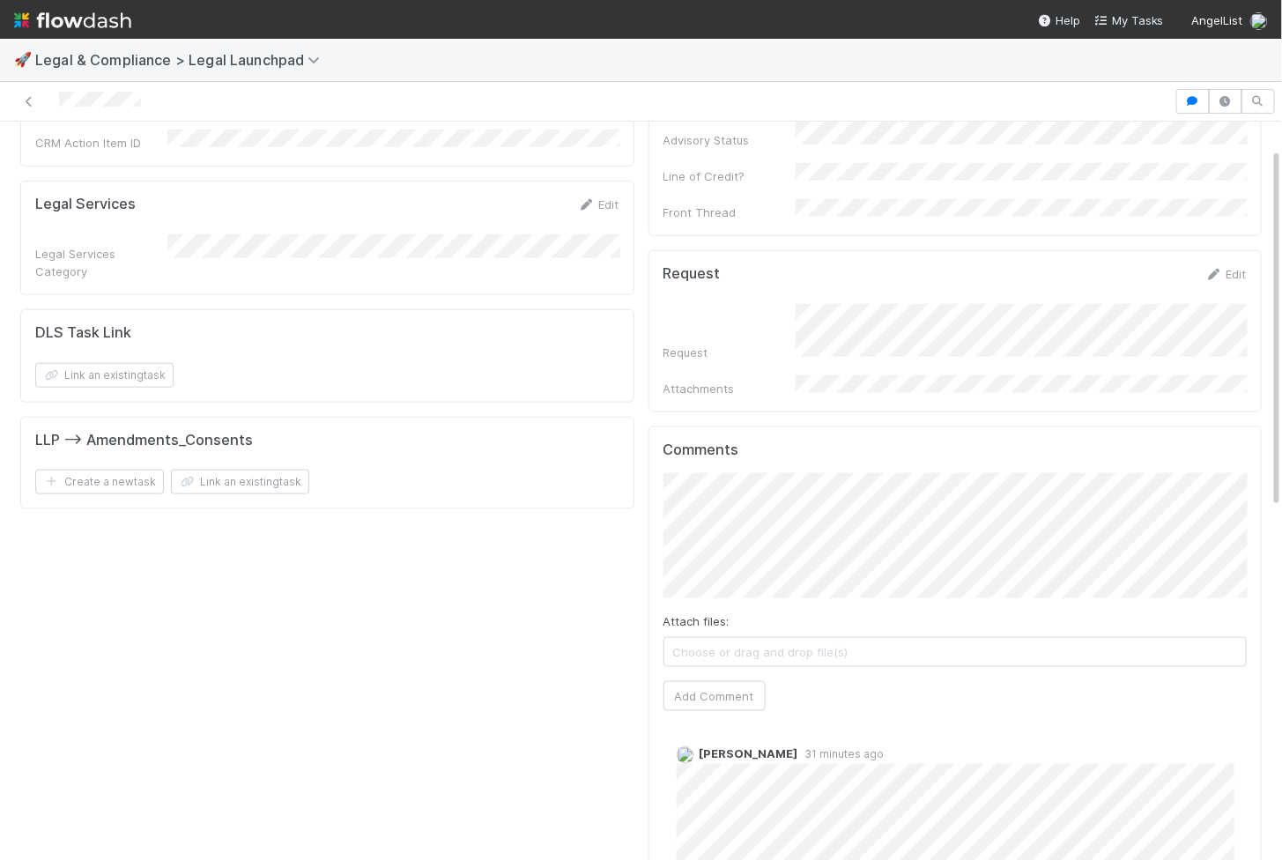
scroll to position [782, 0]
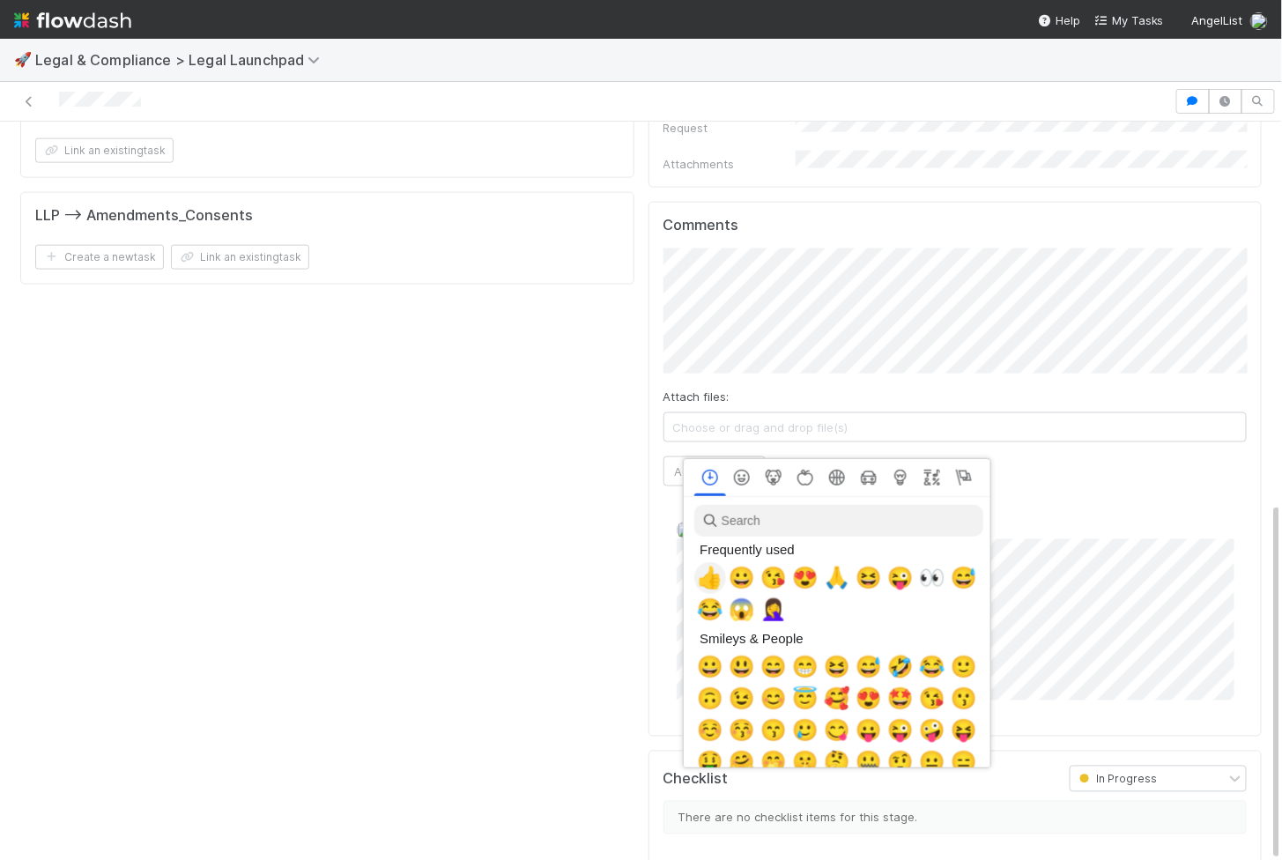
click at [716, 576] on span "👍" at bounding box center [710, 578] width 26 height 25
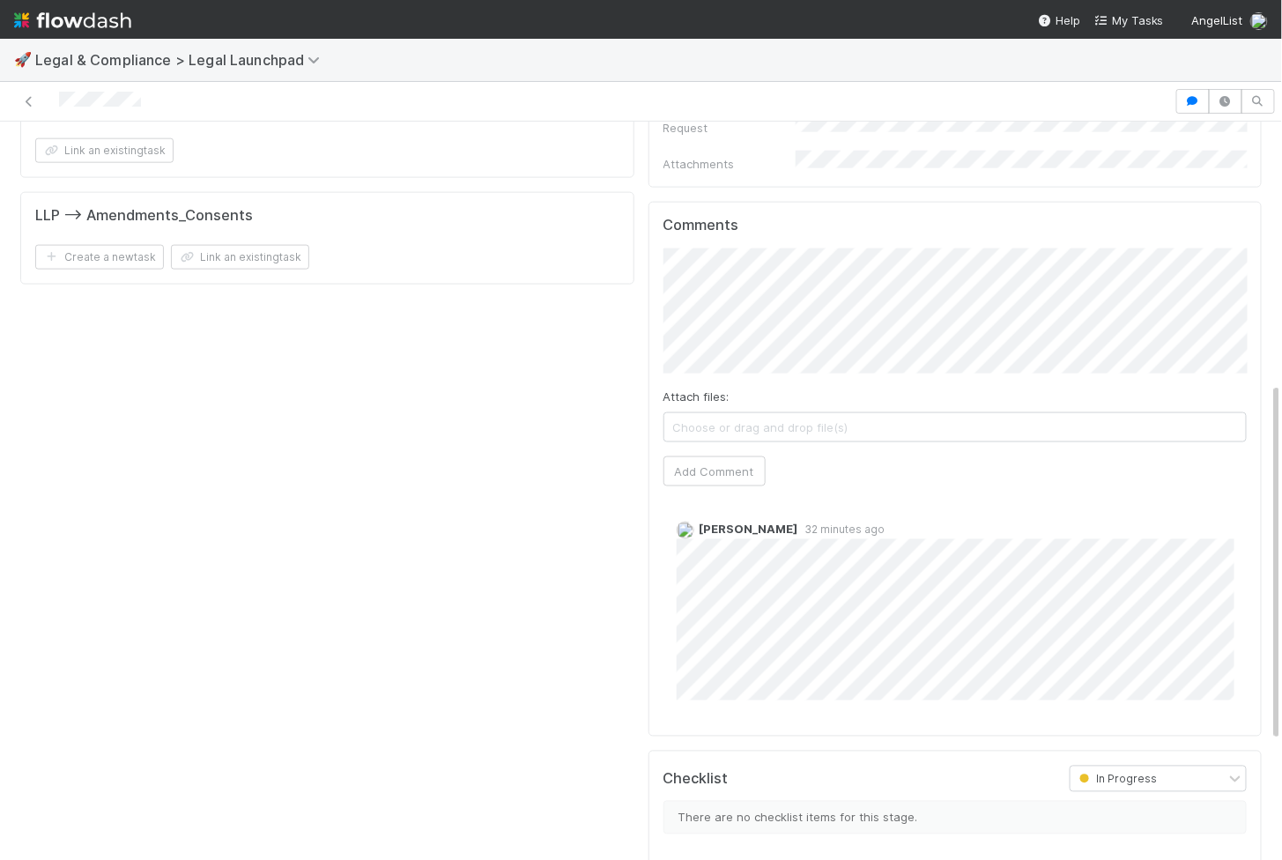
scroll to position [0, 0]
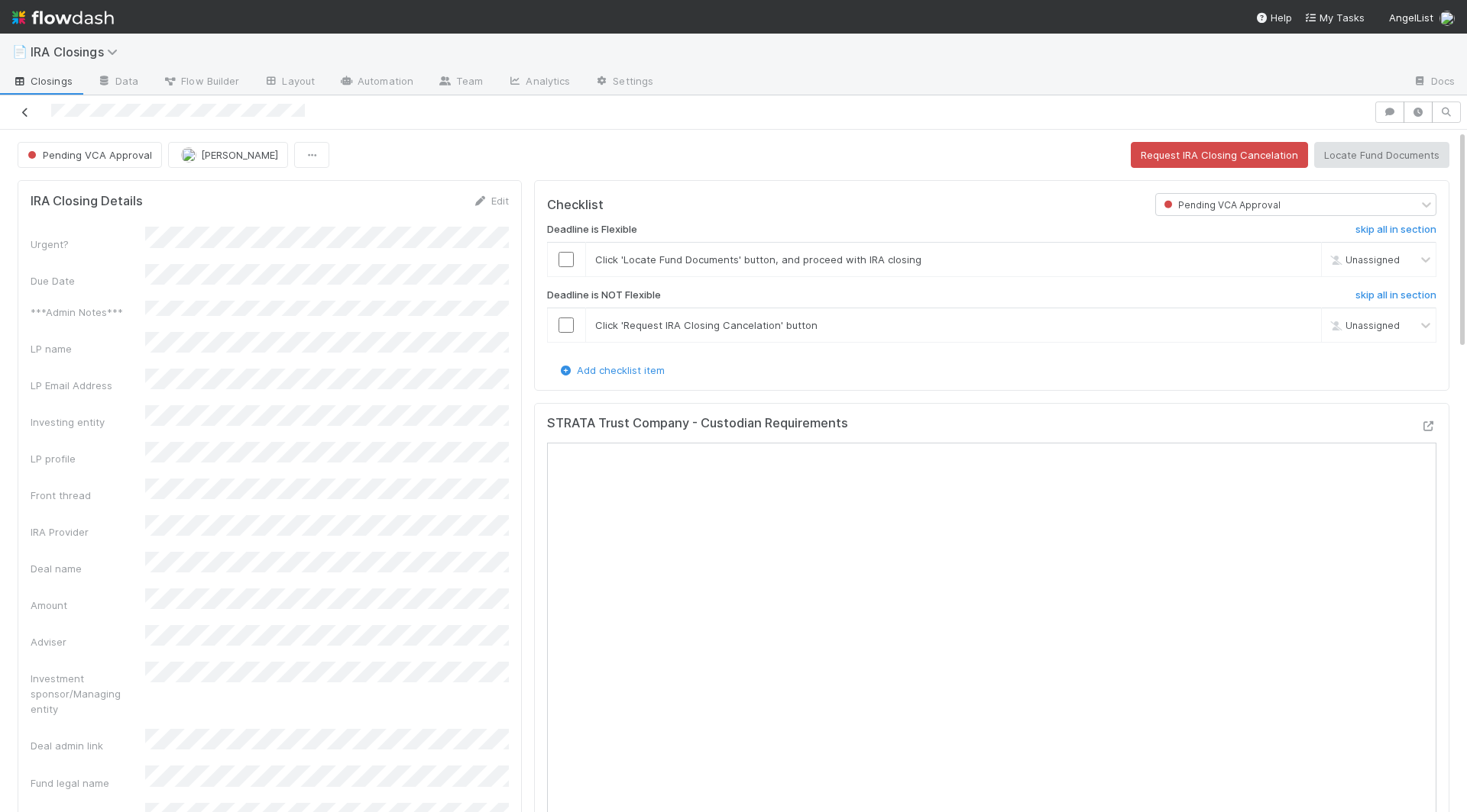
click at [29, 113] on icon at bounding box center [25, 112] width 16 height 10
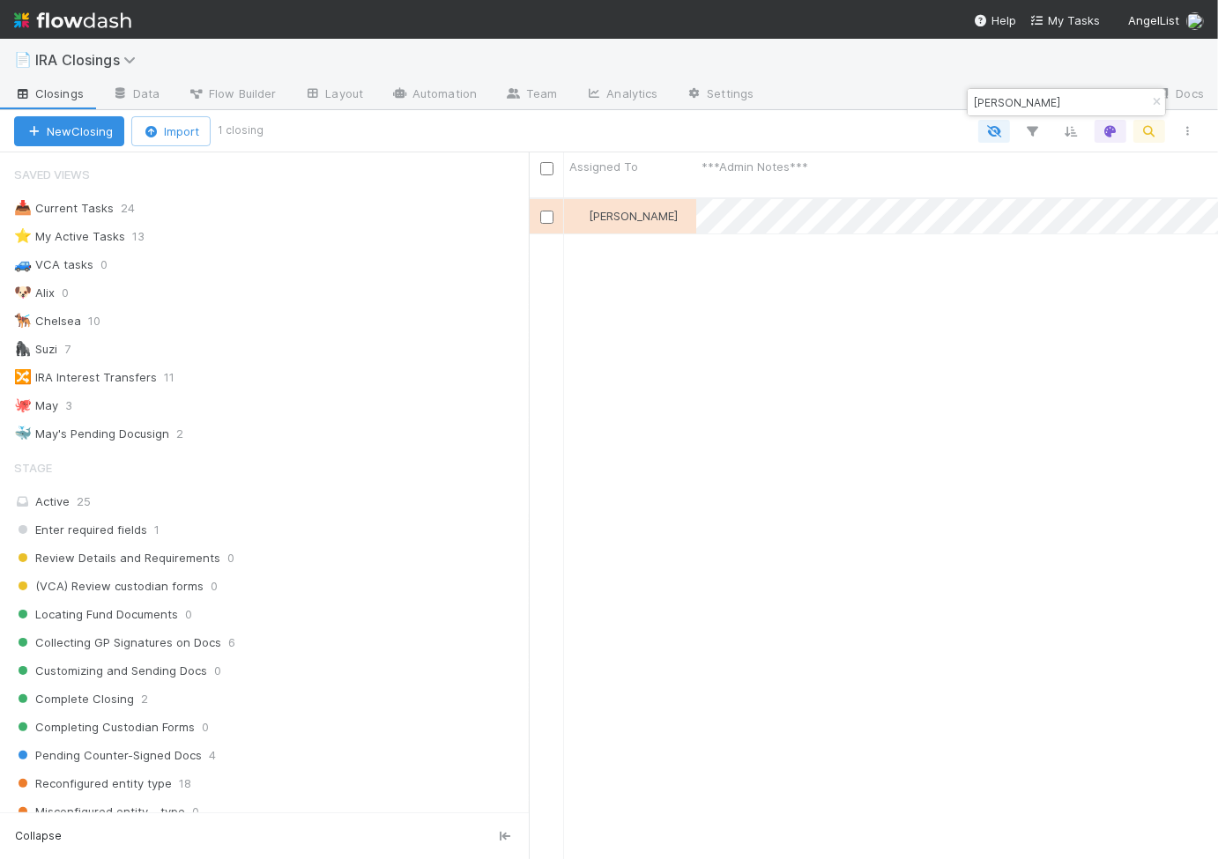
scroll to position [1, 0]
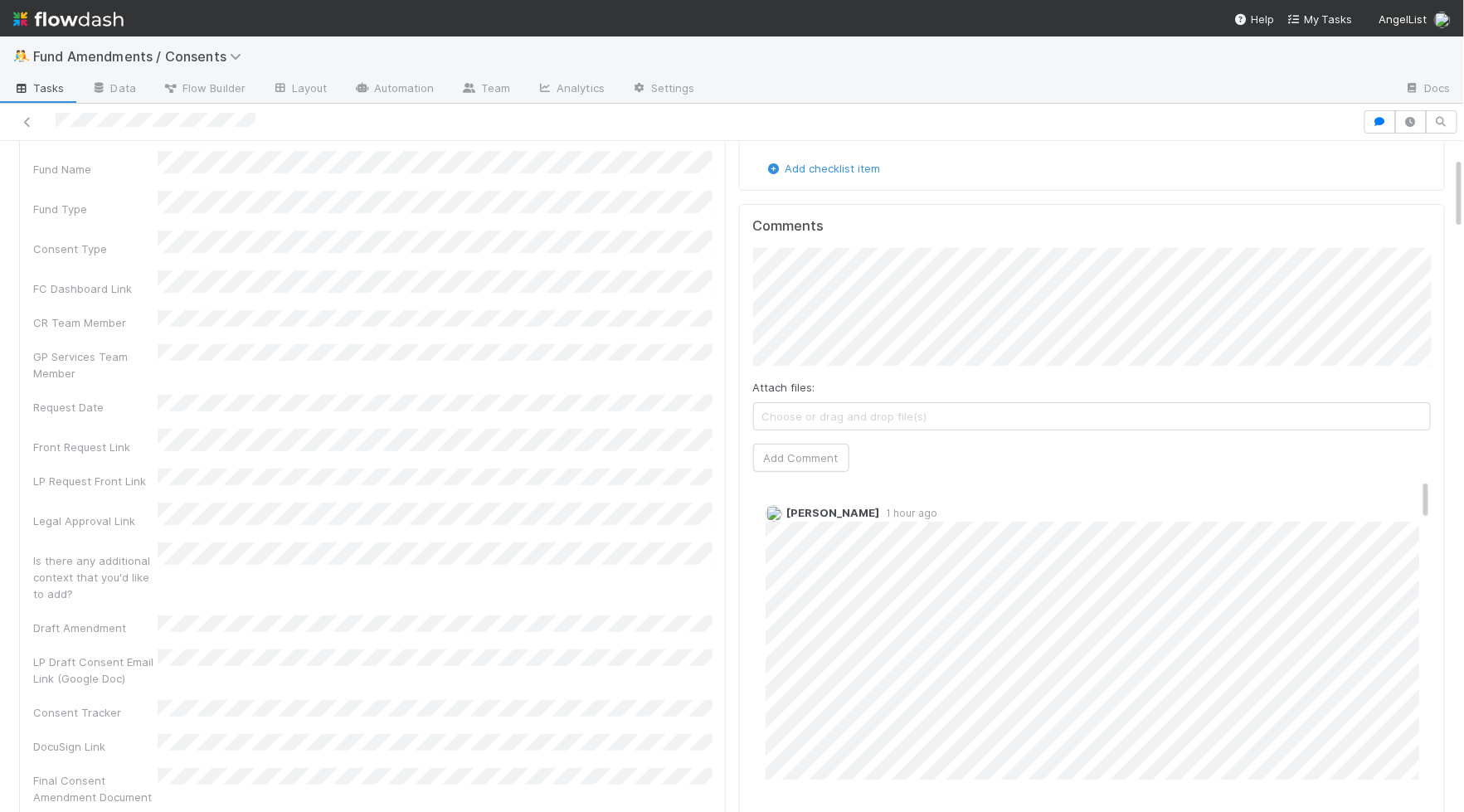
scroll to position [129, 0]
click at [778, 464] on button "Add Comment" at bounding box center [801, 465] width 96 height 28
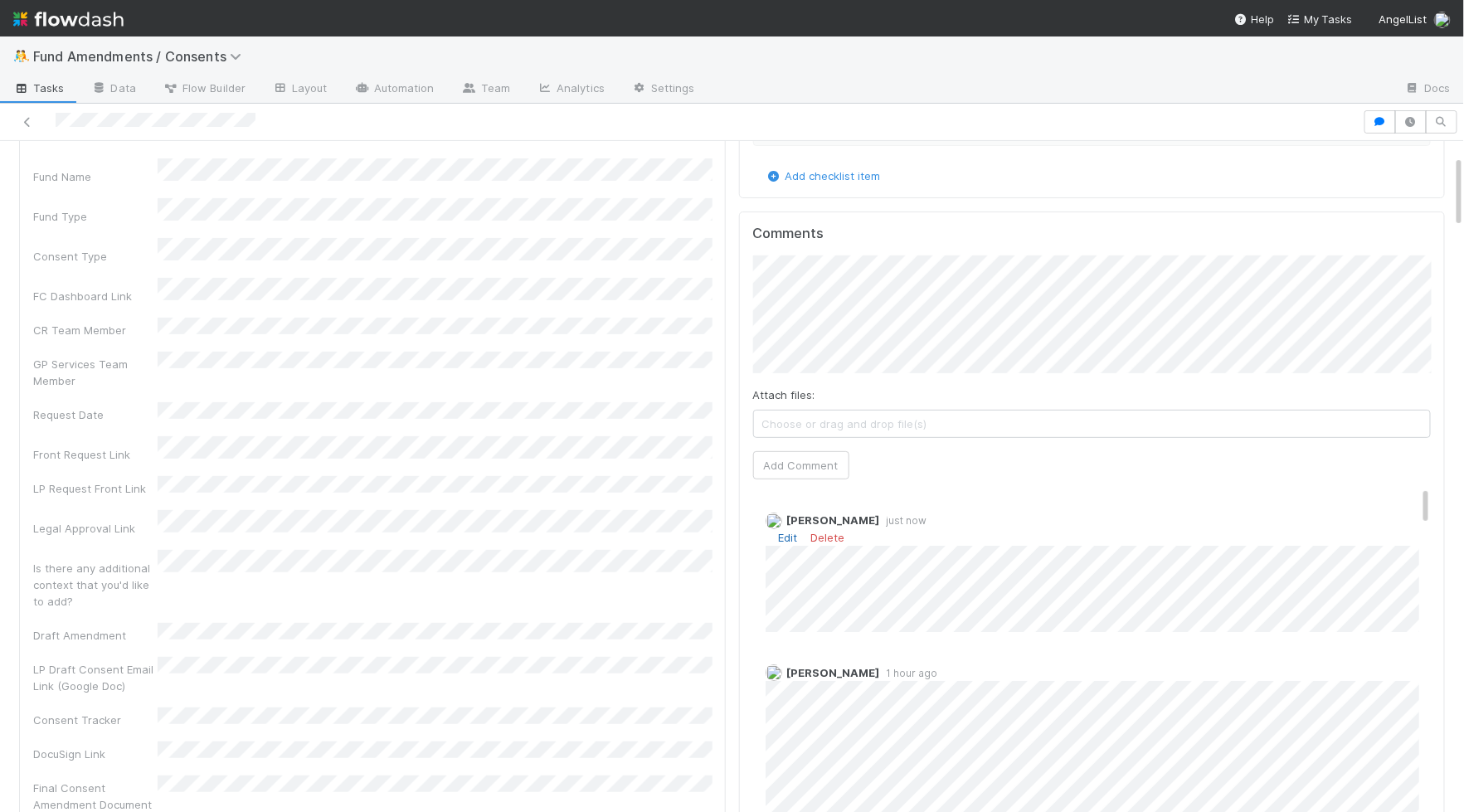
click at [792, 531] on link "Edit" at bounding box center [788, 537] width 19 height 13
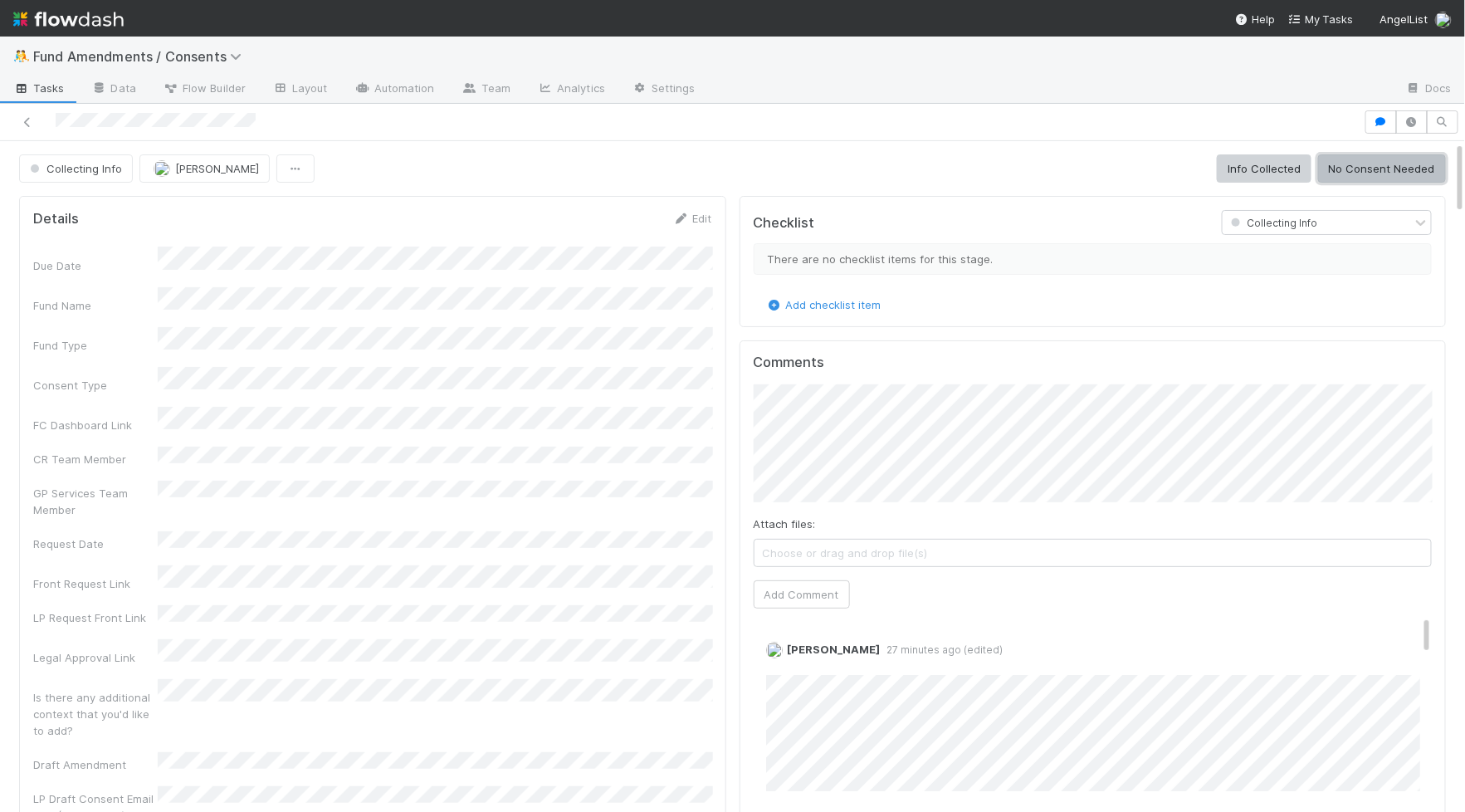
click at [1421, 167] on button "No Consent Needed" at bounding box center [1382, 169] width 128 height 28
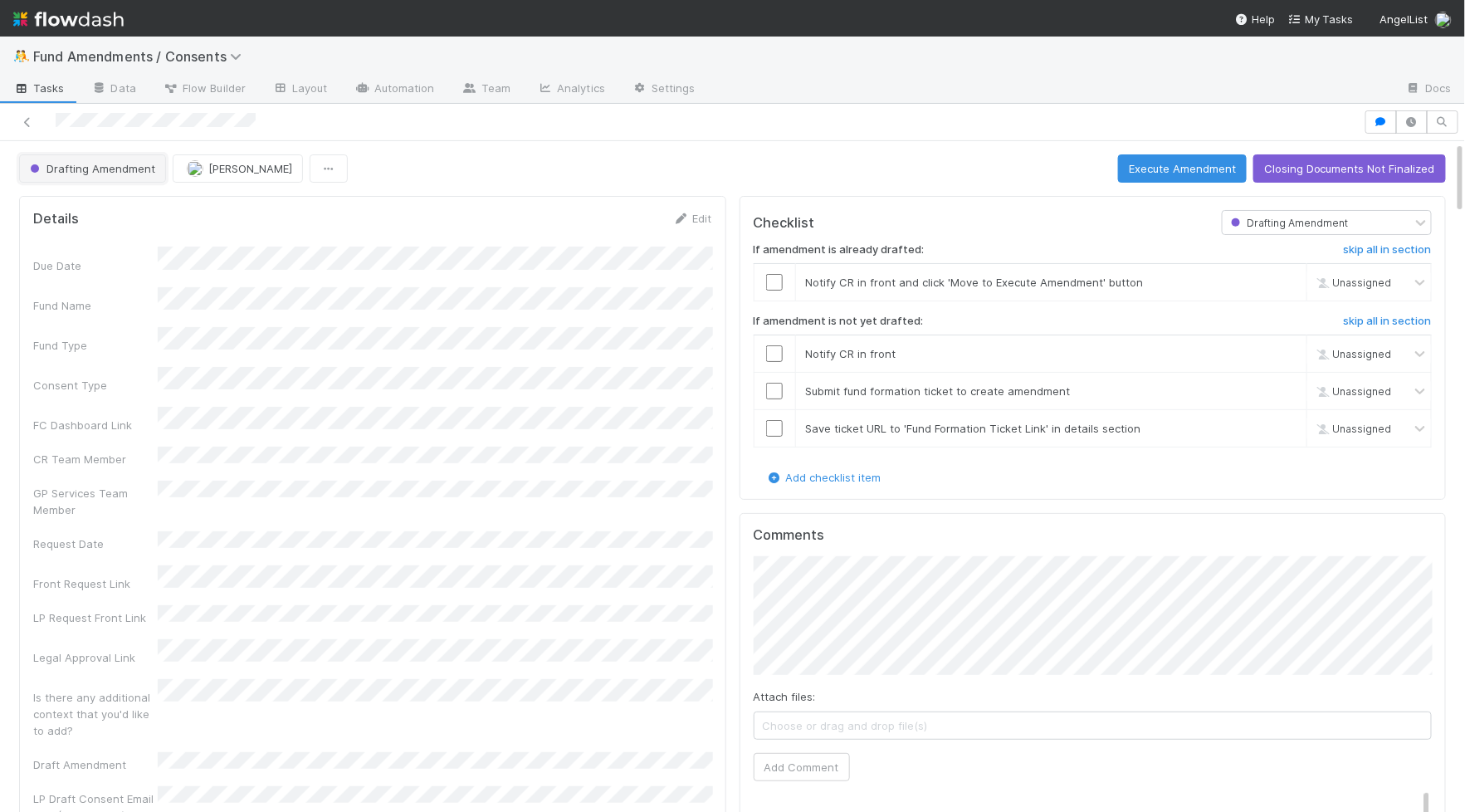
click at [86, 162] on span "Drafting Amendment" at bounding box center [90, 169] width 129 height 13
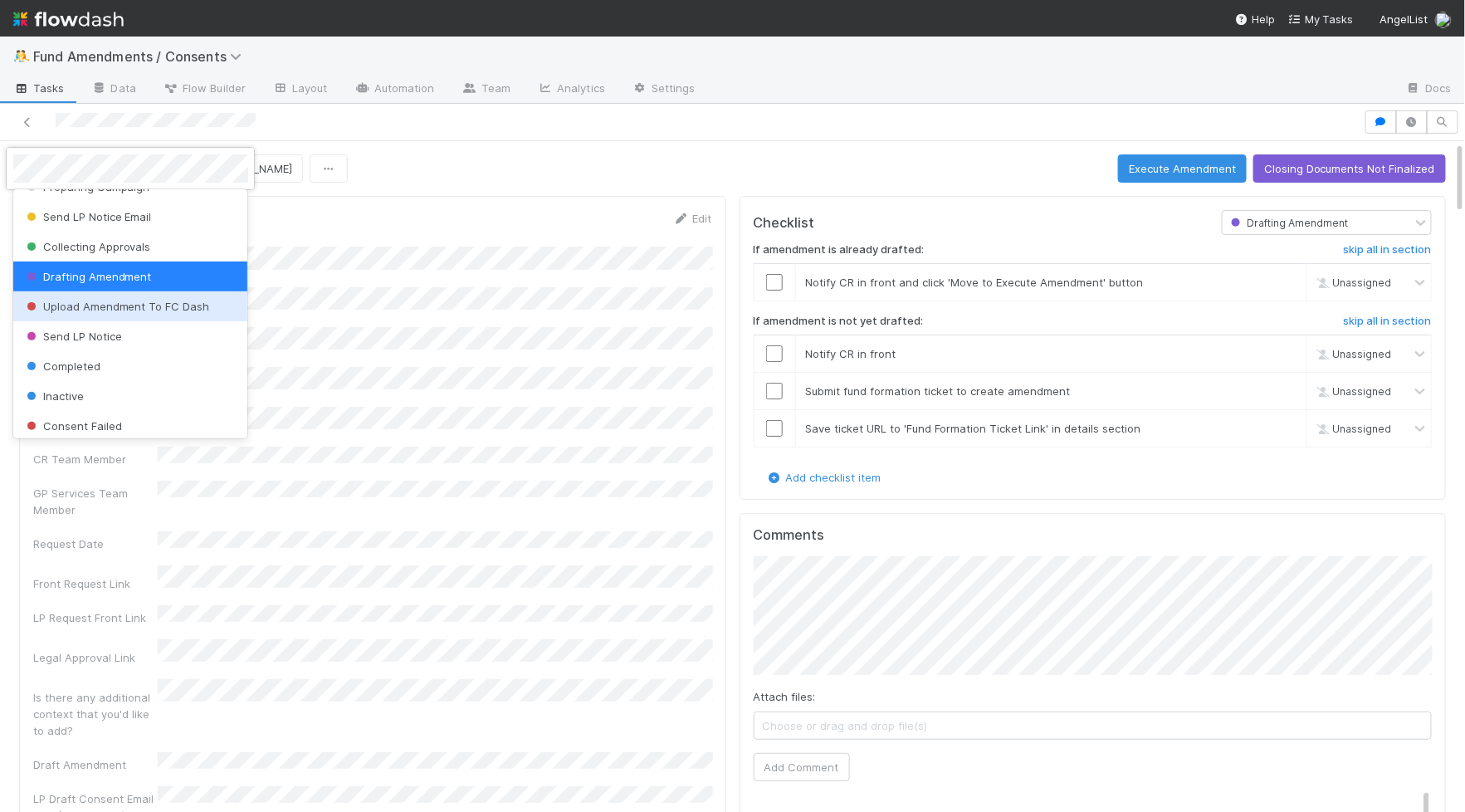
scroll to position [53, 0]
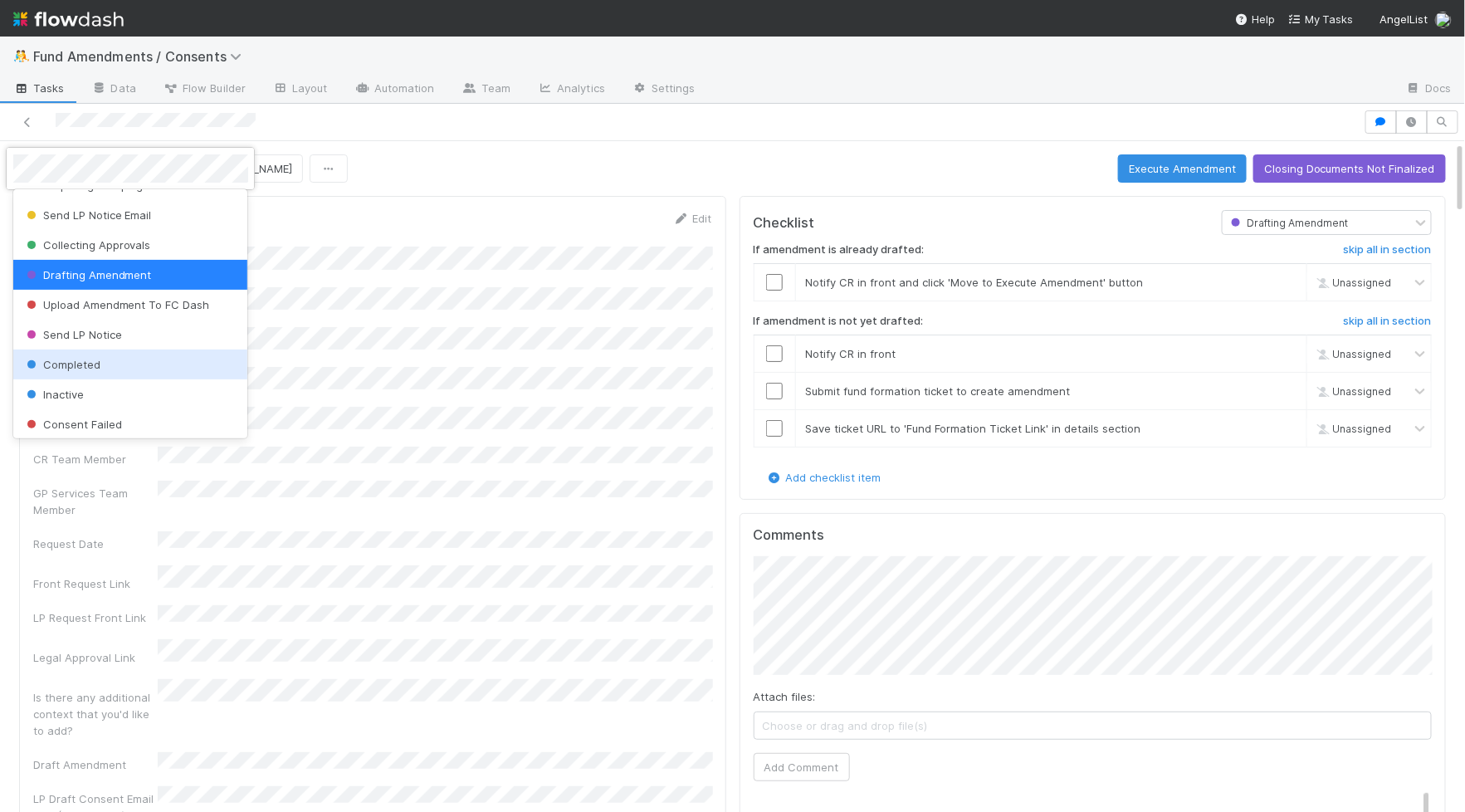
click at [129, 362] on div "Completed" at bounding box center [130, 365] width 235 height 30
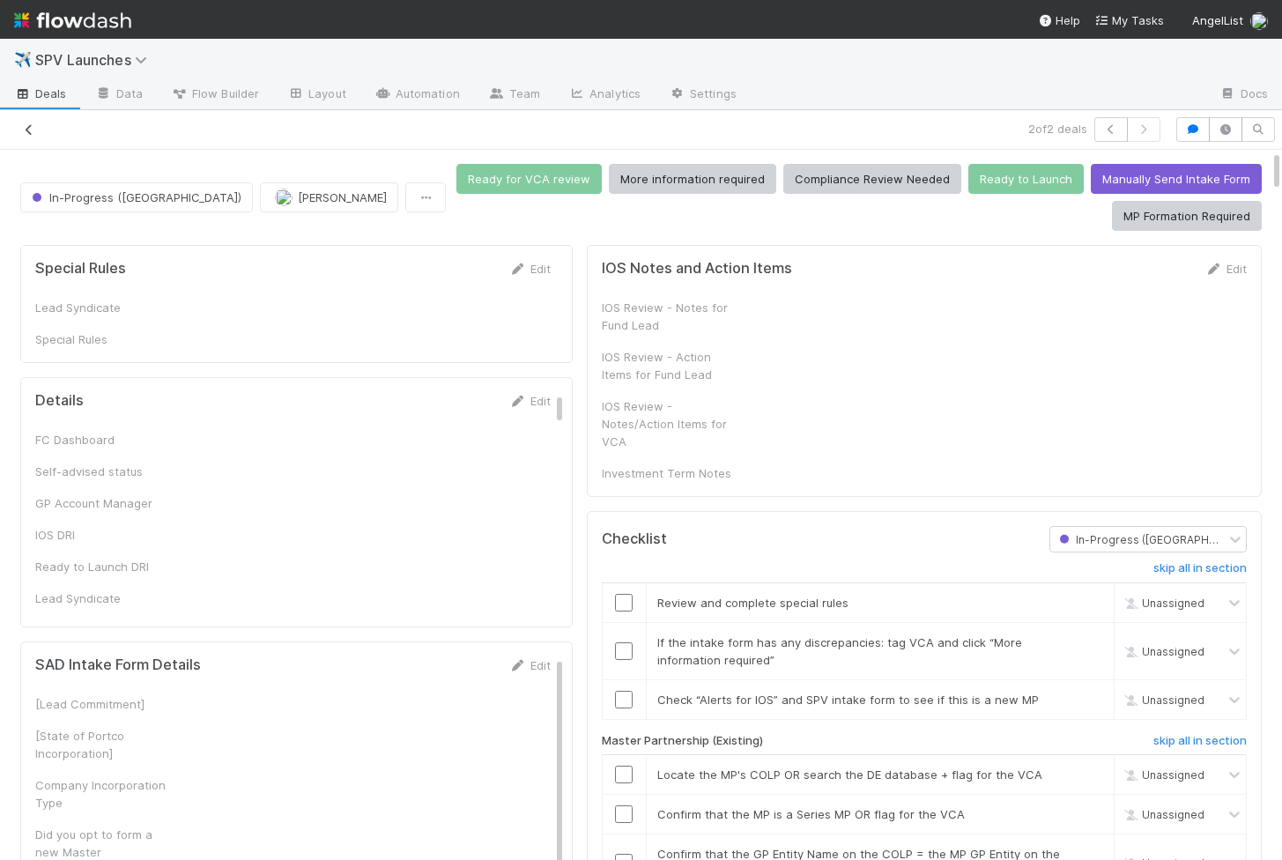
click at [26, 129] on icon at bounding box center [29, 129] width 18 height 11
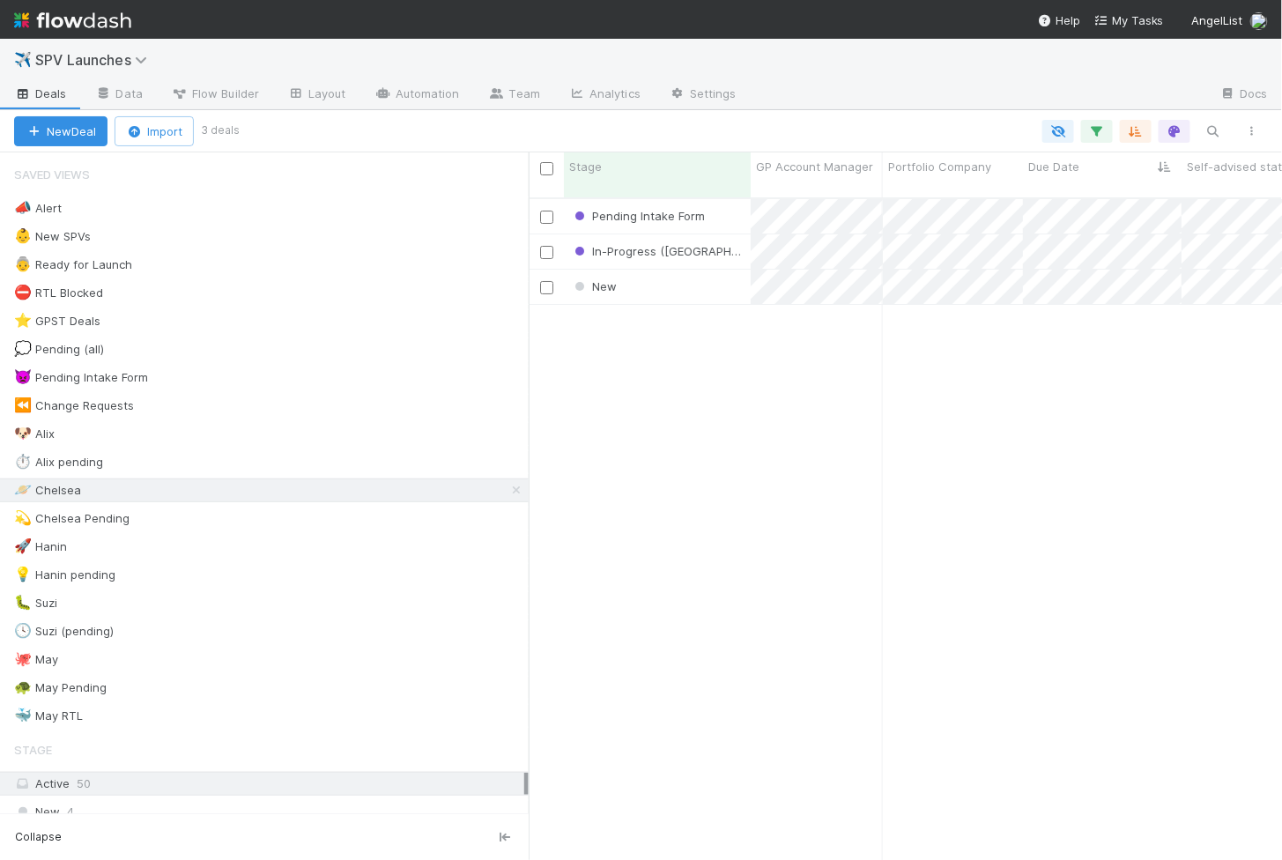
scroll to position [677, 753]
click at [717, 234] on div "In-Progress (SAD)" at bounding box center [657, 251] width 187 height 34
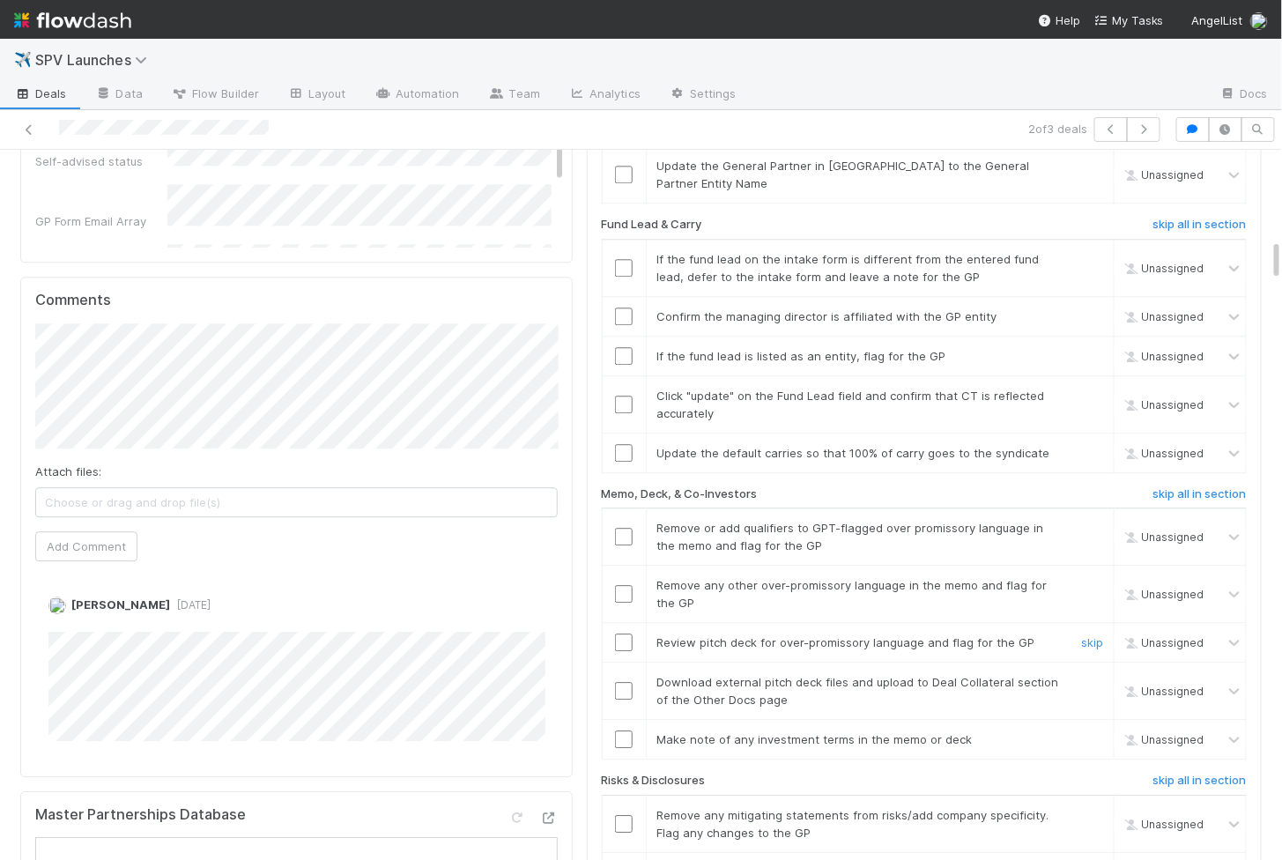
scroll to position [1489, 0]
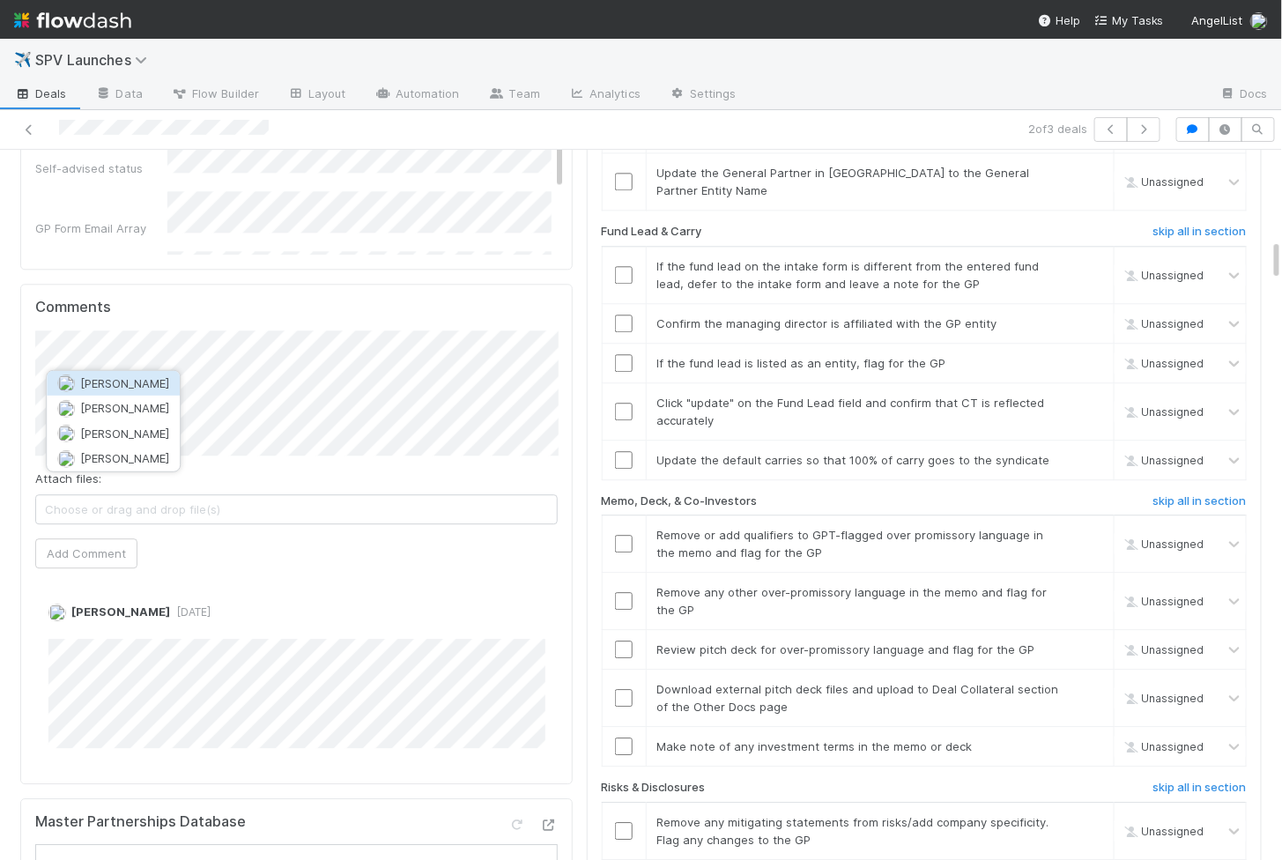
click at [92, 380] on span "Sam Josephson" at bounding box center [124, 383] width 89 height 14
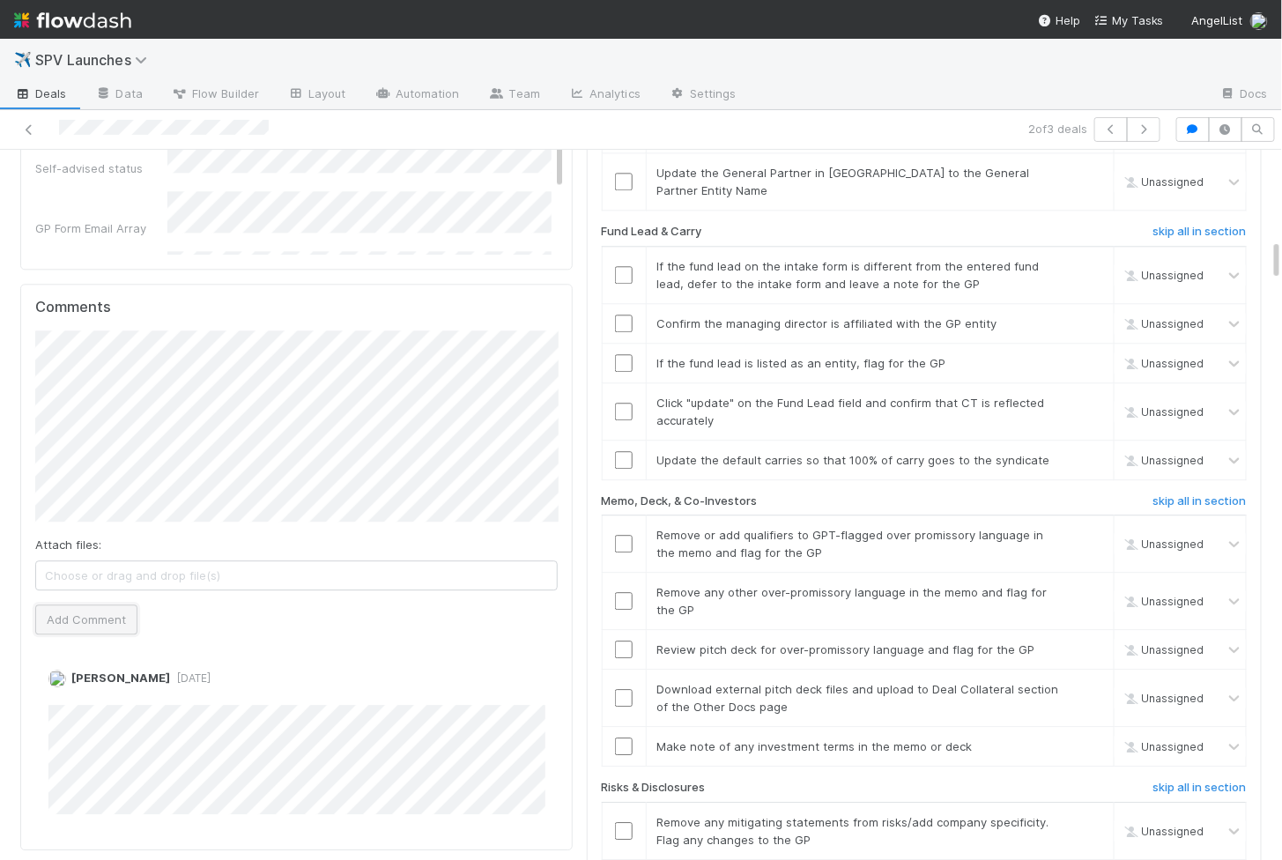
click at [120, 604] on button "Add Comment" at bounding box center [86, 619] width 102 height 30
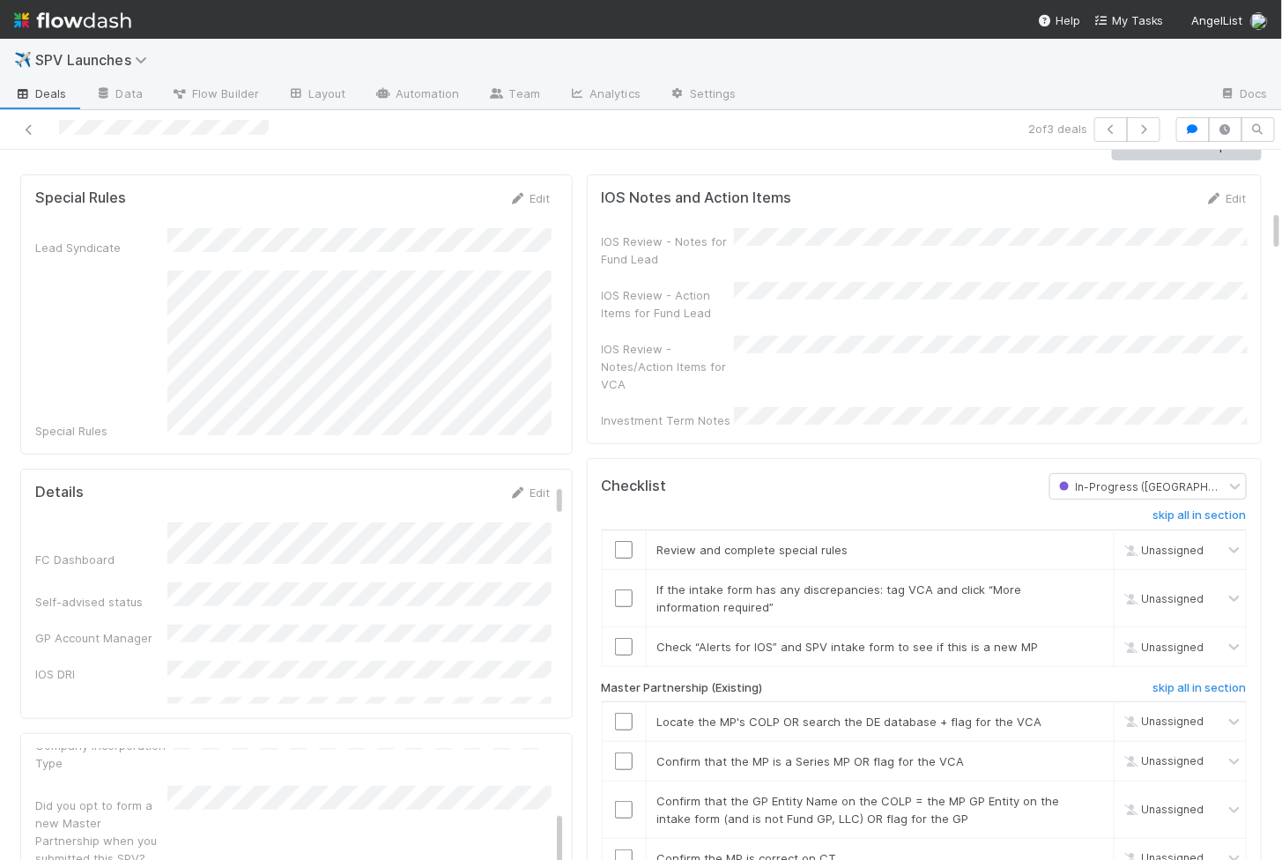
scroll to position [0, 0]
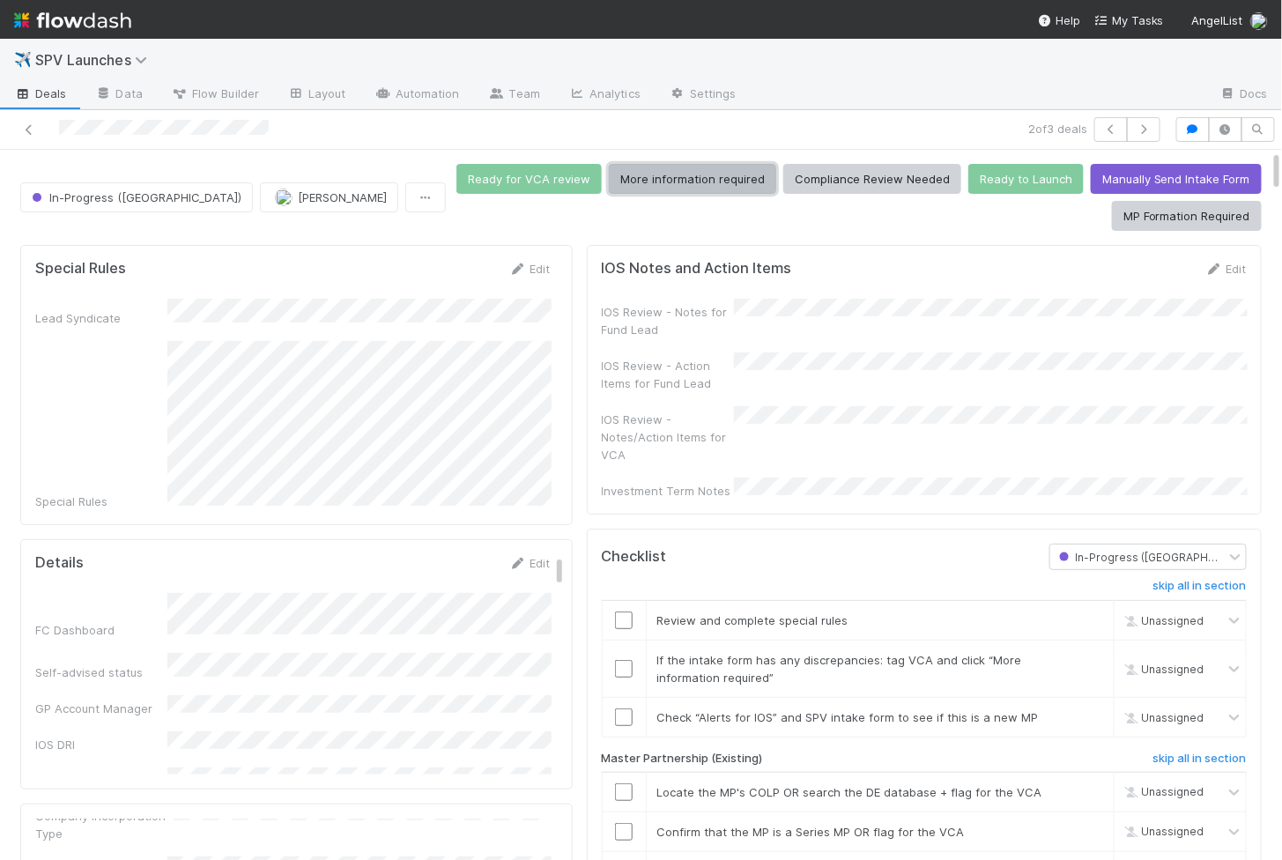
click at [684, 185] on button "More information required" at bounding box center [692, 179] width 167 height 30
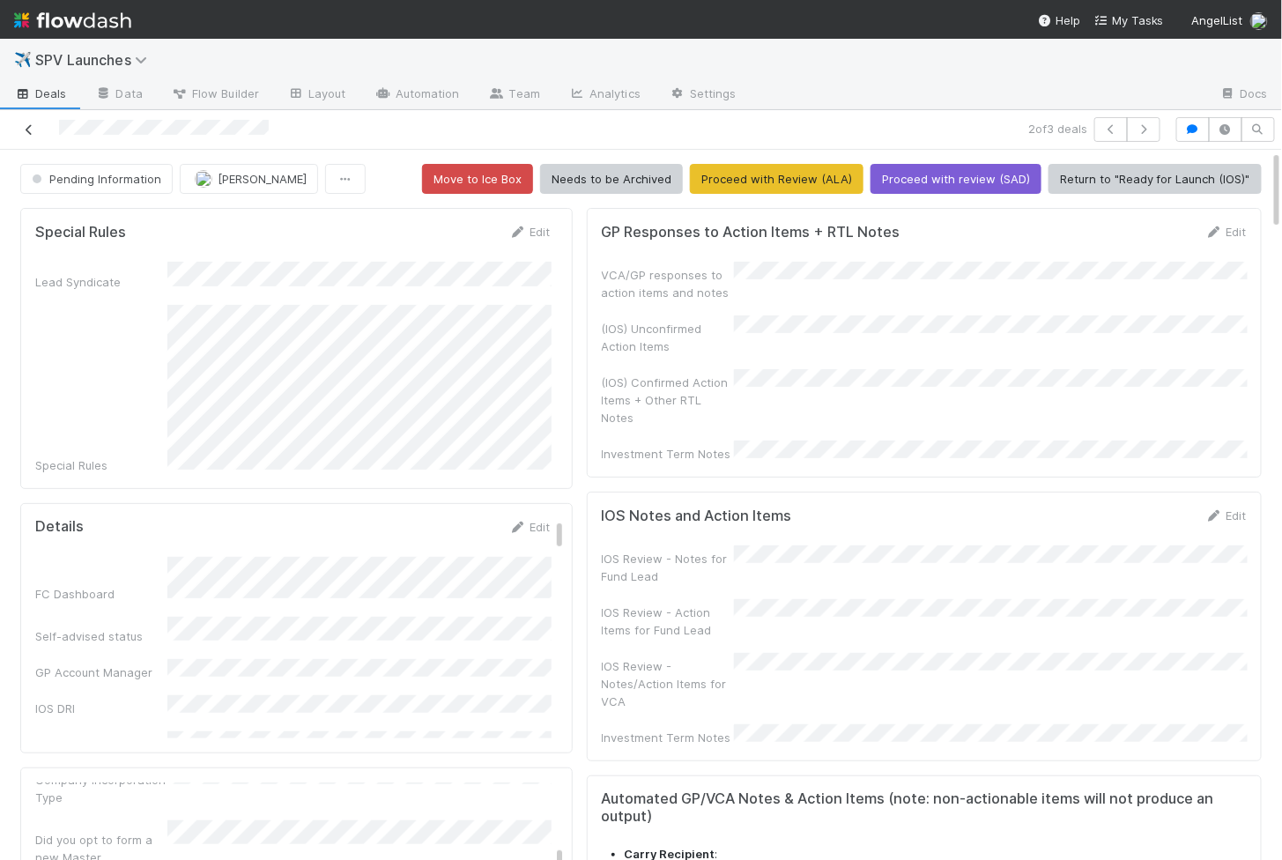
click at [26, 132] on icon at bounding box center [29, 129] width 18 height 11
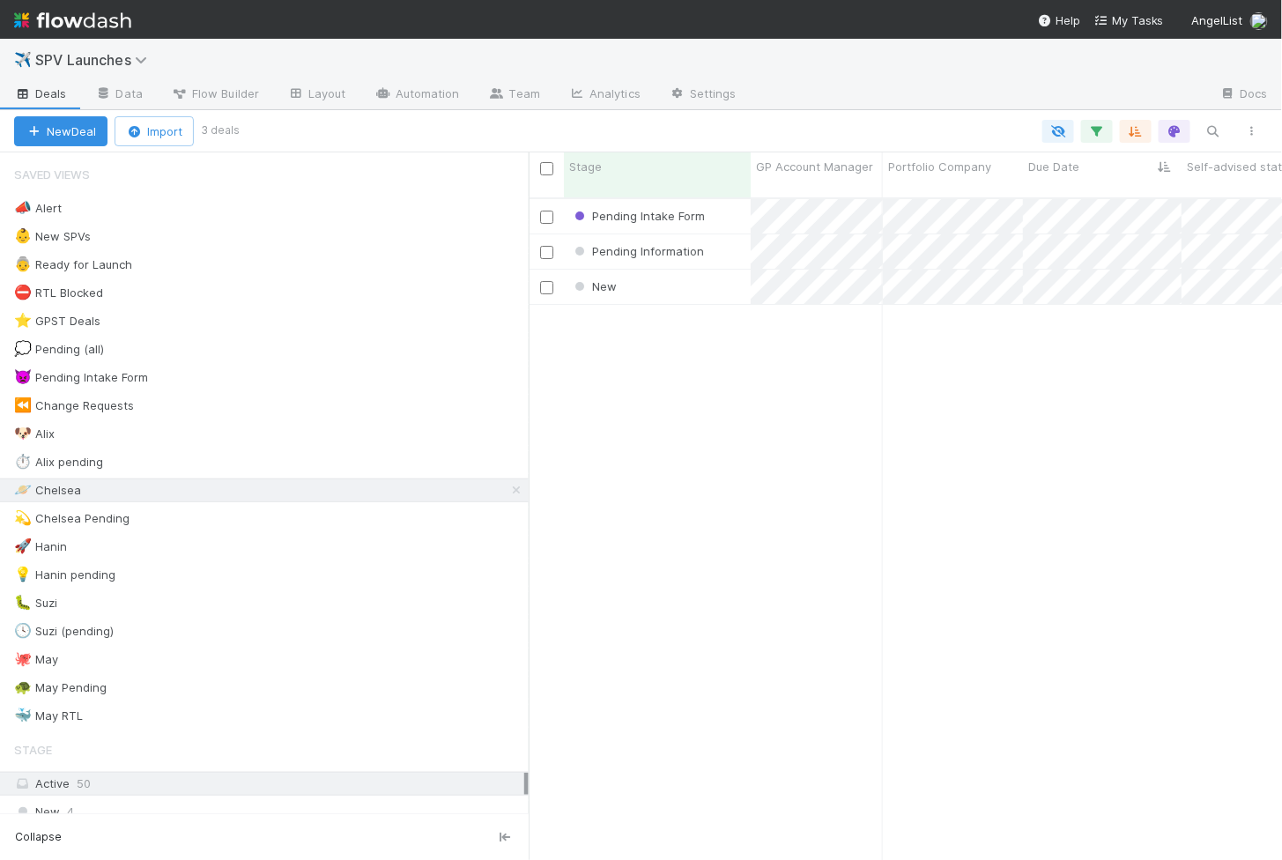
scroll to position [677, 753]
click at [692, 272] on div "New" at bounding box center [657, 287] width 187 height 34
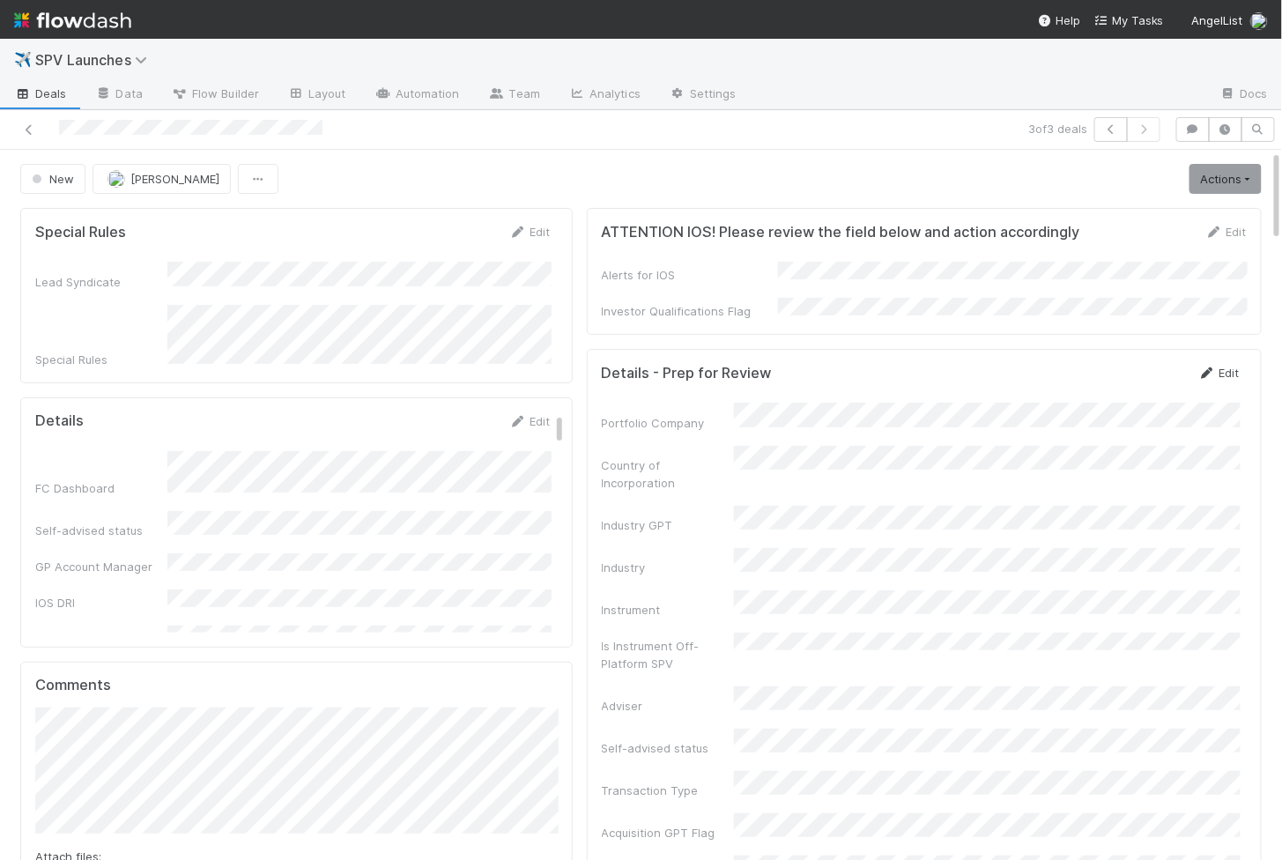
click at [1231, 366] on link "Edit" at bounding box center [1218, 373] width 41 height 14
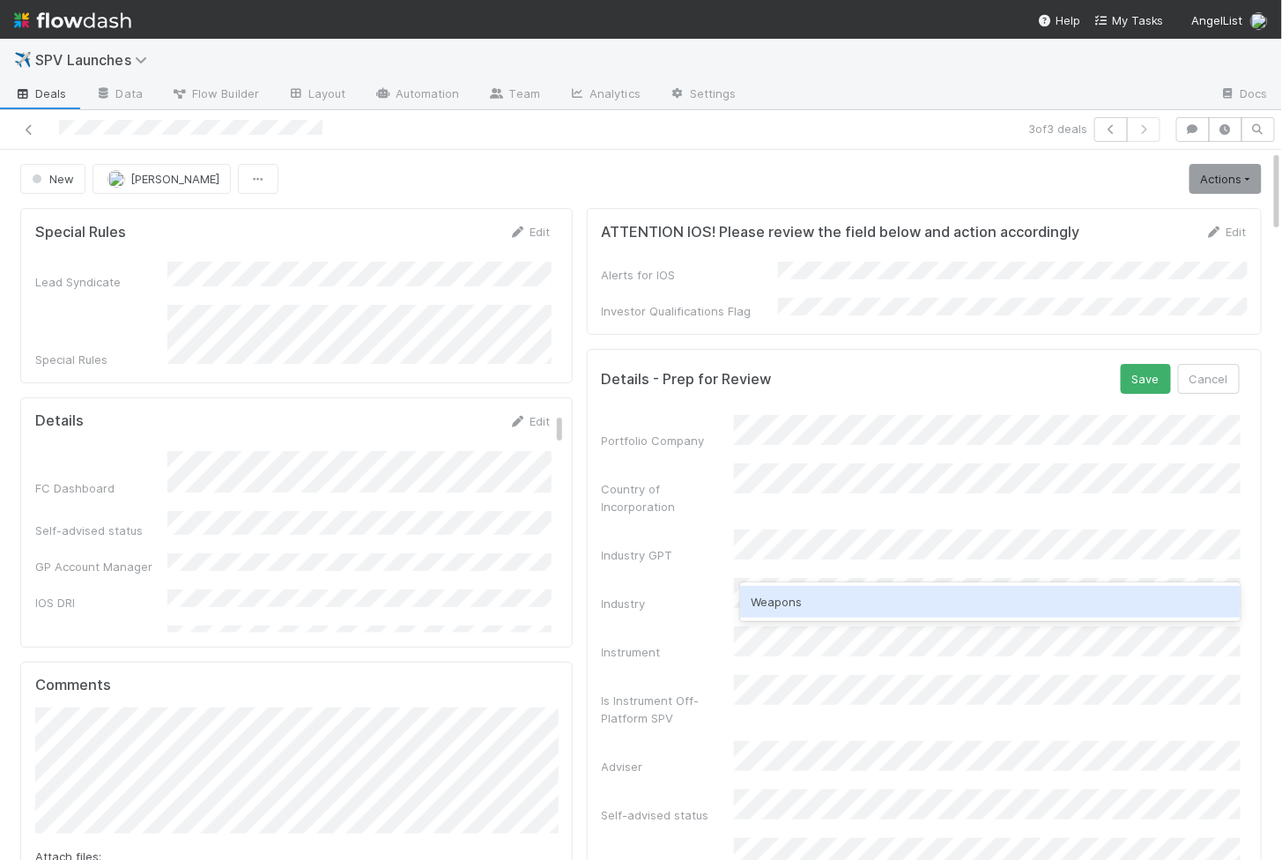
click at [784, 592] on div "Weapons" at bounding box center [990, 602] width 500 height 32
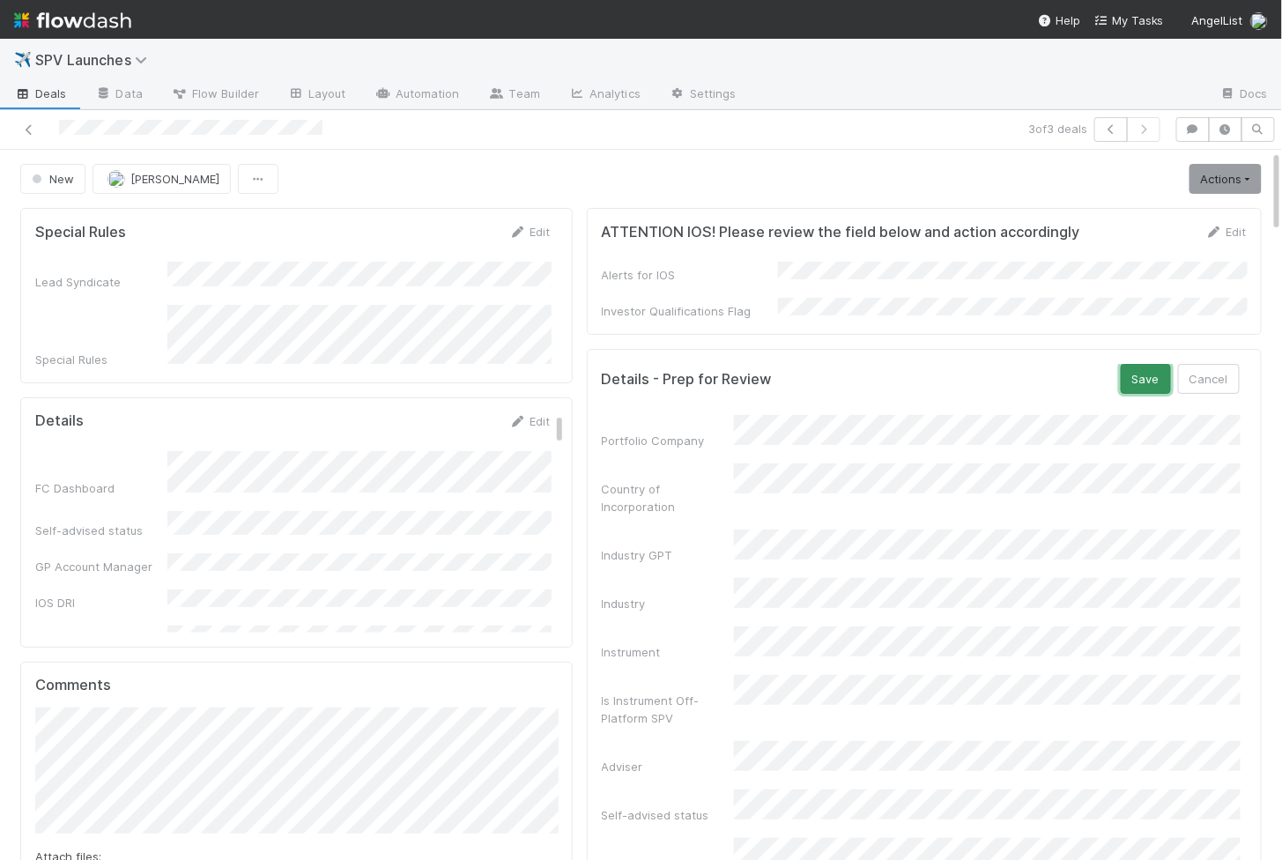
click at [1145, 364] on button "Save" at bounding box center [1146, 379] width 50 height 30
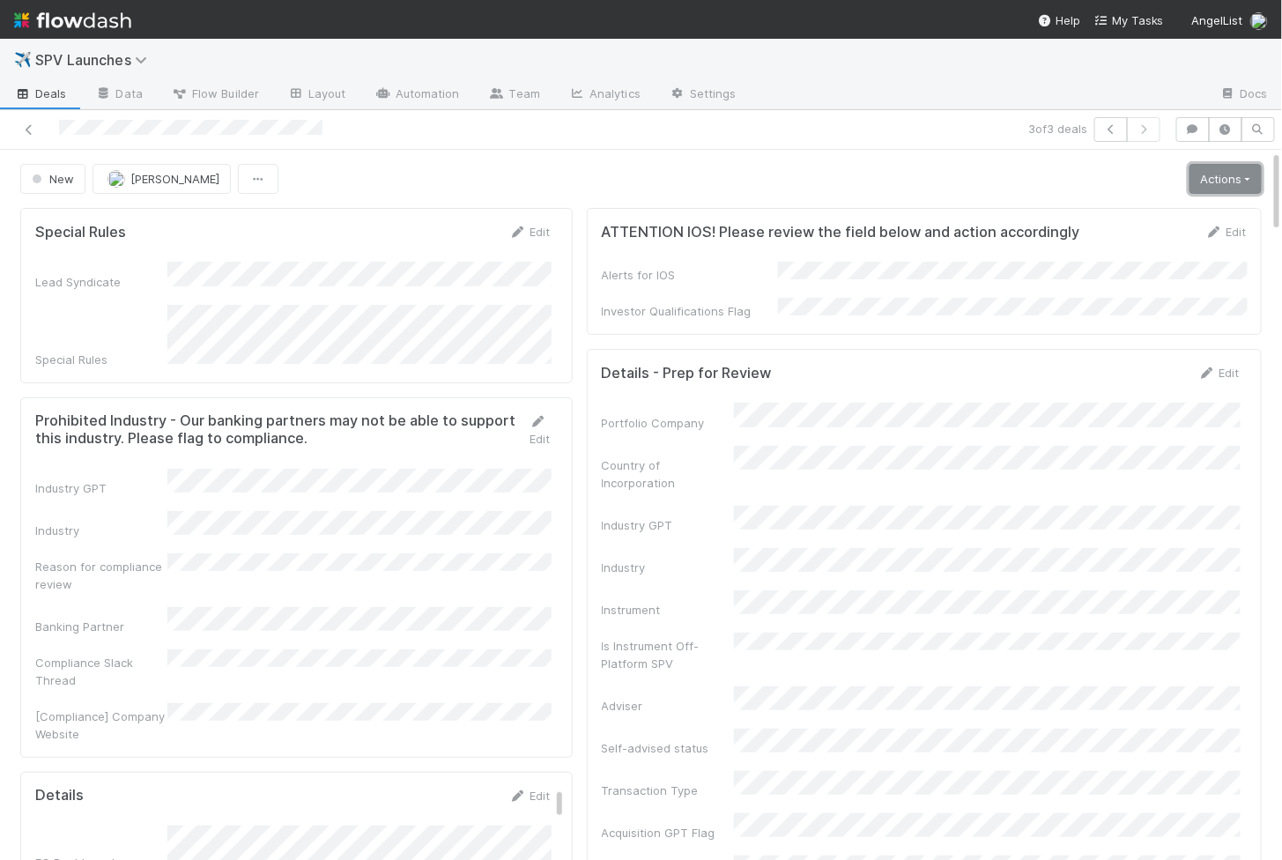
click at [1230, 180] on link "Actions" at bounding box center [1225, 179] width 72 height 30
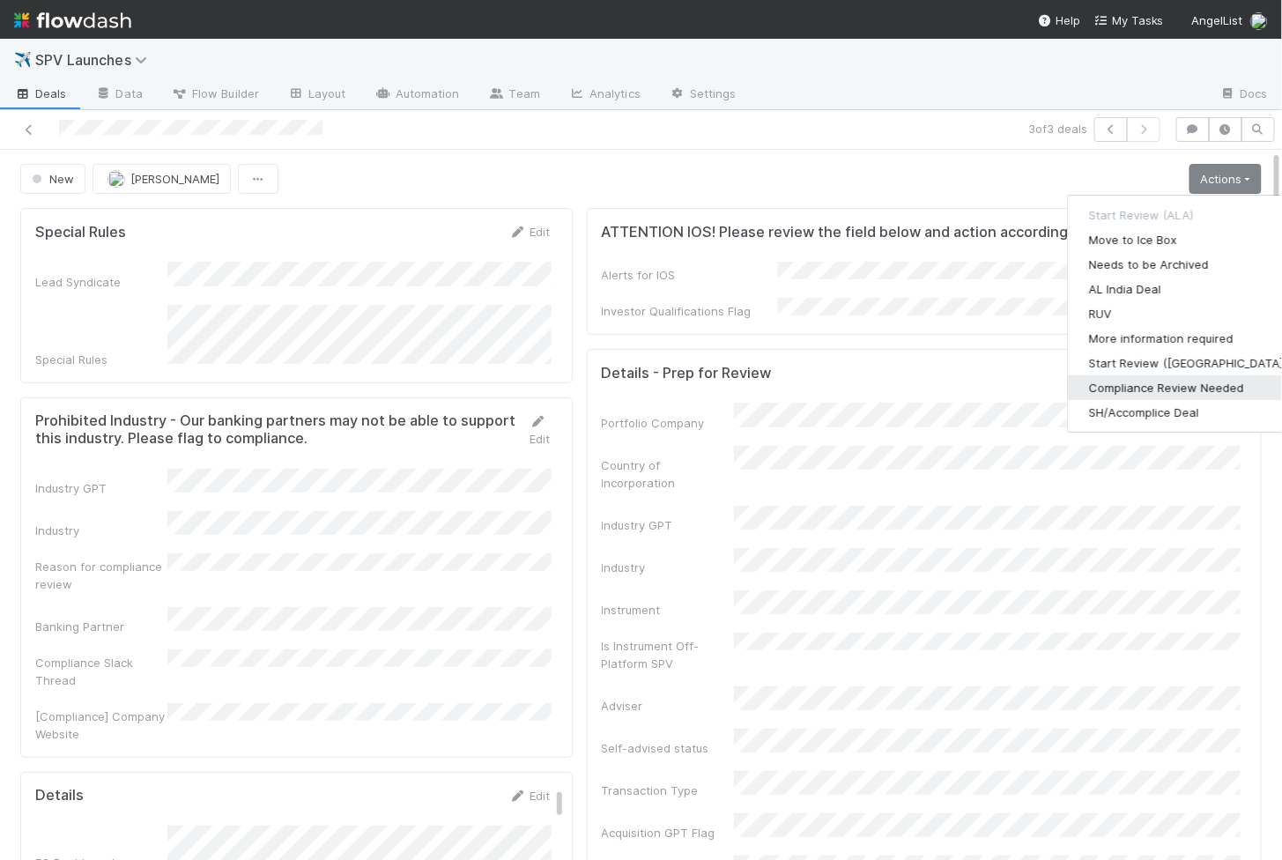
click at [1125, 379] on button "Compliance Review Needed" at bounding box center [1188, 387] width 241 height 25
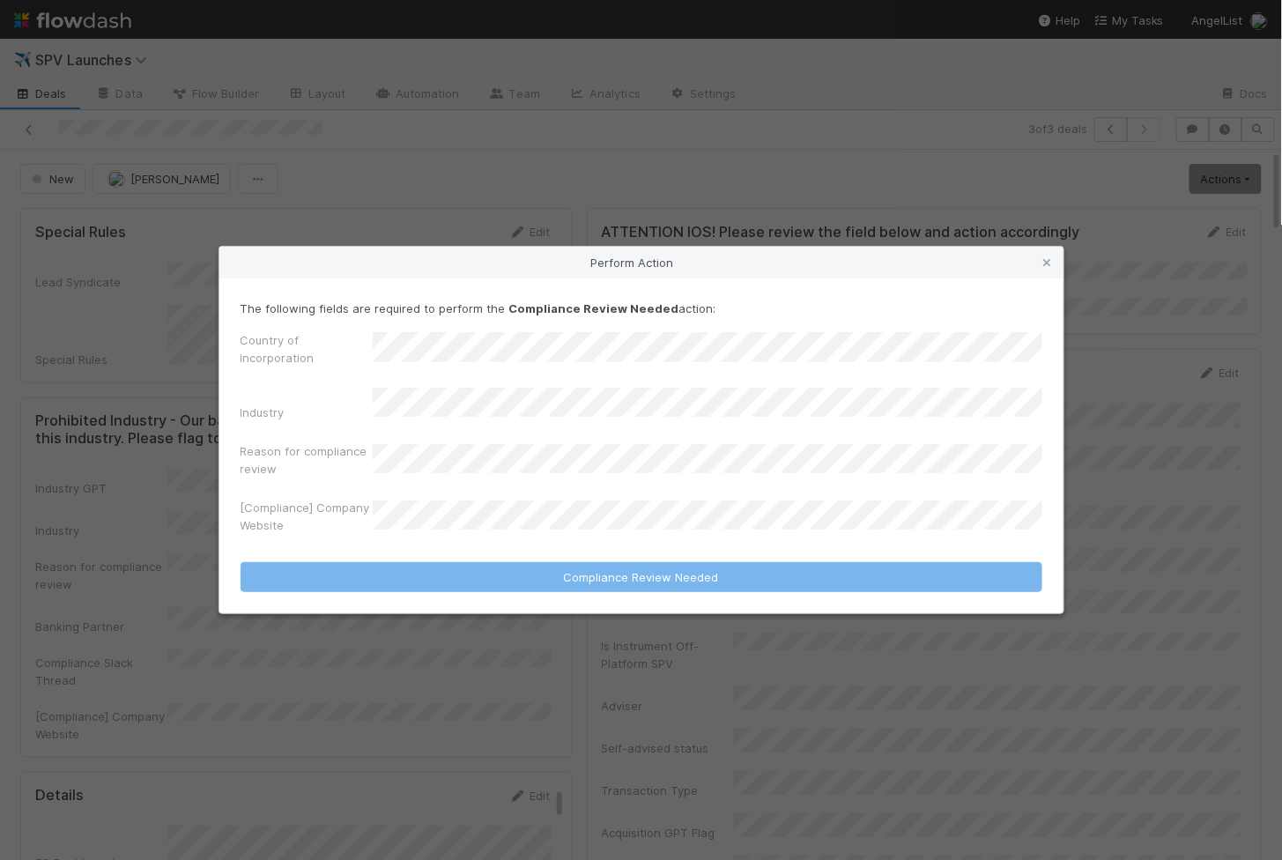
click at [441, 445] on div "Reason for compliance review" at bounding box center [642, 463] width 802 height 42
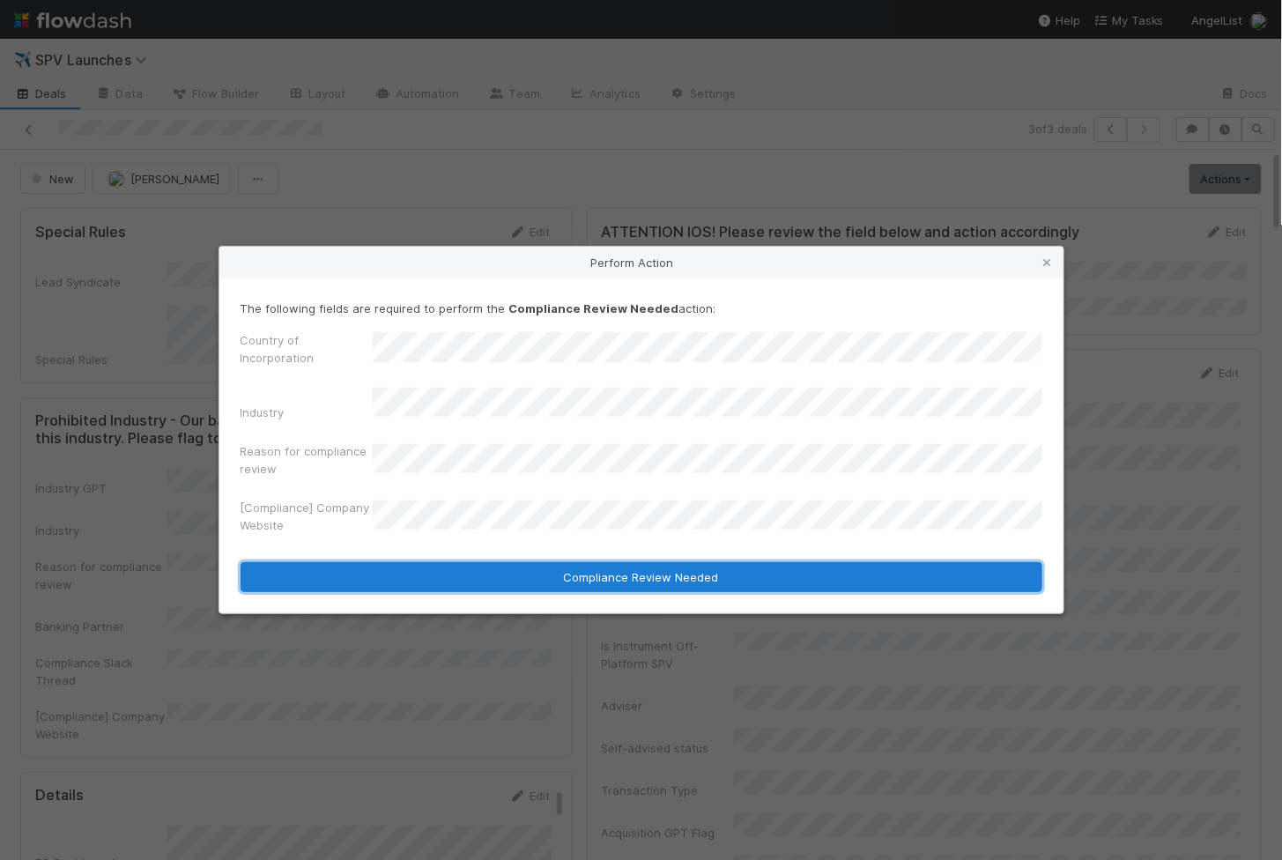
click at [434, 565] on button "Compliance Review Needed" at bounding box center [642, 577] width 802 height 30
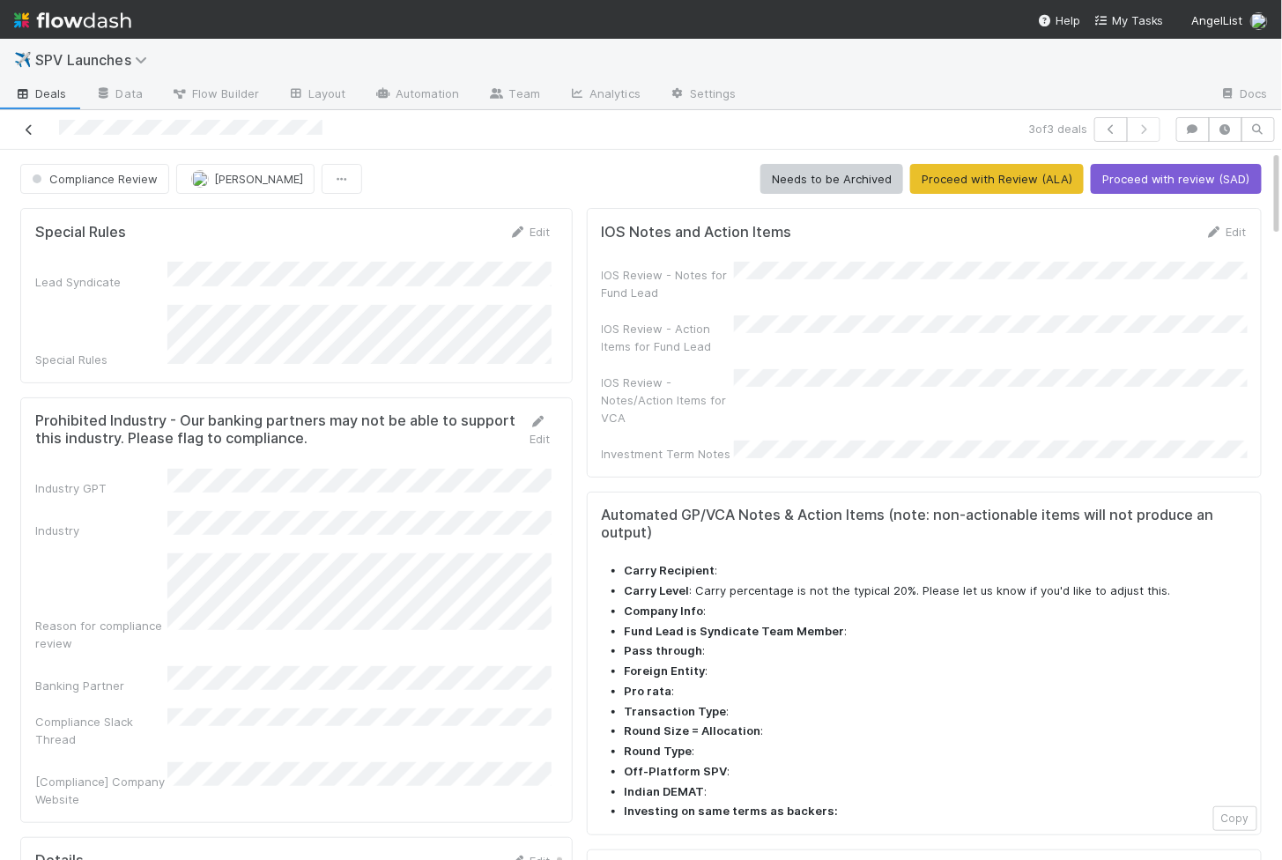
click at [31, 125] on icon at bounding box center [29, 129] width 18 height 11
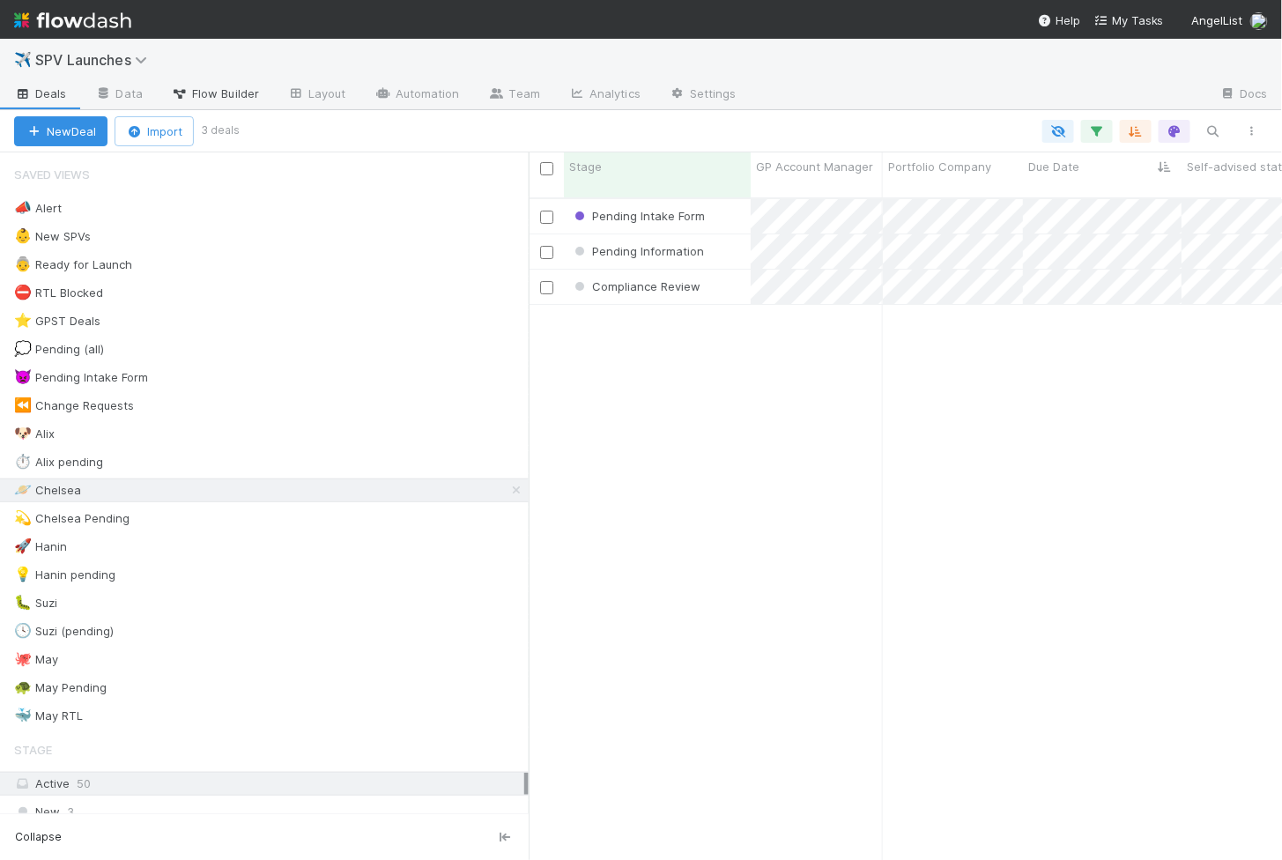
scroll to position [677, 753]
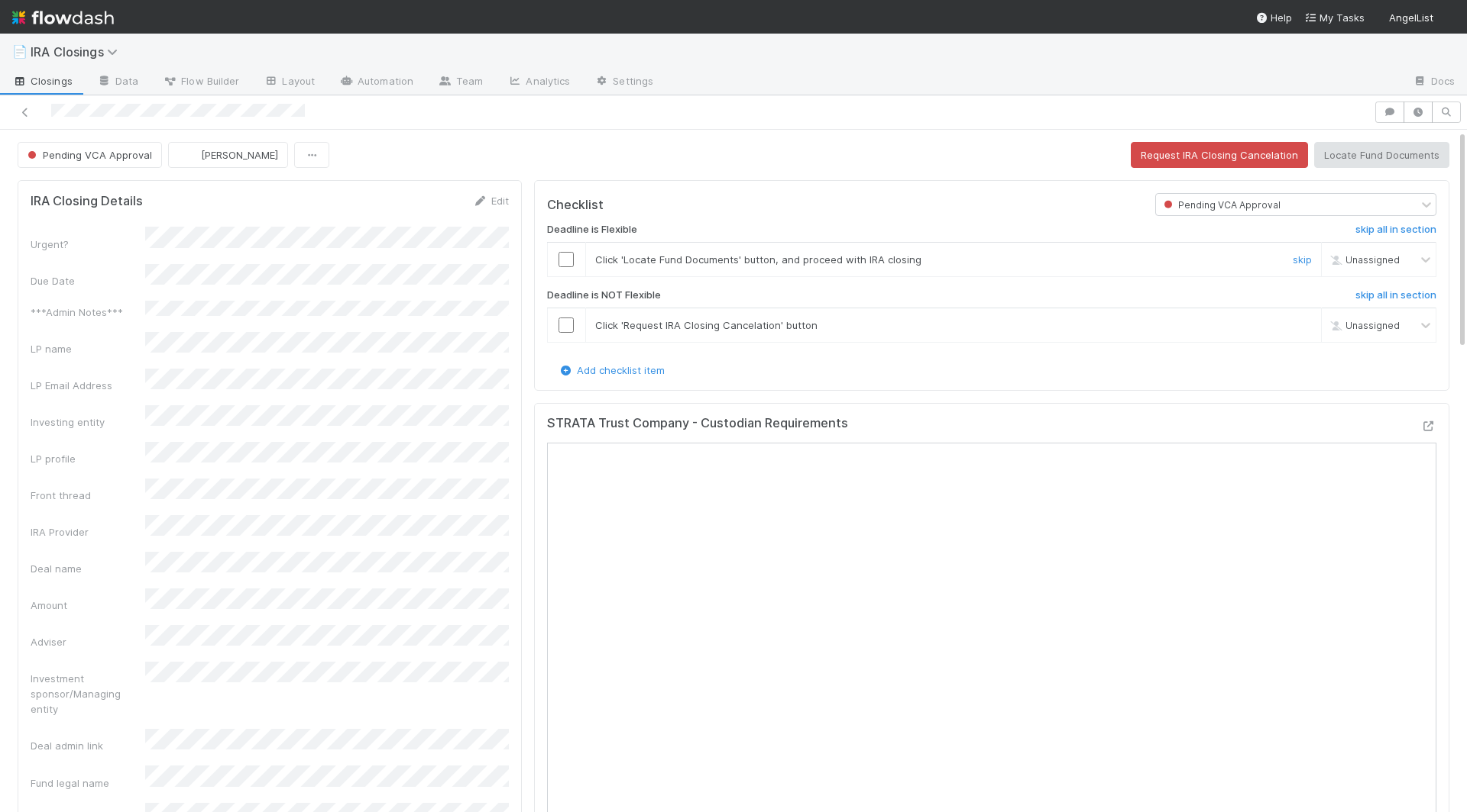
click at [569, 258] on input "checkbox" at bounding box center [566, 260] width 16 height 16
click at [568, 322] on input "checkbox" at bounding box center [566, 326] width 16 height 16
click at [570, 261] on input "checkbox" at bounding box center [566, 260] width 16 height 16
click at [1347, 149] on button "Locate Fund Documents" at bounding box center [1381, 155] width 135 height 26
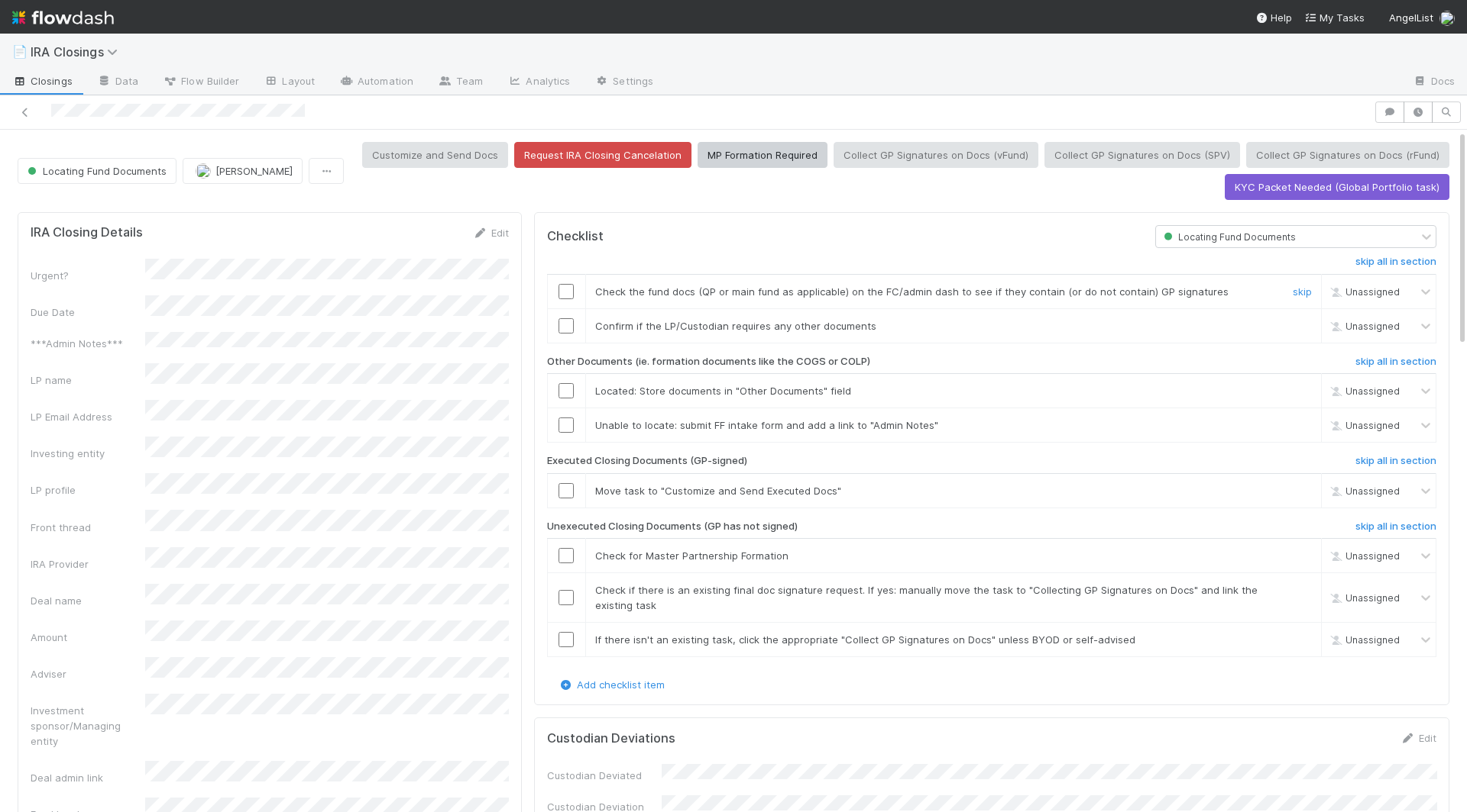
click at [567, 288] on input "checkbox" at bounding box center [566, 292] width 16 height 16
click at [567, 312] on td at bounding box center [566, 326] width 38 height 35
click at [567, 319] on input "checkbox" at bounding box center [566, 326] width 16 height 16
click at [569, 633] on input "checkbox" at bounding box center [566, 640] width 16 height 16
click at [568, 574] on td at bounding box center [566, 598] width 38 height 49
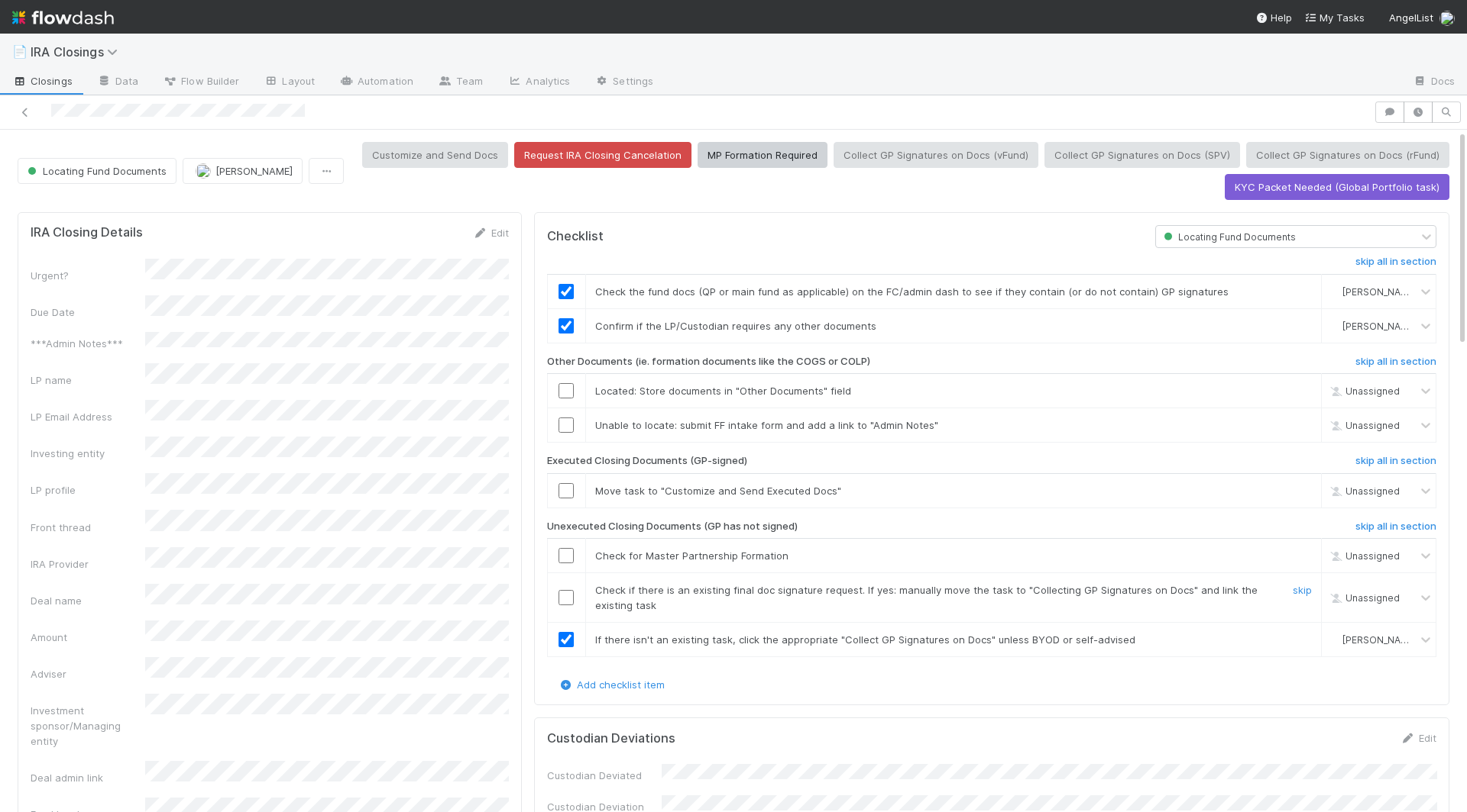
click at [568, 590] on input "checkbox" at bounding box center [566, 598] width 16 height 16
click at [568, 549] on input "checkbox" at bounding box center [566, 556] width 16 height 16
click at [568, 484] on input "checkbox" at bounding box center [566, 491] width 16 height 16
click at [568, 418] on input "checkbox" at bounding box center [566, 425] width 16 height 16
click at [568, 383] on input "checkbox" at bounding box center [566, 391] width 16 height 16
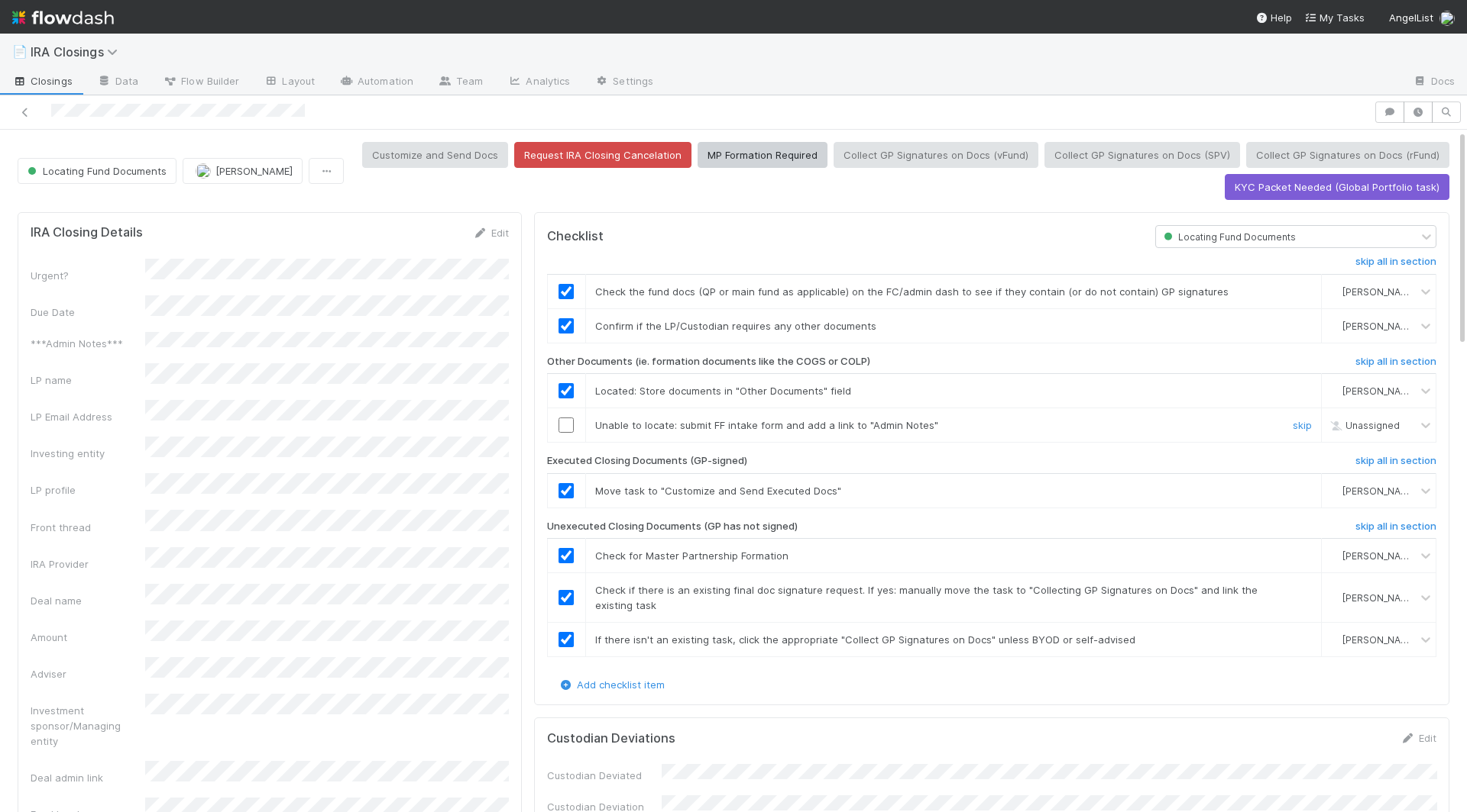
click at [547, 412] on td at bounding box center [566, 425] width 38 height 35
click at [563, 418] on input "checkbox" at bounding box center [566, 425] width 16 height 16
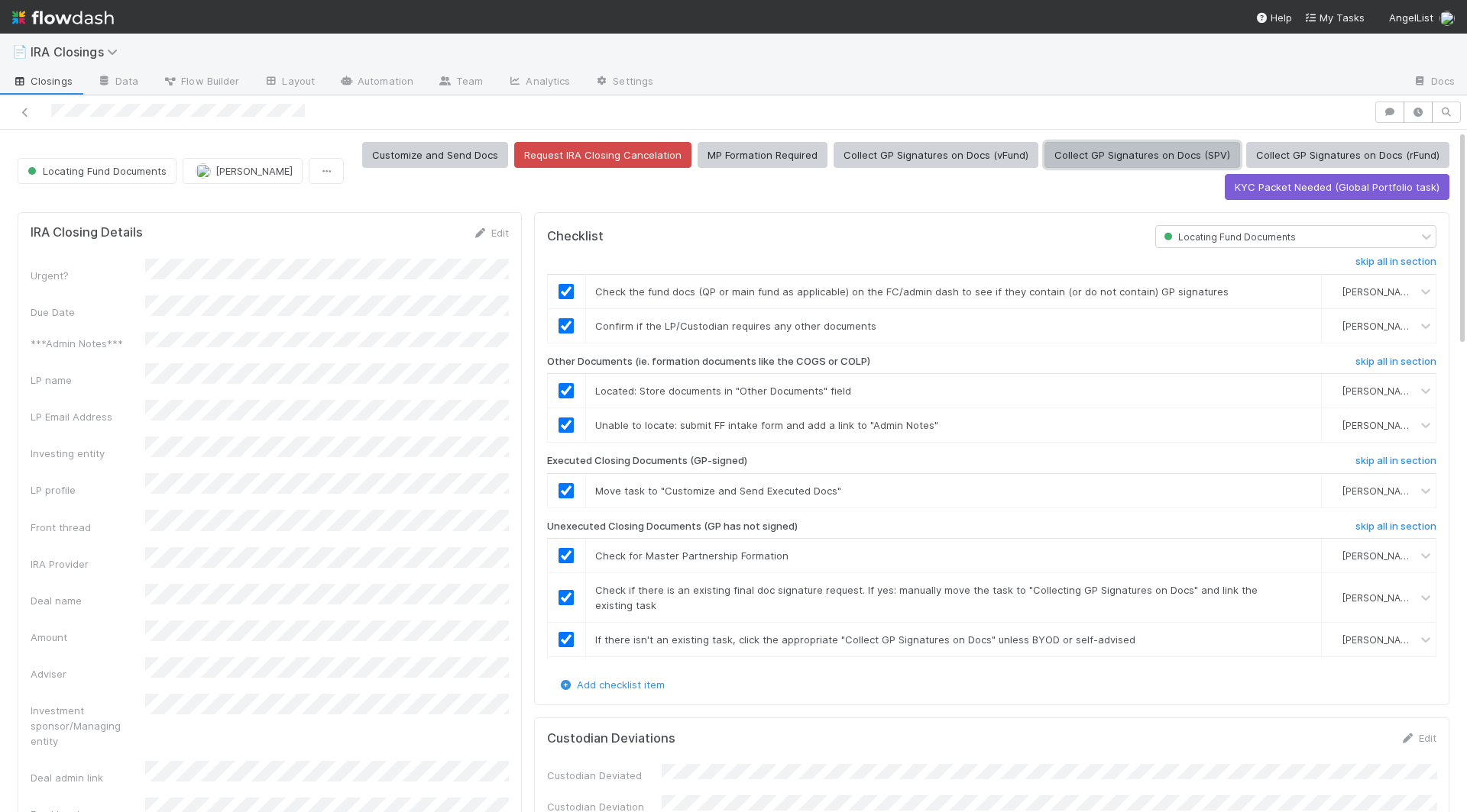
click at [1125, 156] on button "Collect GP Signatures on Docs (SPV)" at bounding box center [1142, 155] width 196 height 26
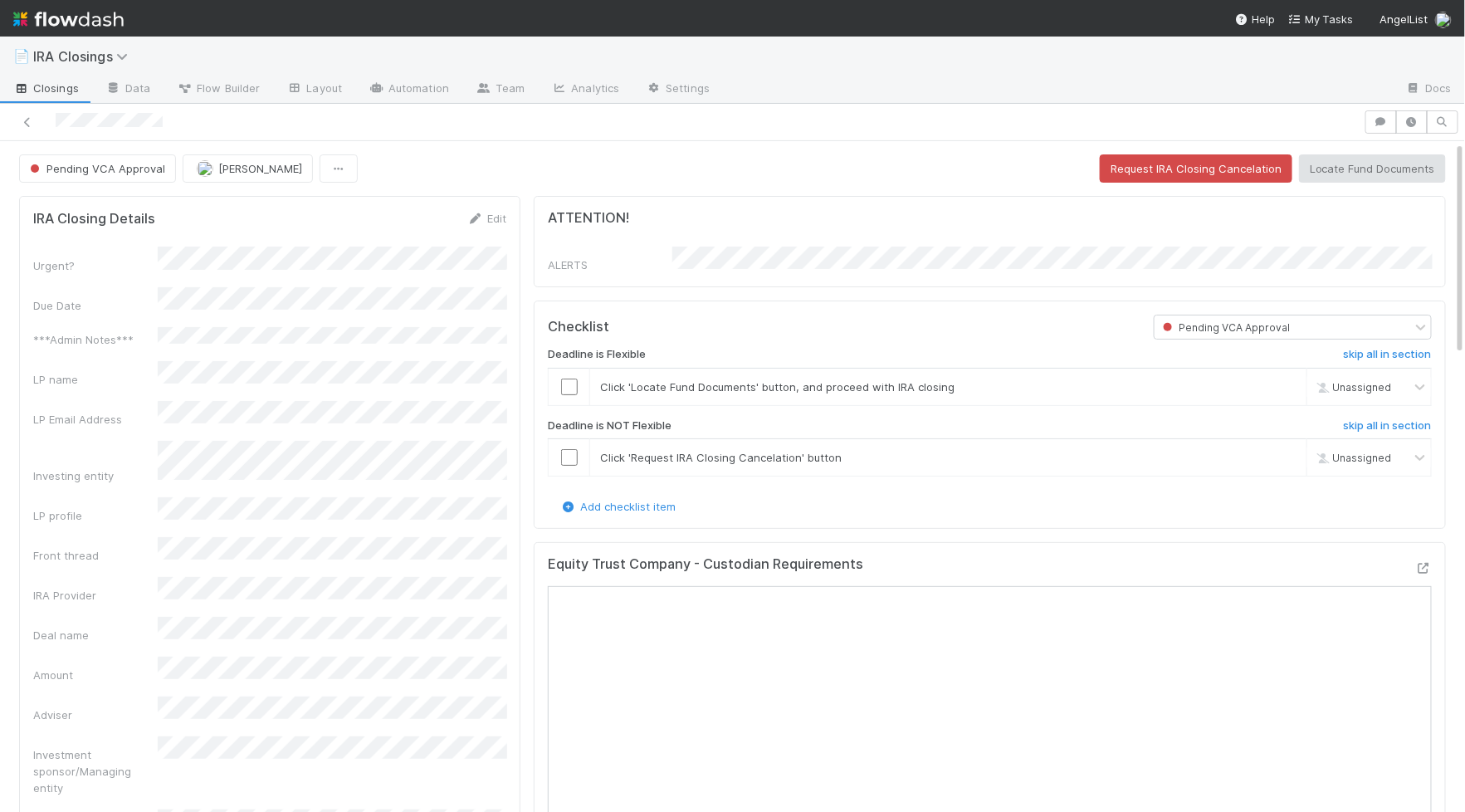
scroll to position [338, 474]
click at [566, 382] on input "checkbox" at bounding box center [570, 387] width 17 height 17
click at [566, 449] on input "checkbox" at bounding box center [570, 458] width 17 height 17
click at [1379, 168] on button "Locate Fund Documents" at bounding box center [1373, 169] width 147 height 28
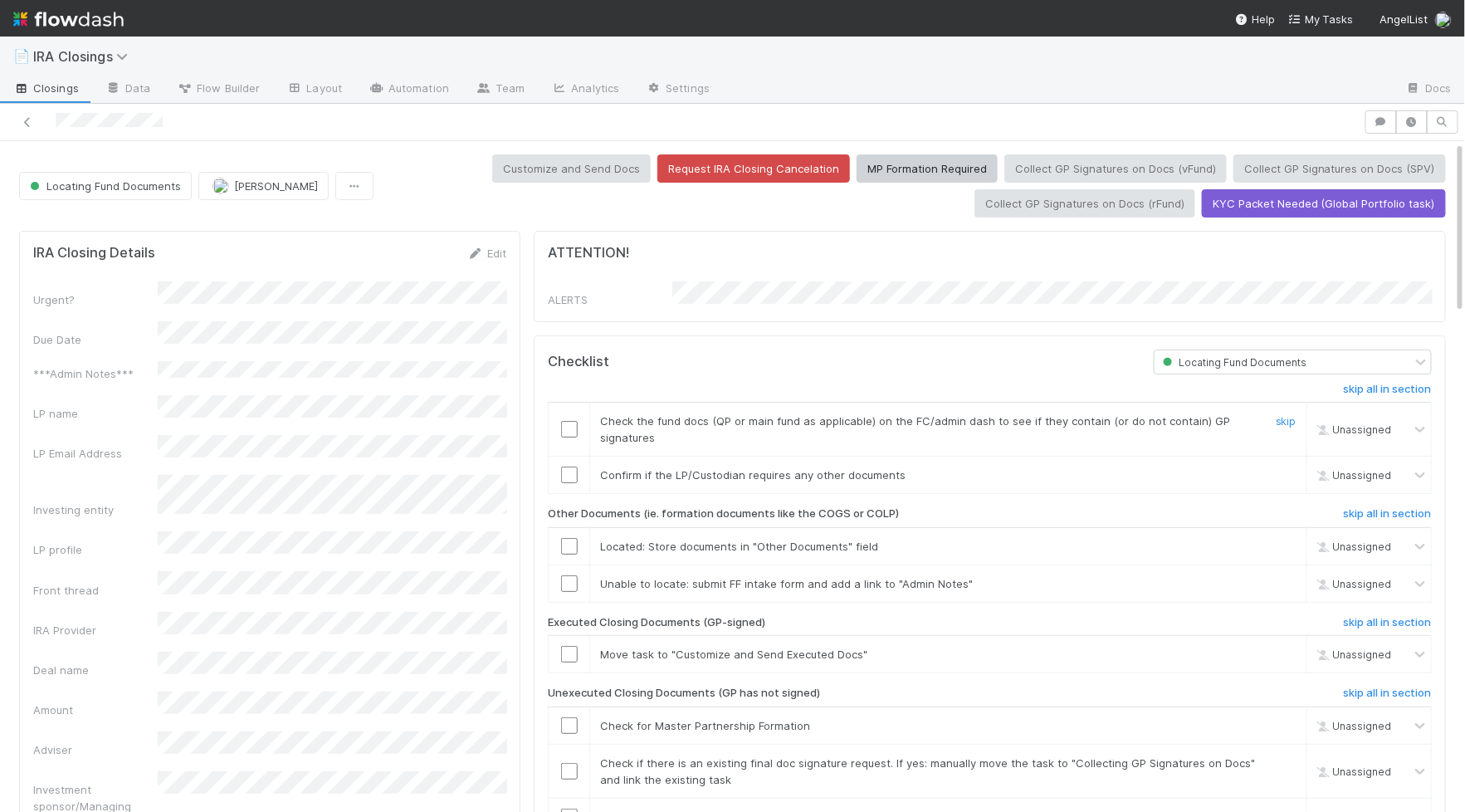
click at [570, 421] on input "checkbox" at bounding box center [570, 430] width 17 height 17
click at [570, 466] on input "checkbox" at bounding box center [570, 475] width 17 height 17
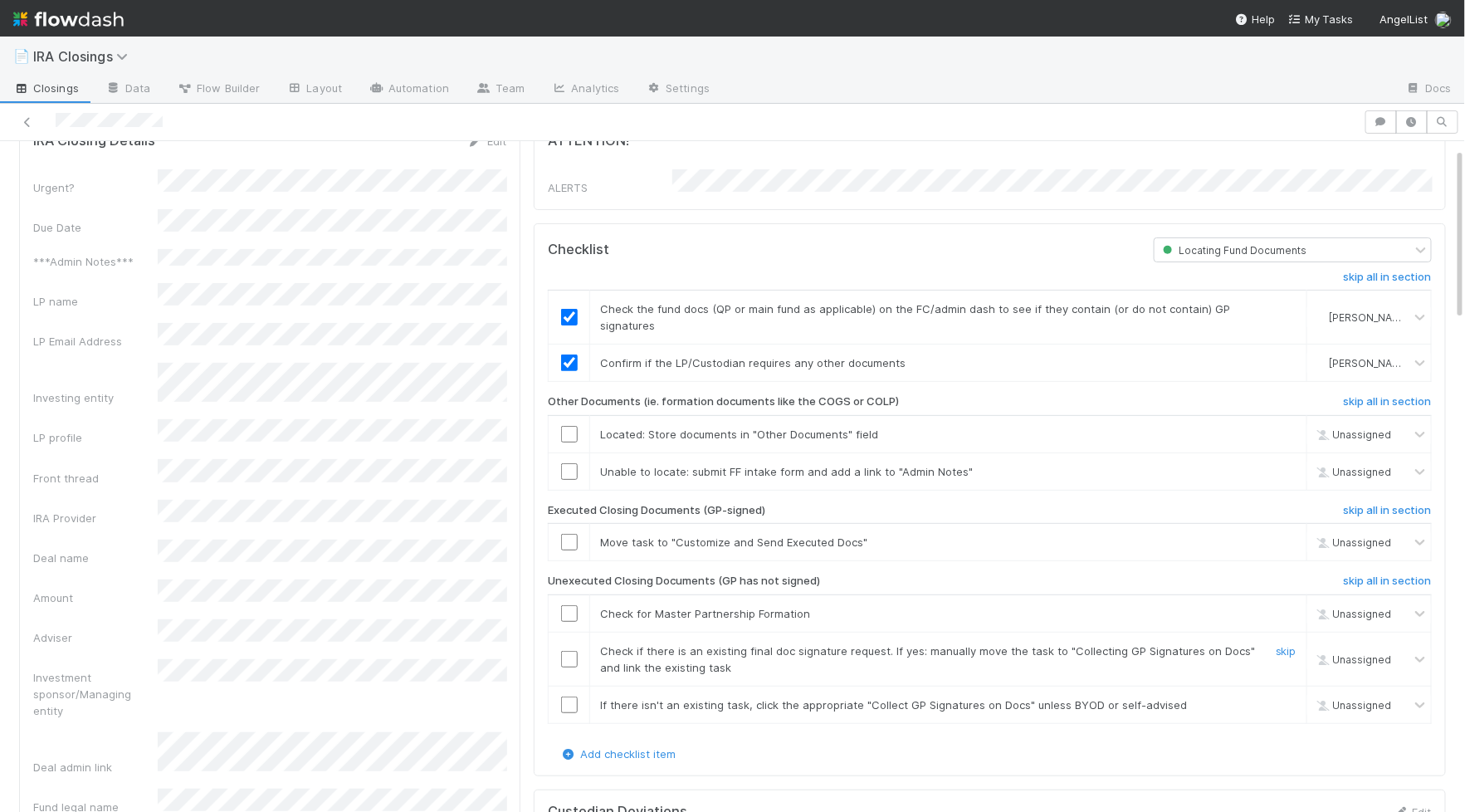
scroll to position [157, 0]
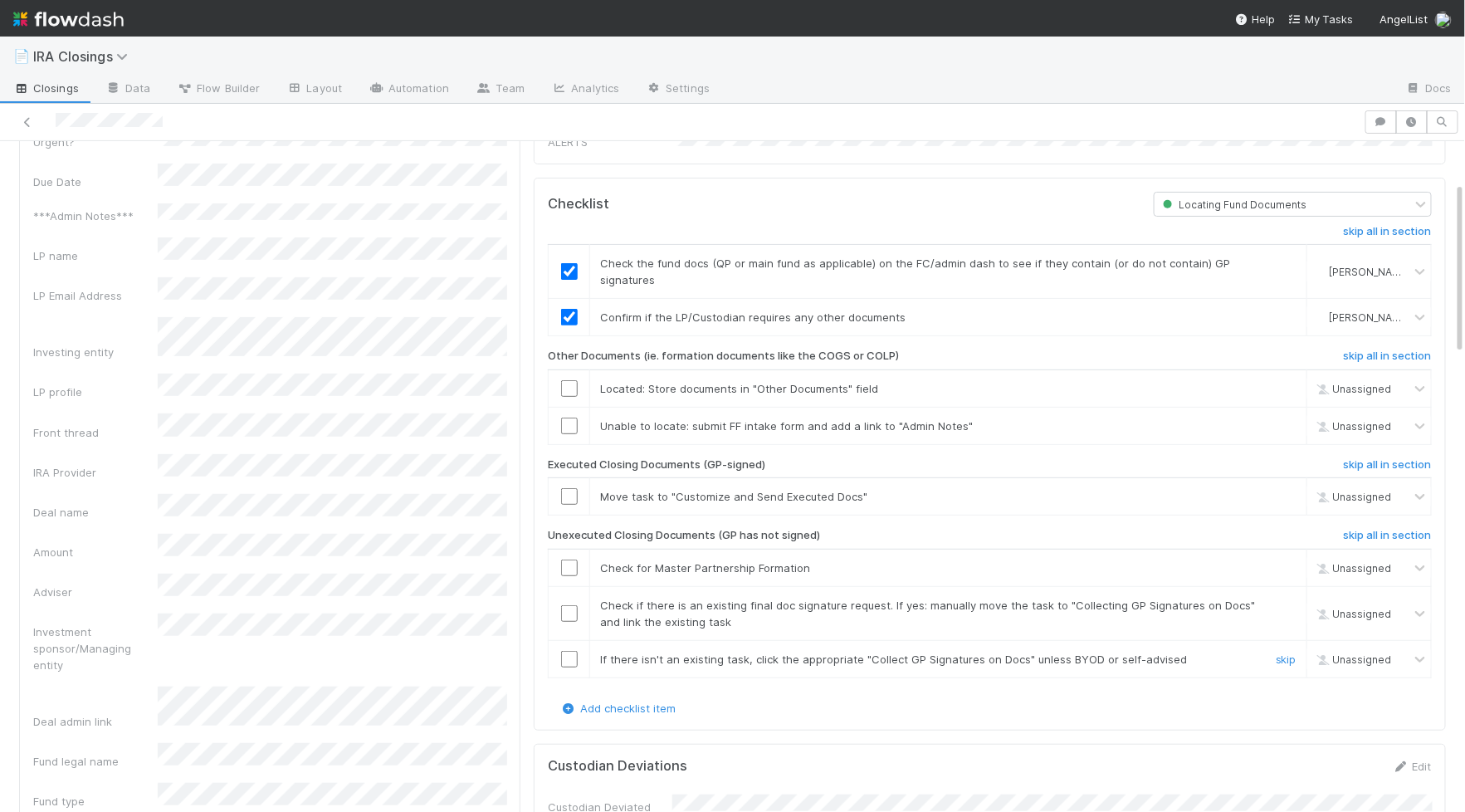
click at [570, 651] on input "checkbox" at bounding box center [570, 659] width 17 height 17
click at [569, 605] on input "checkbox" at bounding box center [570, 613] width 17 height 17
click at [567, 560] on input "checkbox" at bounding box center [570, 568] width 17 height 17
click at [564, 488] on input "checkbox" at bounding box center [570, 496] width 17 height 17
click at [564, 421] on input "checkbox" at bounding box center [570, 426] width 17 height 17
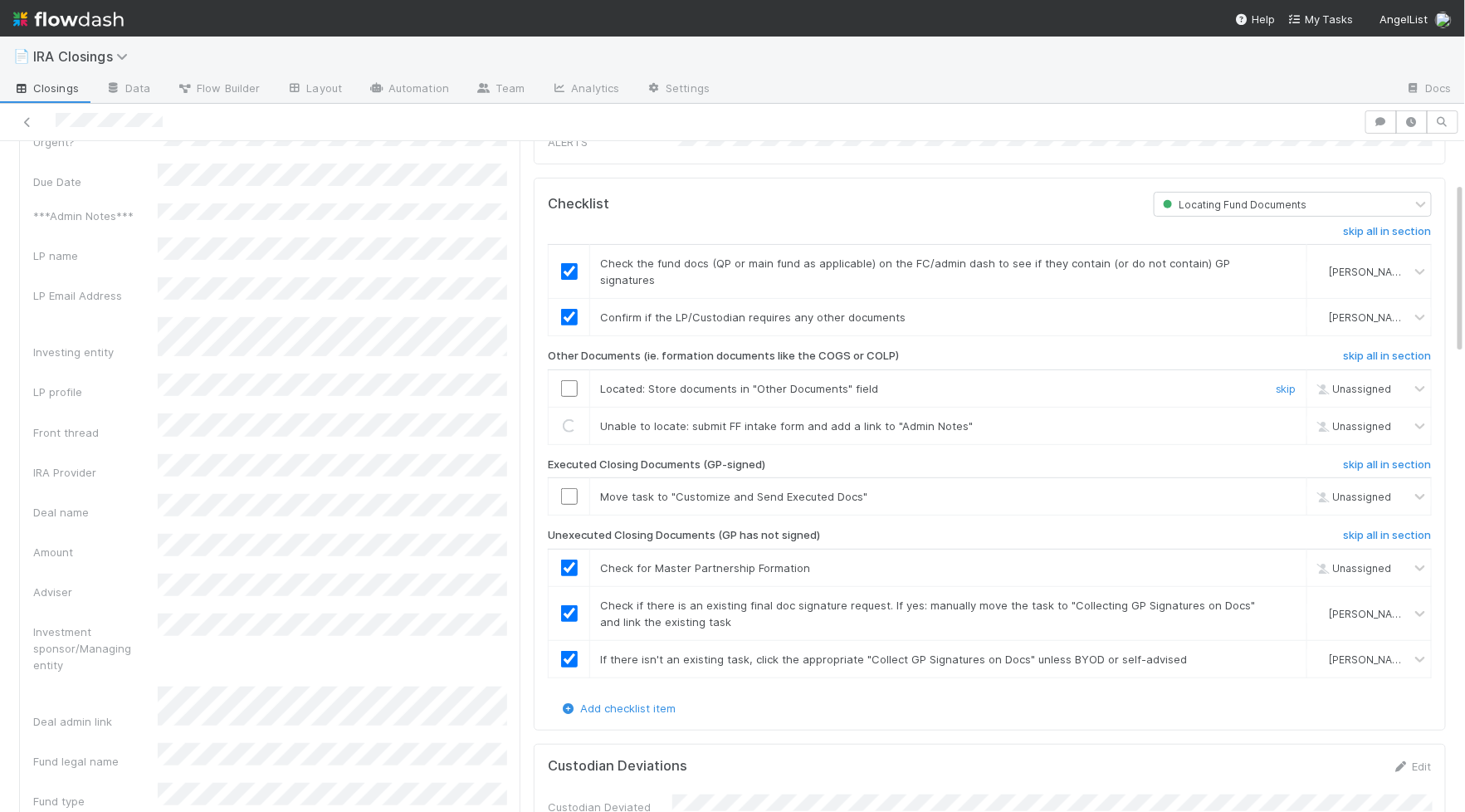
click at [564, 381] on input "checkbox" at bounding box center [570, 389] width 17 height 17
checkbox input "true"
click at [569, 488] on input "checkbox" at bounding box center [570, 496] width 17 height 17
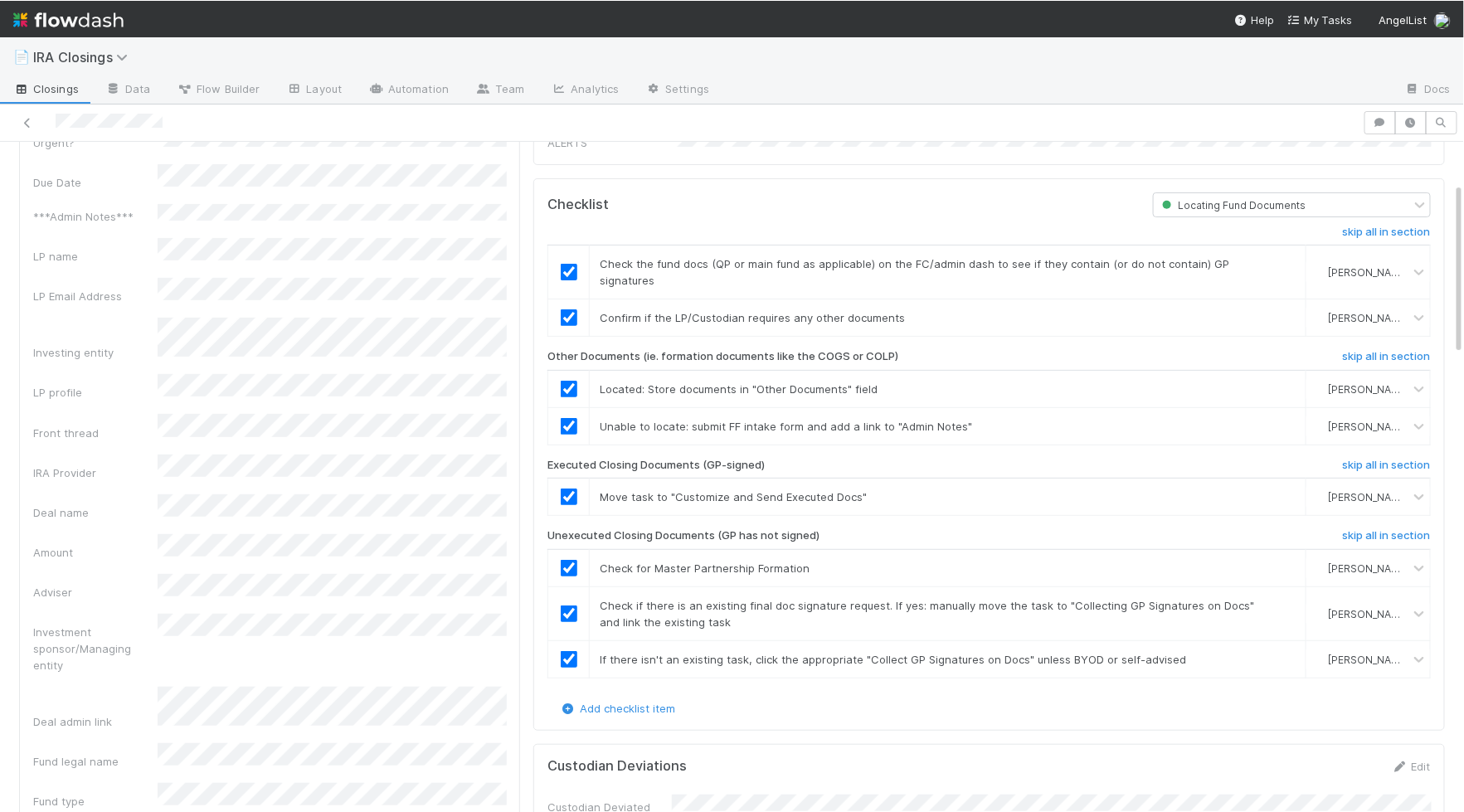
scroll to position [0, 0]
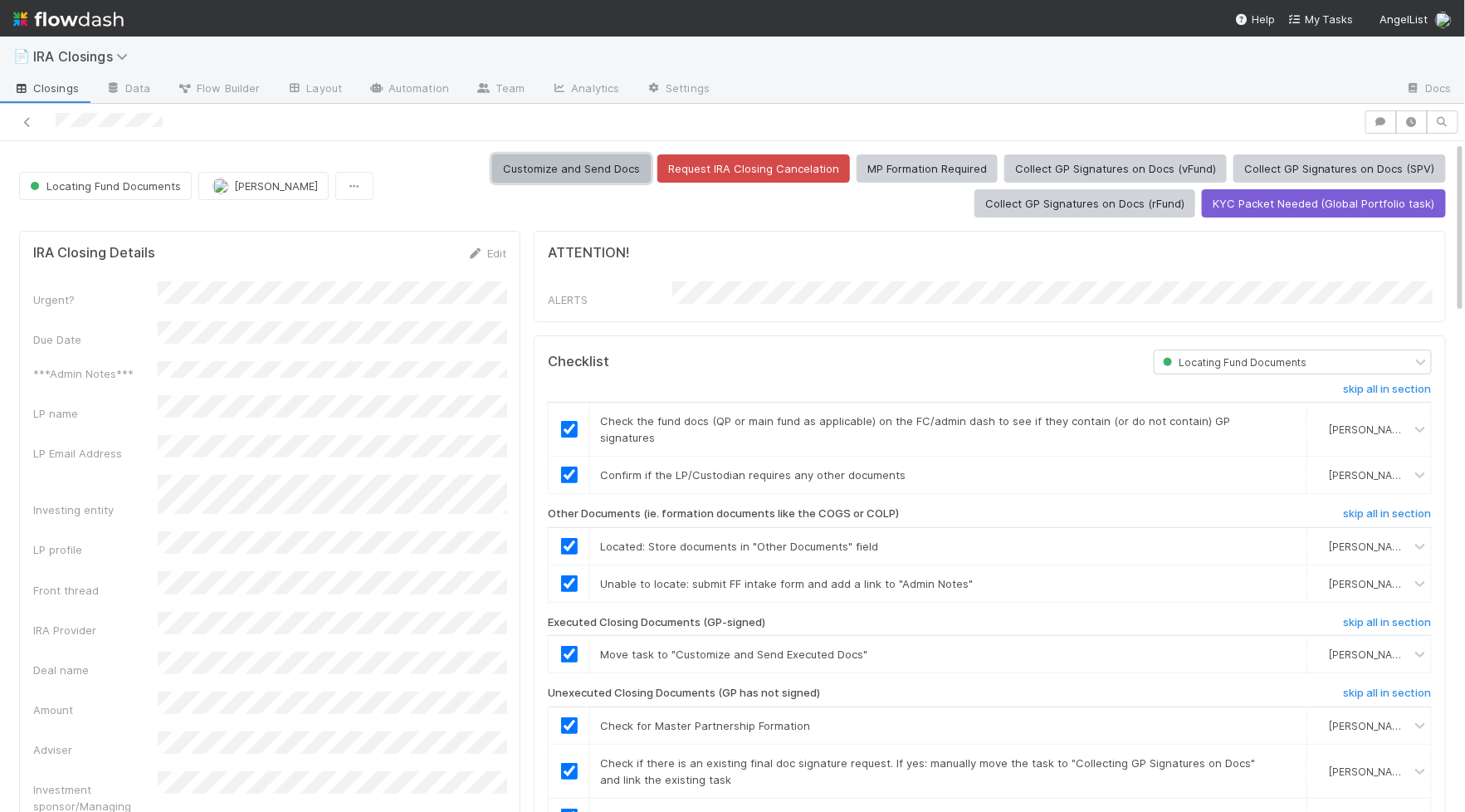
click at [584, 171] on button "Customize and Send Docs" at bounding box center [571, 169] width 158 height 28
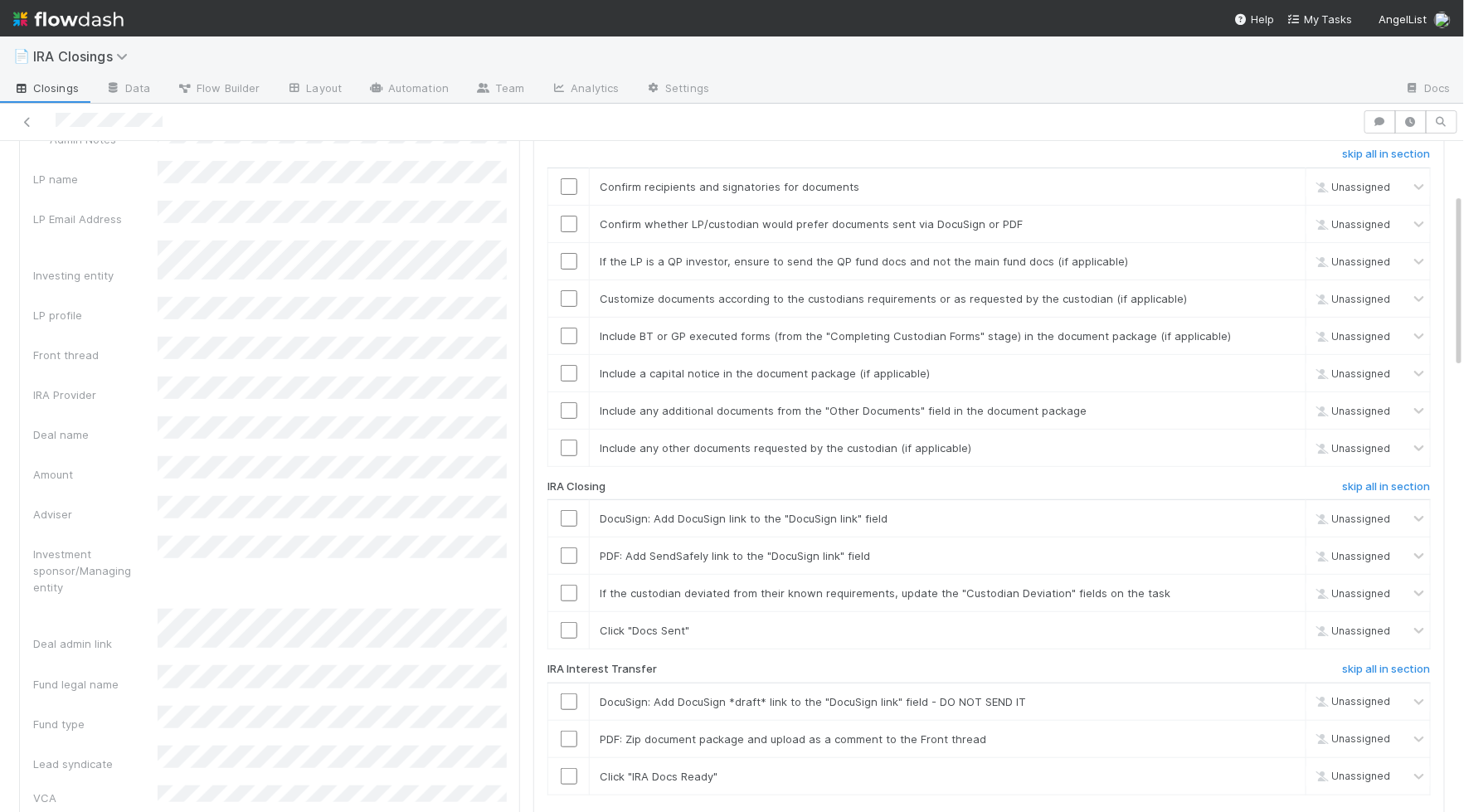
scroll to position [764, 0]
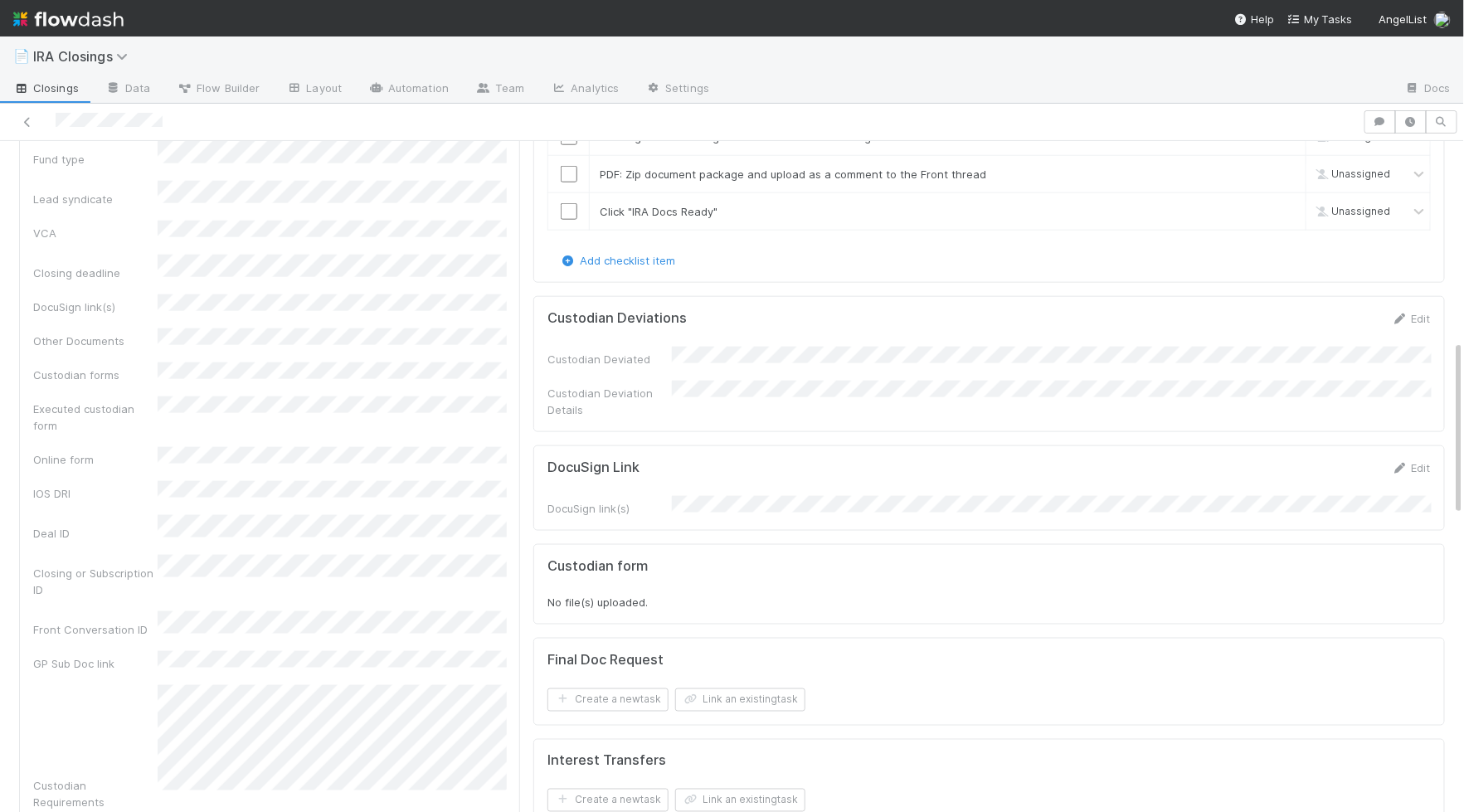
click at [735, 459] on form "DocuSign Link Edit DocuSign link(s)" at bounding box center [989, 487] width 883 height 57
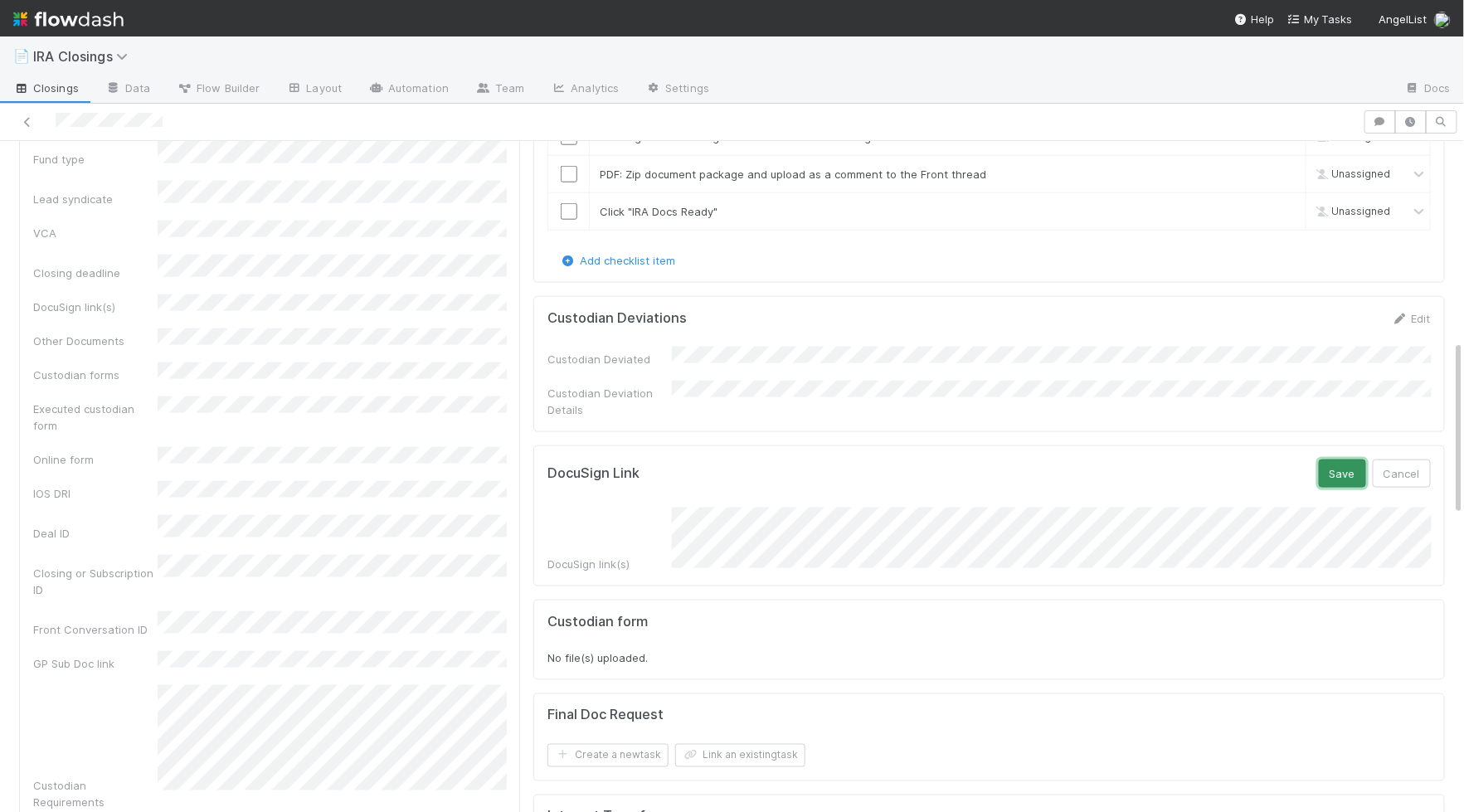
click at [1343, 459] on button "Save" at bounding box center [1343, 473] width 47 height 28
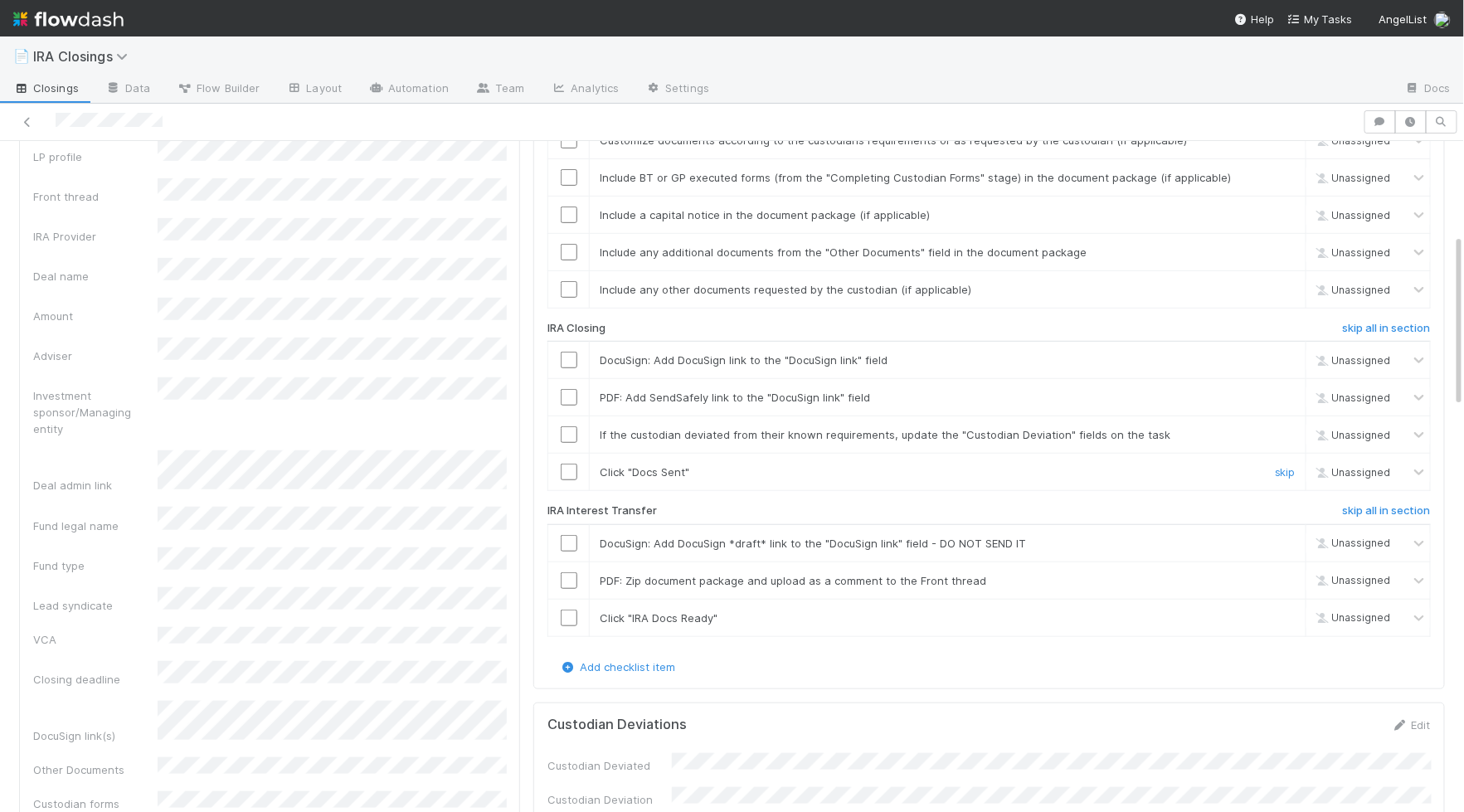
scroll to position [338, 474]
click at [1427, 504] on h6 "skip all in section" at bounding box center [1386, 511] width 88 height 13
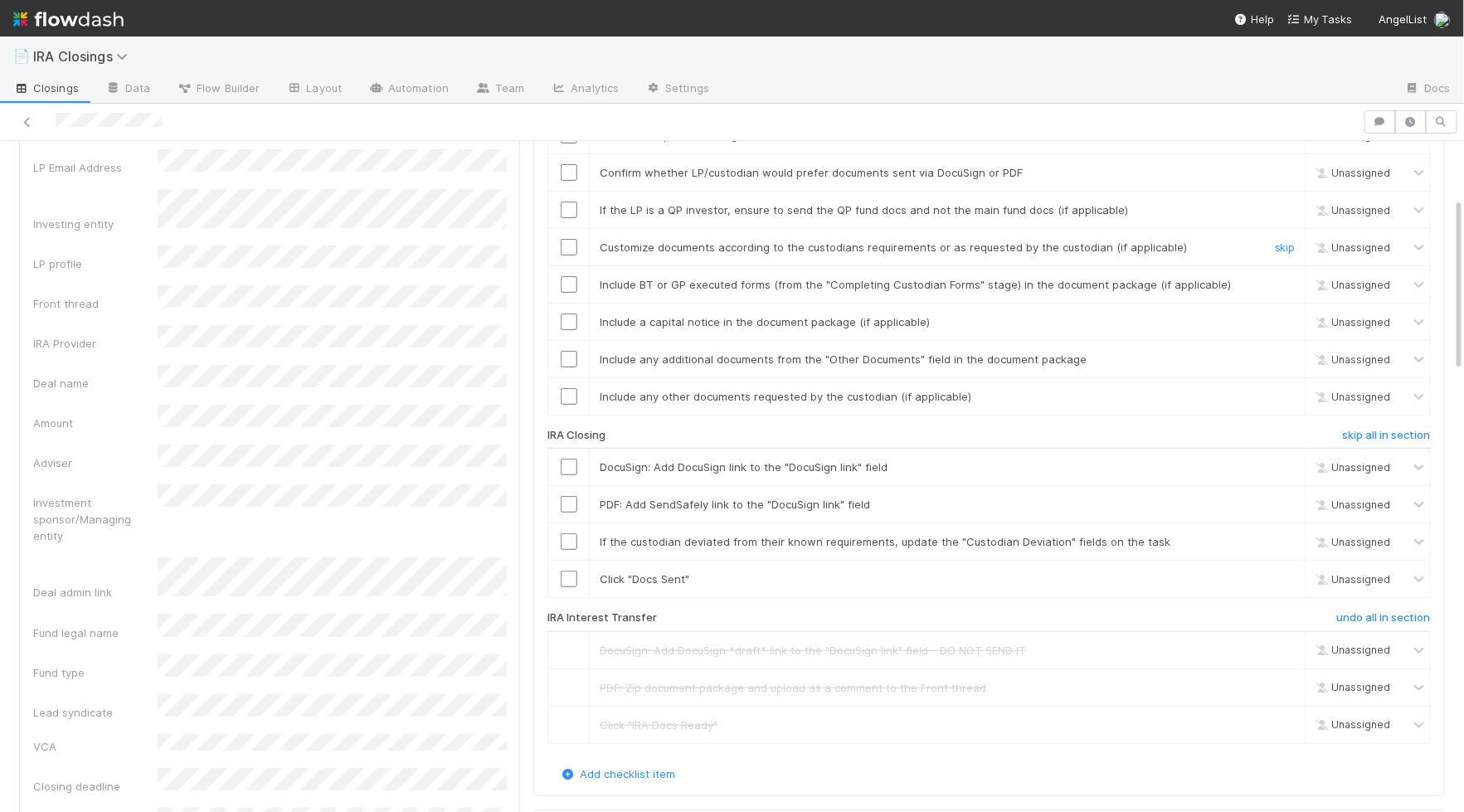
scroll to position [184, 0]
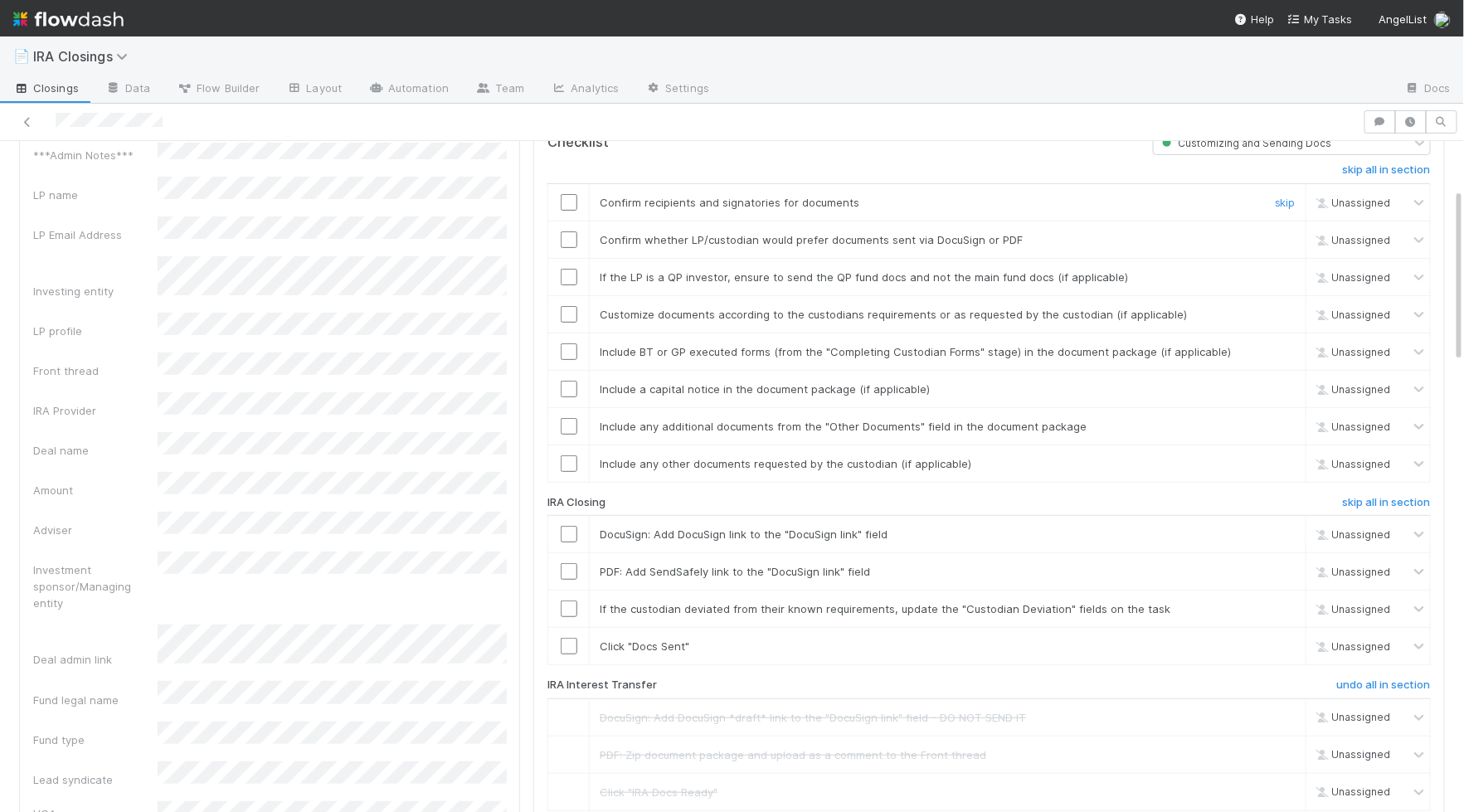
click at [569, 194] on input "checkbox" at bounding box center [570, 202] width 17 height 17
click at [569, 233] on input "checkbox" at bounding box center [570, 240] width 17 height 17
click at [568, 268] on input "checkbox" at bounding box center [570, 277] width 17 height 17
click at [568, 295] on td at bounding box center [569, 314] width 41 height 38
click at [568, 306] on input "checkbox" at bounding box center [570, 314] width 17 height 17
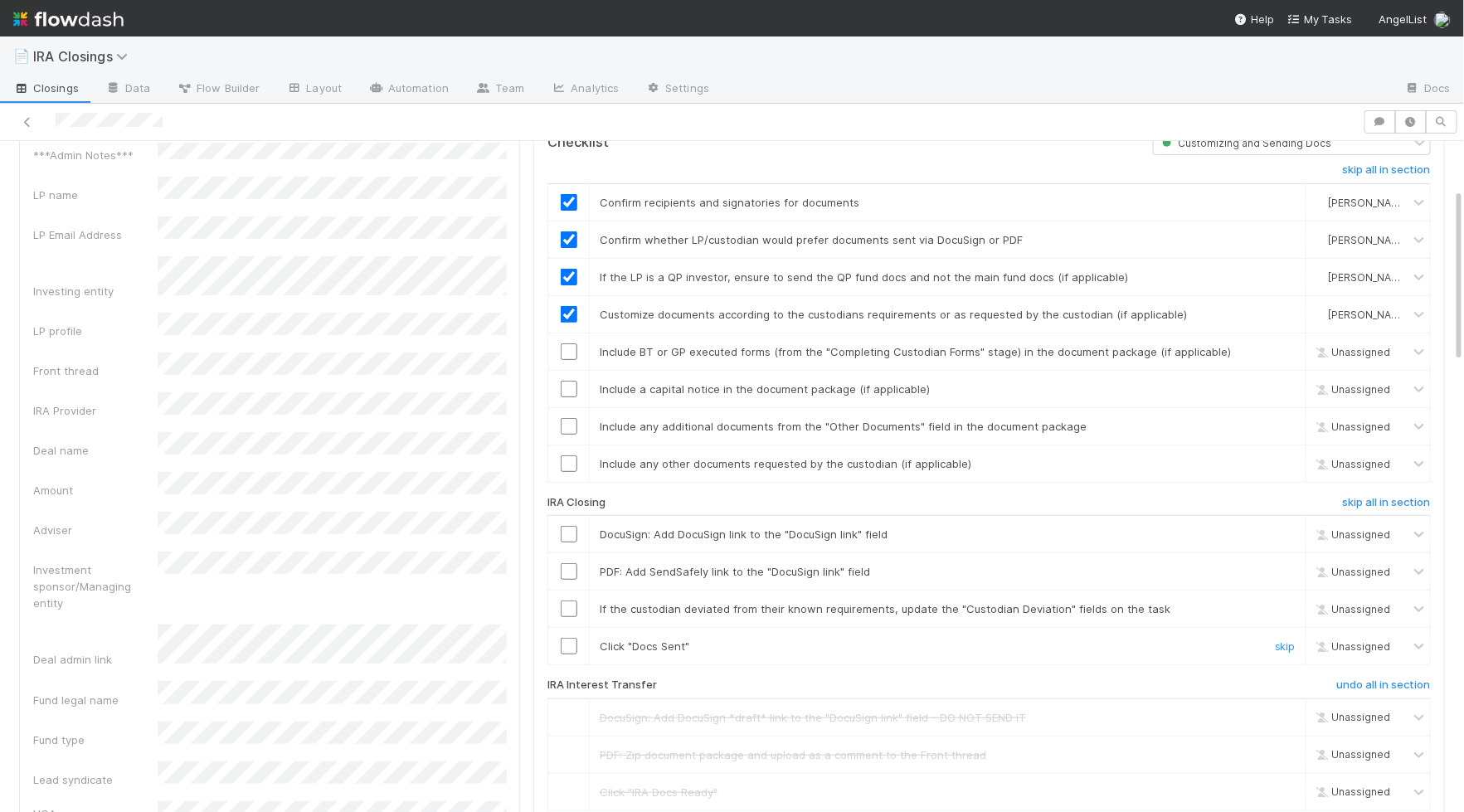
click at [564, 638] on input "checkbox" at bounding box center [570, 646] width 17 height 17
click at [564, 600] on input "checkbox" at bounding box center [570, 609] width 17 height 17
click at [569, 563] on input "checkbox" at bounding box center [570, 571] width 17 height 17
click at [569, 516] on td at bounding box center [569, 534] width 41 height 38
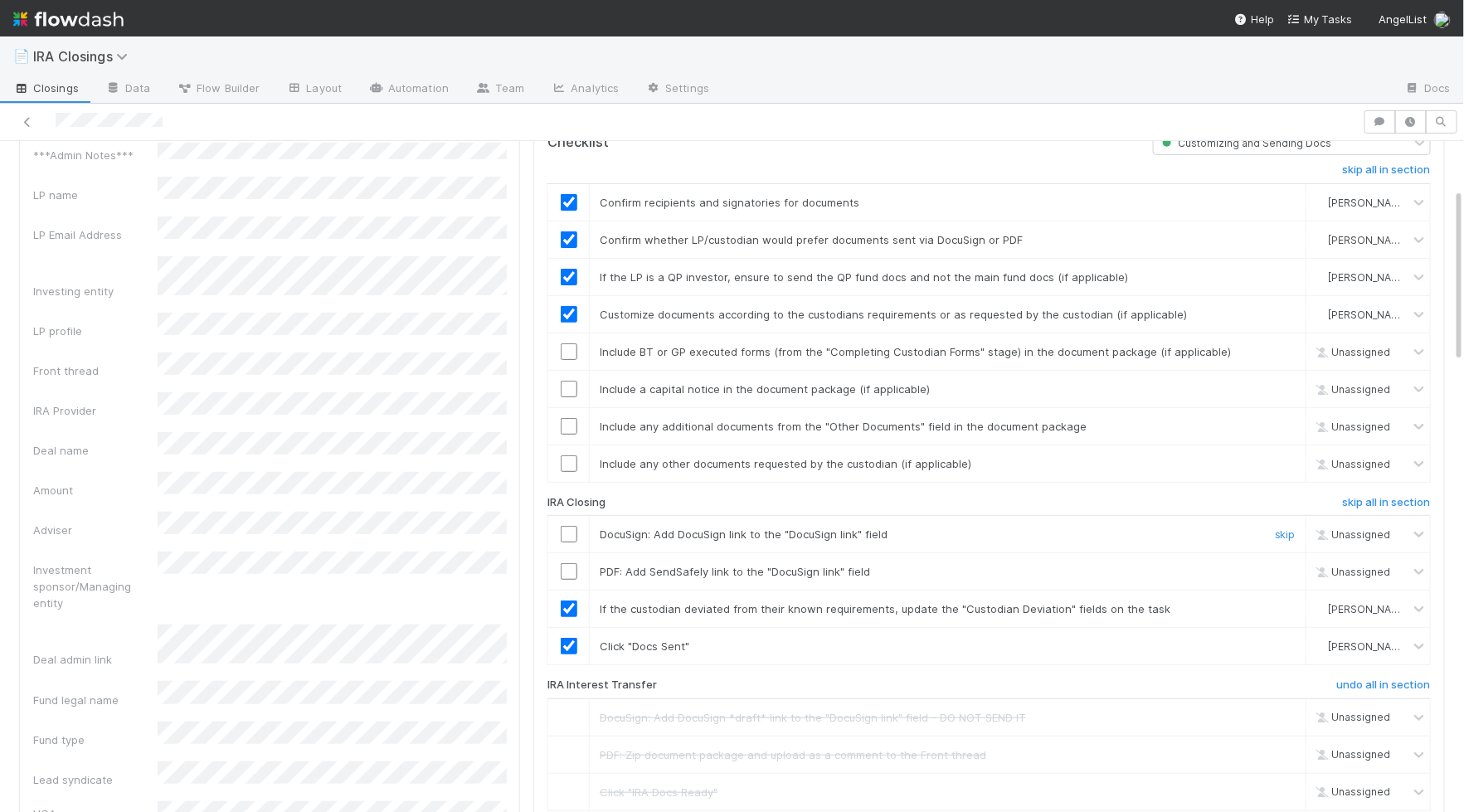
click at [569, 526] on input "checkbox" at bounding box center [570, 534] width 17 height 17
click at [571, 563] on input "checkbox" at bounding box center [570, 571] width 17 height 17
click at [566, 459] on td at bounding box center [569, 463] width 41 height 38
click at [567, 455] on input "checkbox" at bounding box center [570, 464] width 17 height 17
click at [569, 418] on input "checkbox" at bounding box center [570, 426] width 17 height 17
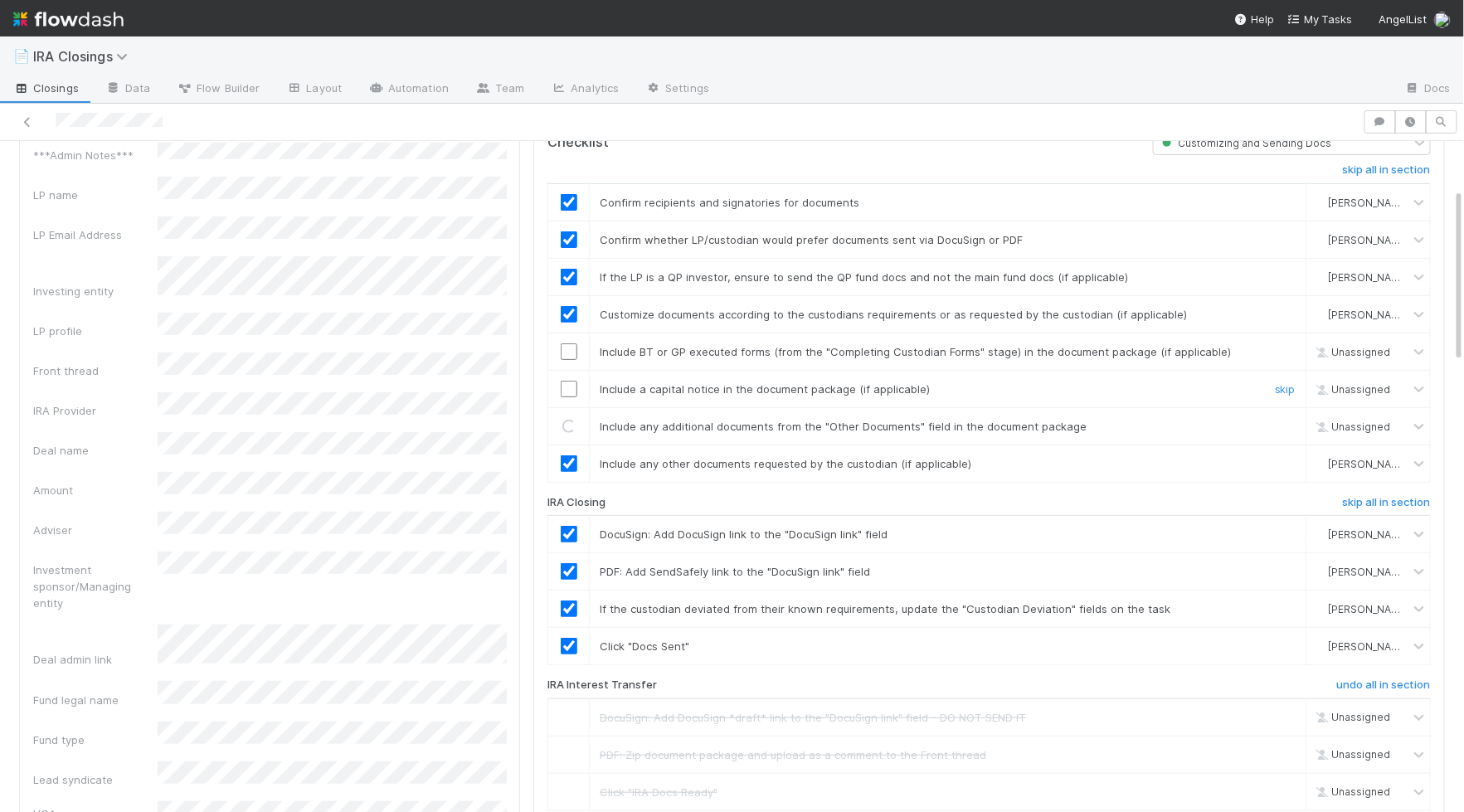
click at [569, 380] on input "checkbox" at bounding box center [570, 389] width 17 height 17
click at [569, 343] on input "checkbox" at bounding box center [570, 352] width 17 height 17
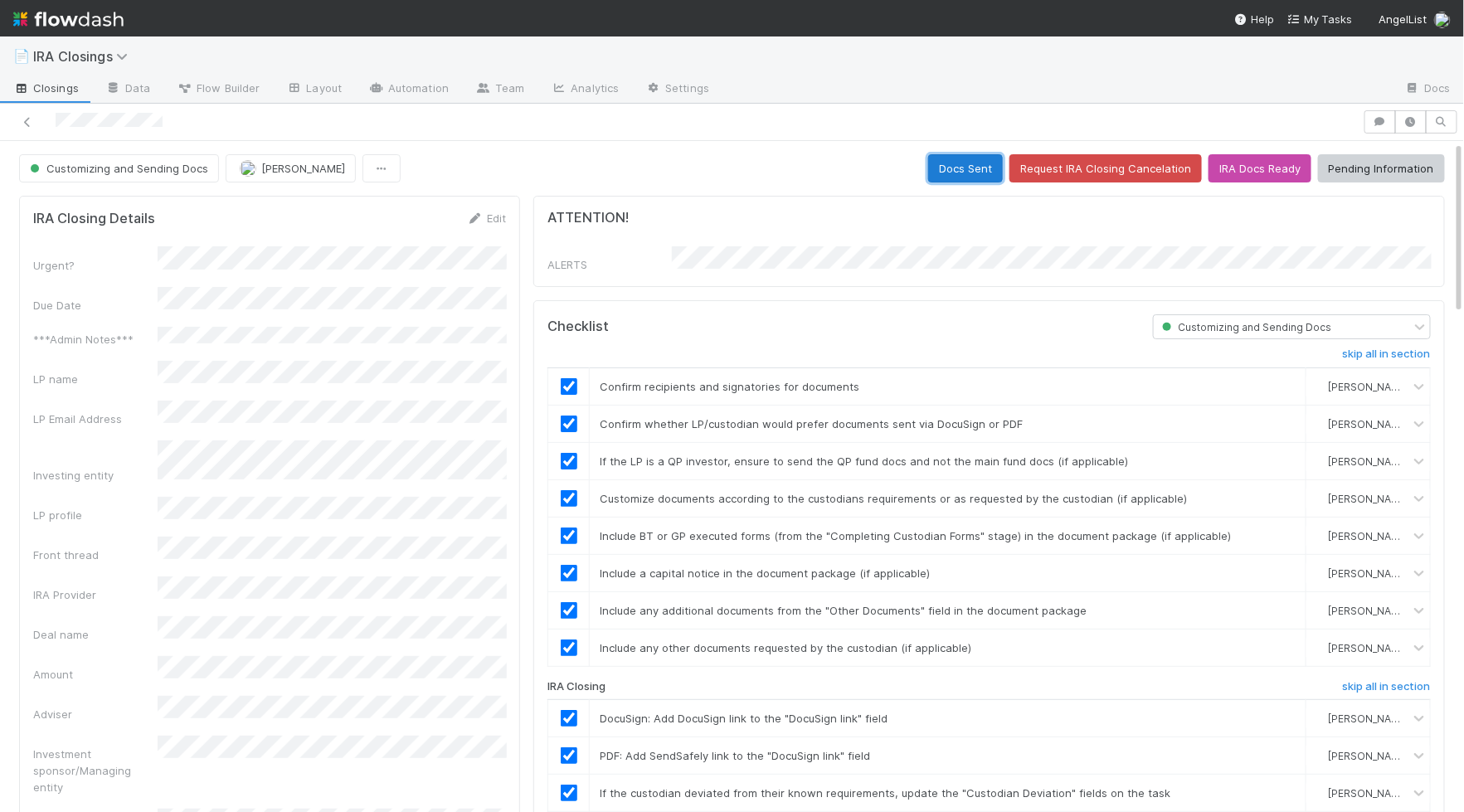
click at [964, 158] on button "Docs Sent" at bounding box center [965, 168] width 74 height 28
